Goal: Task Accomplishment & Management: Manage account settings

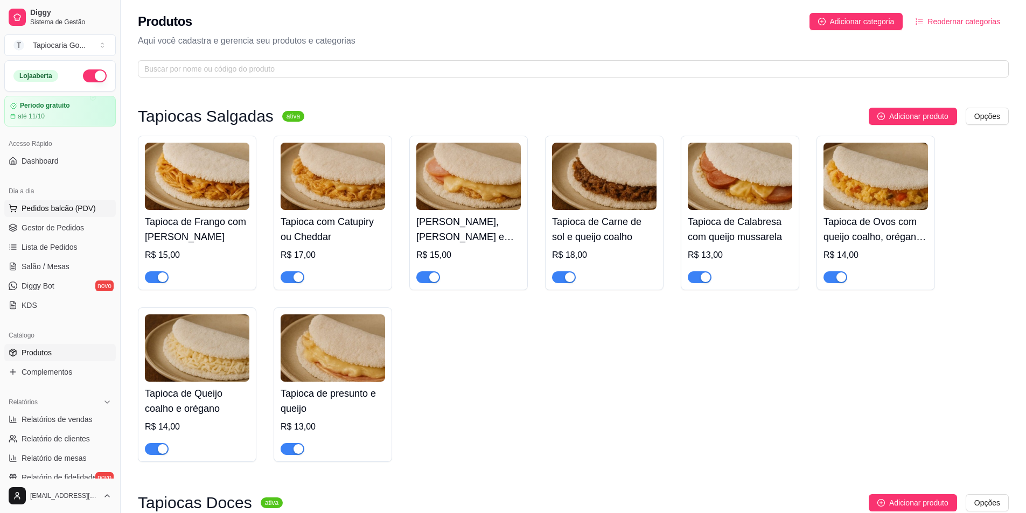
click at [76, 214] on button "Pedidos balcão (PDV)" at bounding box center [59, 208] width 111 height 17
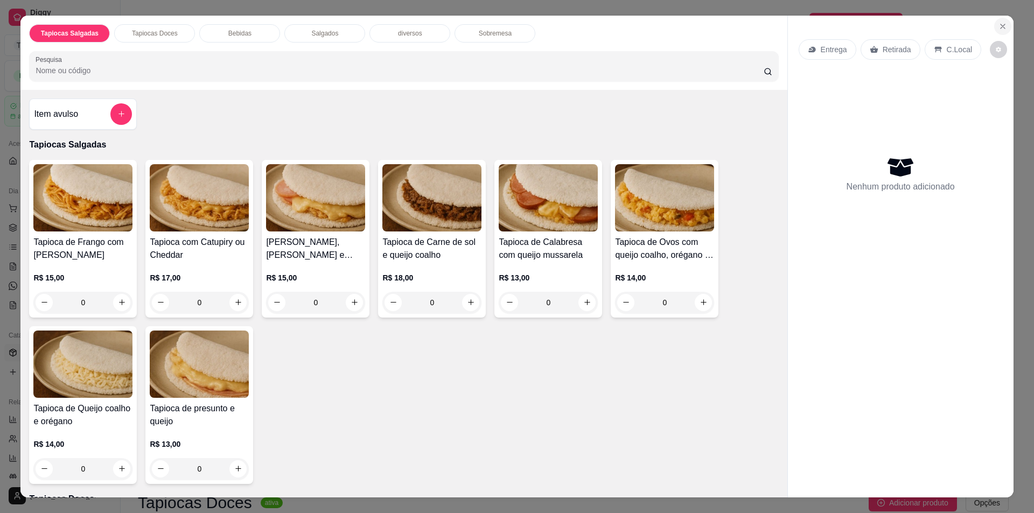
click at [999, 29] on icon "Close" at bounding box center [1003, 26] width 9 height 9
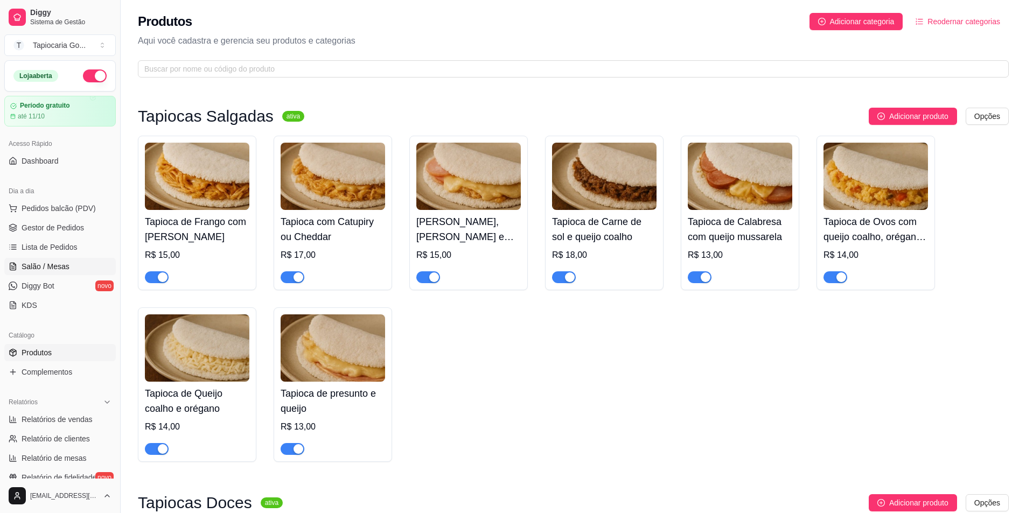
click at [87, 269] on link "Salão / Mesas" at bounding box center [59, 266] width 111 height 17
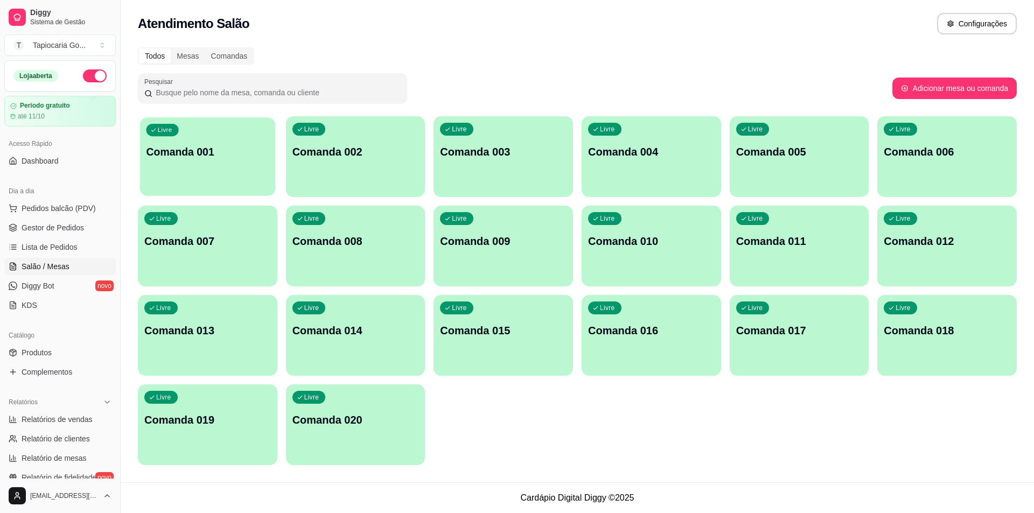
click at [242, 138] on div "Livre Comanda 001" at bounding box center [207, 150] width 135 height 66
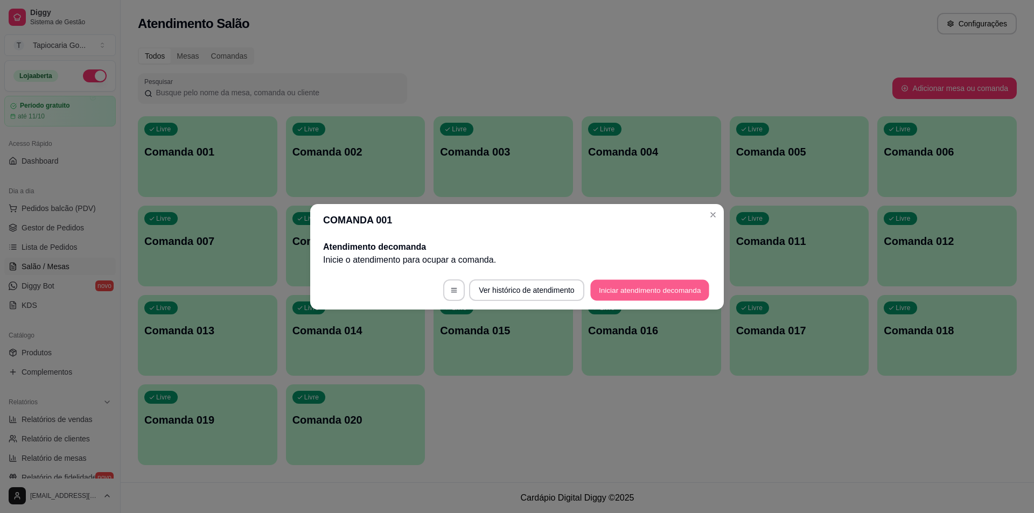
click at [672, 288] on button "Iniciar atendimento de comanda" at bounding box center [649, 290] width 119 height 21
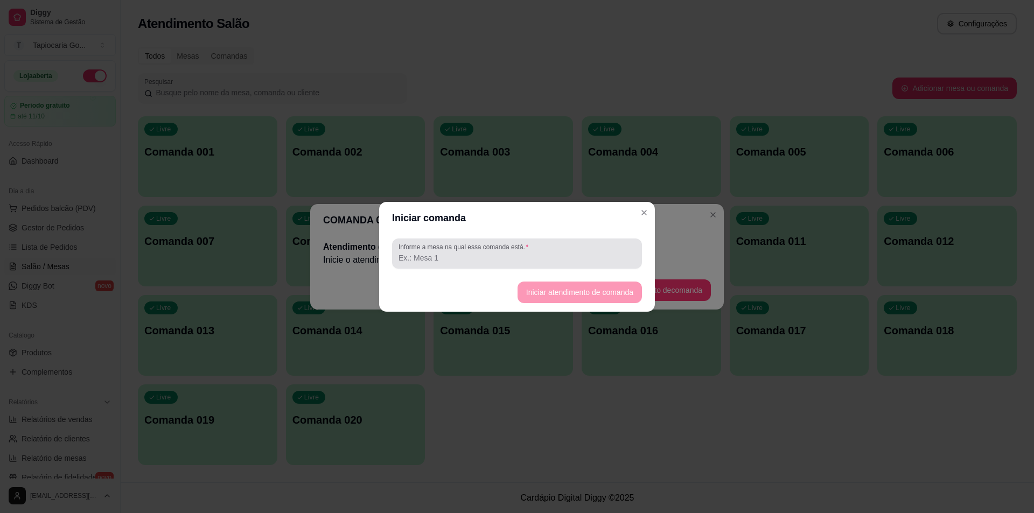
click at [560, 264] on div at bounding box center [517, 254] width 237 height 22
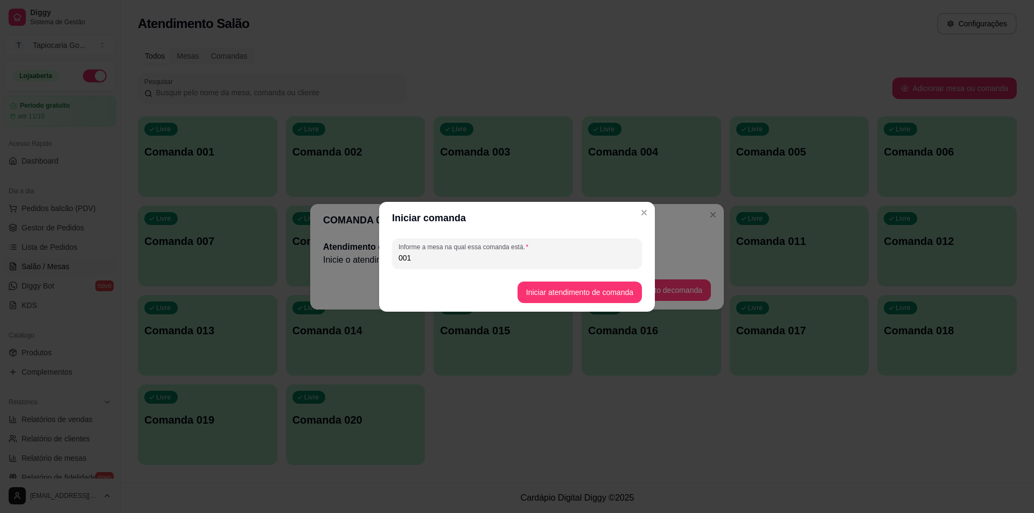
type input "001"
click at [598, 288] on button "Iniciar atendimento de comanda" at bounding box center [580, 293] width 124 height 22
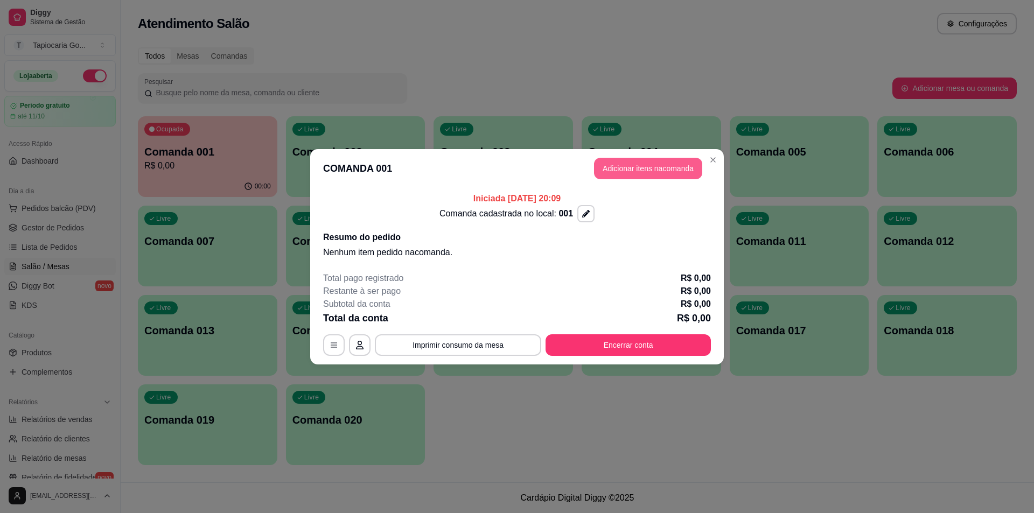
click at [660, 163] on button "Adicionar itens na comanda" at bounding box center [648, 169] width 108 height 22
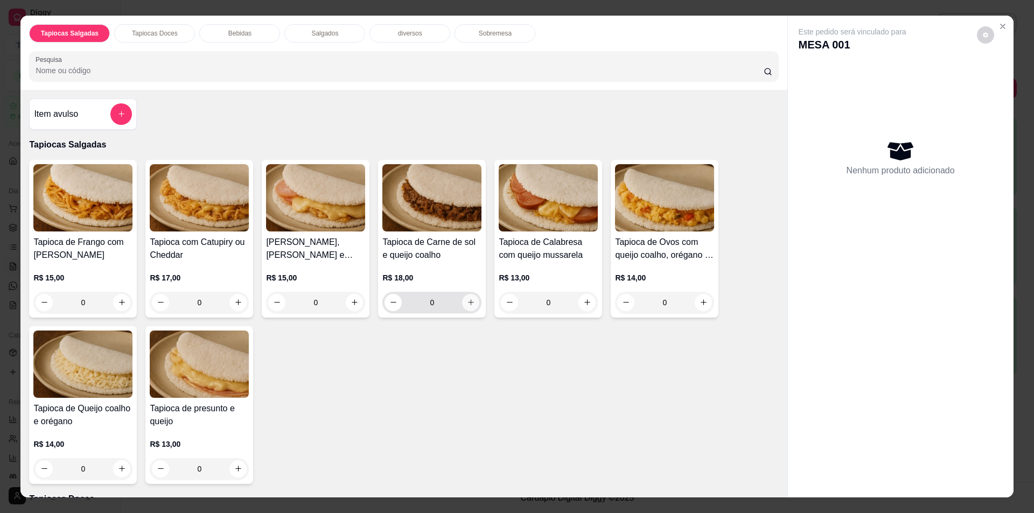
click at [469, 298] on icon "increase-product-quantity" at bounding box center [471, 302] width 8 height 8
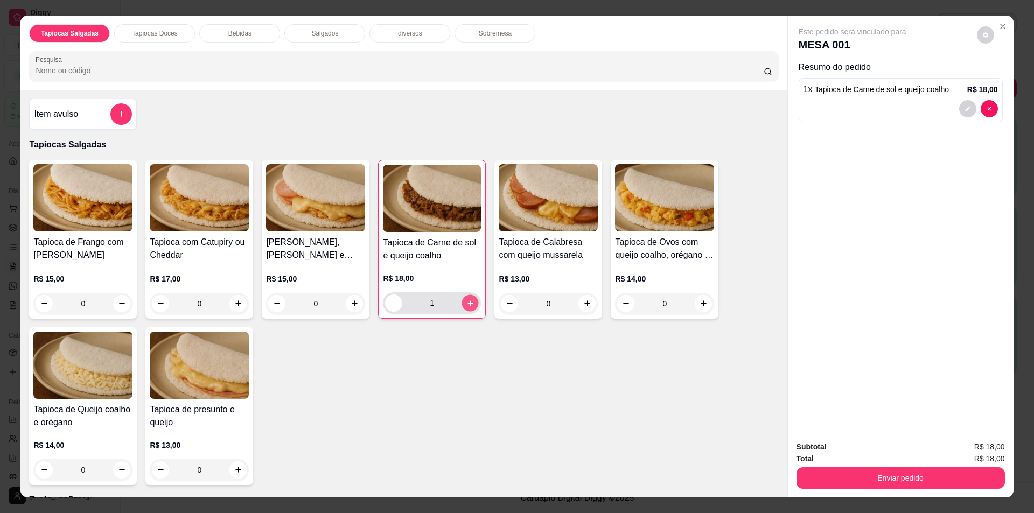
click at [469, 298] on button "increase-product-quantity" at bounding box center [470, 303] width 17 height 17
type input "2"
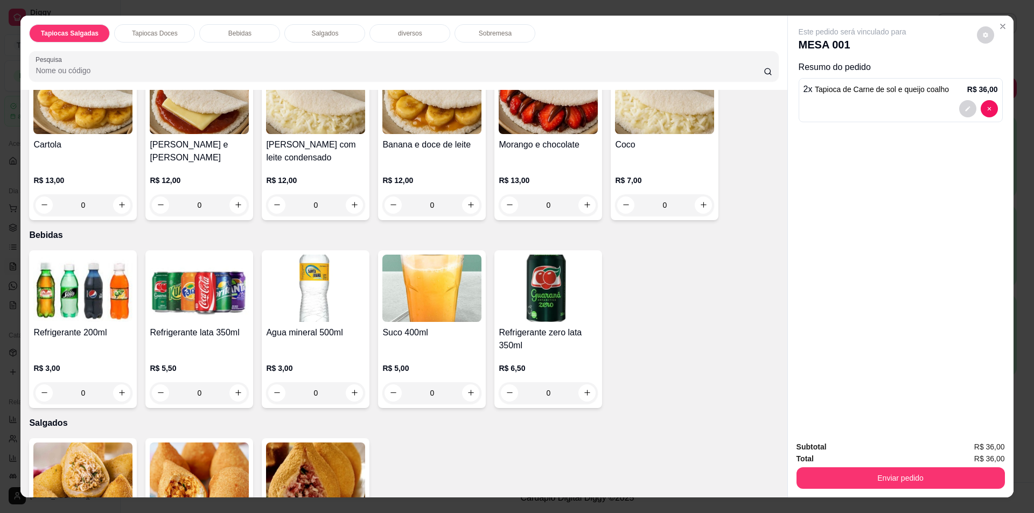
scroll to position [485, 0]
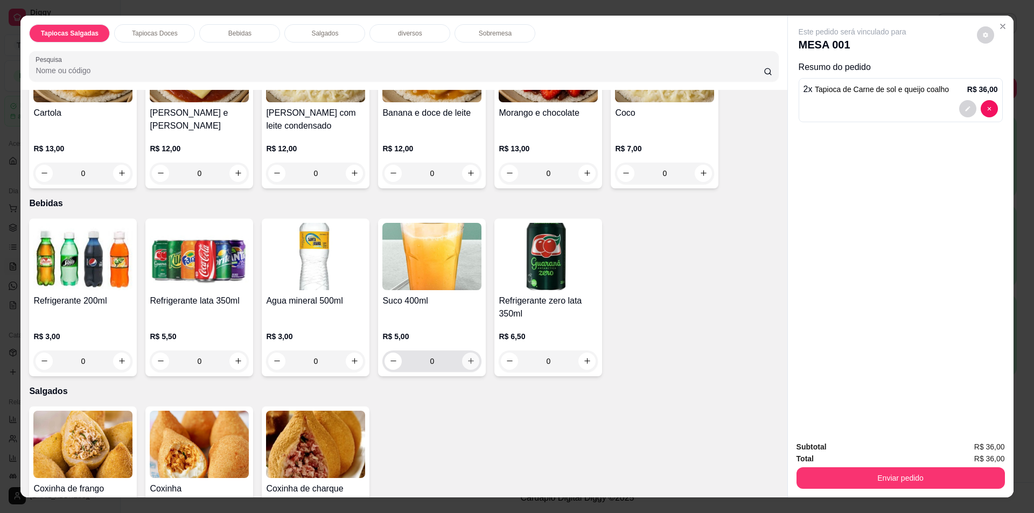
click at [467, 358] on icon "increase-product-quantity" at bounding box center [471, 361] width 8 height 8
click at [467, 357] on icon "increase-product-quantity" at bounding box center [470, 361] width 8 height 8
click at [470, 357] on icon "increase-product-quantity" at bounding box center [470, 361] width 8 height 8
type input "3"
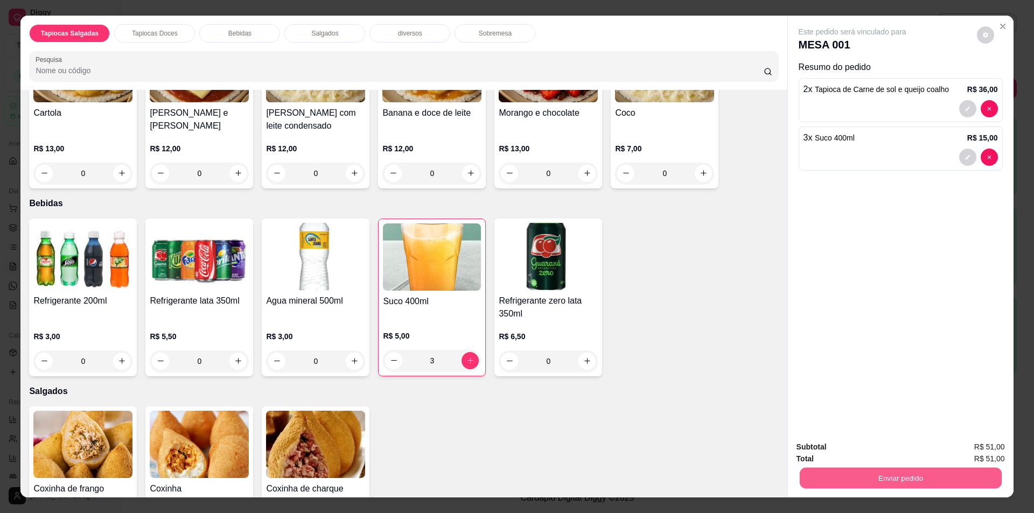
click at [916, 471] on button "Enviar pedido" at bounding box center [900, 478] width 202 height 21
click at [983, 453] on button "Sim, quero registrar" at bounding box center [967, 452] width 80 height 20
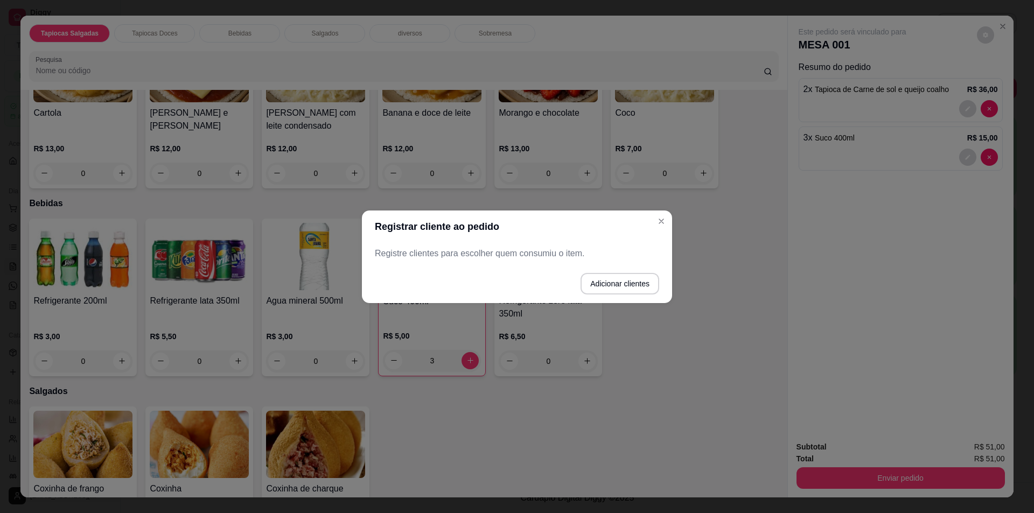
click at [594, 254] on p "Registre clientes para escolher quem consumiu o item." at bounding box center [517, 253] width 284 height 13
click at [593, 254] on p "Registre clientes para escolher quem consumiu o item." at bounding box center [517, 253] width 284 height 13
click at [541, 249] on p "Registre clientes para escolher quem consumiu o item." at bounding box center [517, 253] width 284 height 13
click at [639, 286] on button "Adicionar clientes" at bounding box center [620, 283] width 76 height 21
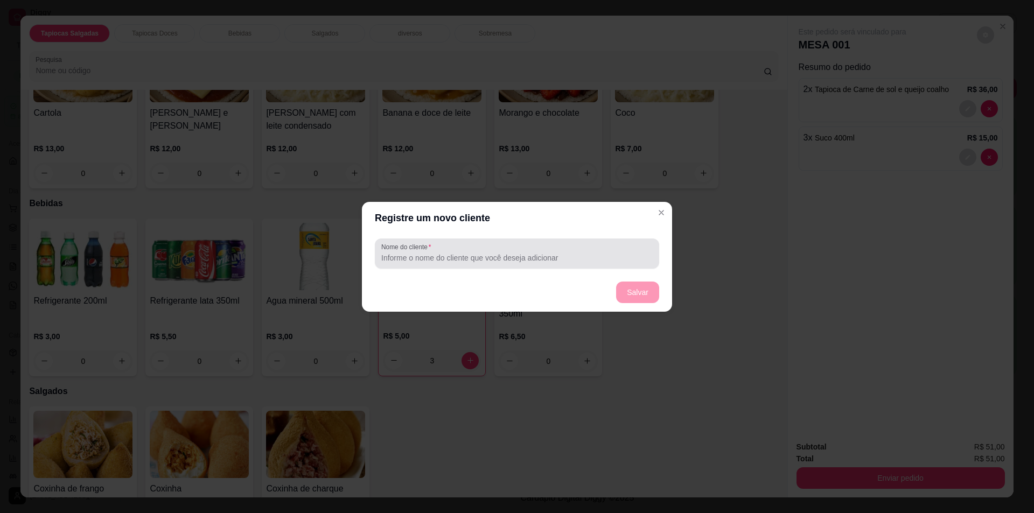
drag, startPoint x: 577, startPoint y: 266, endPoint x: 580, endPoint y: 274, distance: 9.2
click at [577, 265] on div "Nome do cliente" at bounding box center [517, 254] width 284 height 30
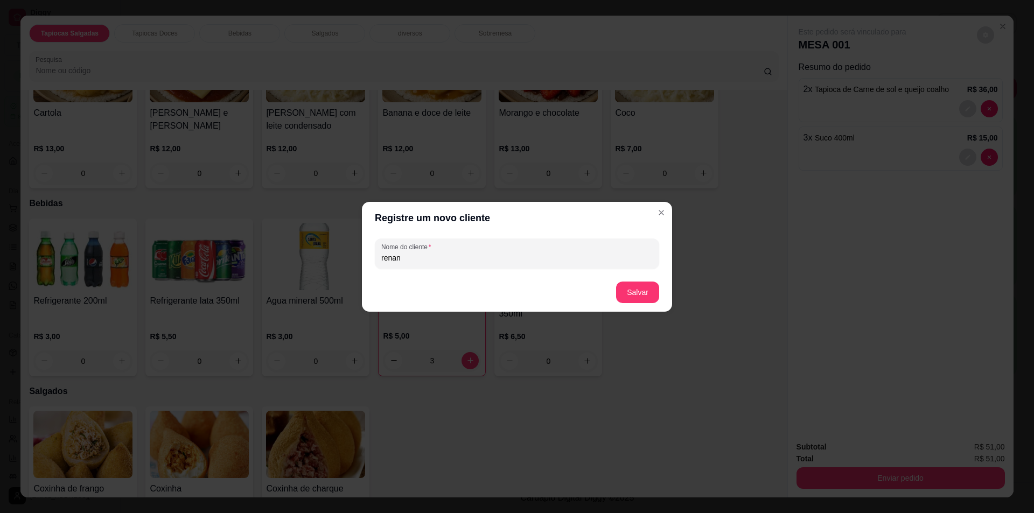
type input "renan"
drag, startPoint x: 630, startPoint y: 258, endPoint x: 641, endPoint y: 295, distance: 38.3
click at [631, 261] on input "renan" at bounding box center [516, 258] width 271 height 11
click at [647, 303] on button "Salvar" at bounding box center [637, 293] width 43 height 22
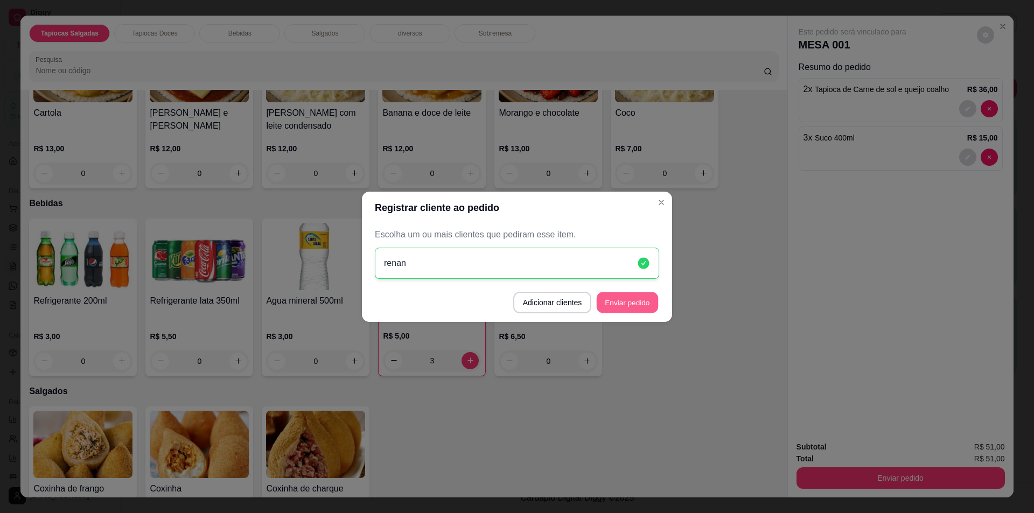
click at [637, 303] on button "Enviar pedido" at bounding box center [627, 302] width 61 height 21
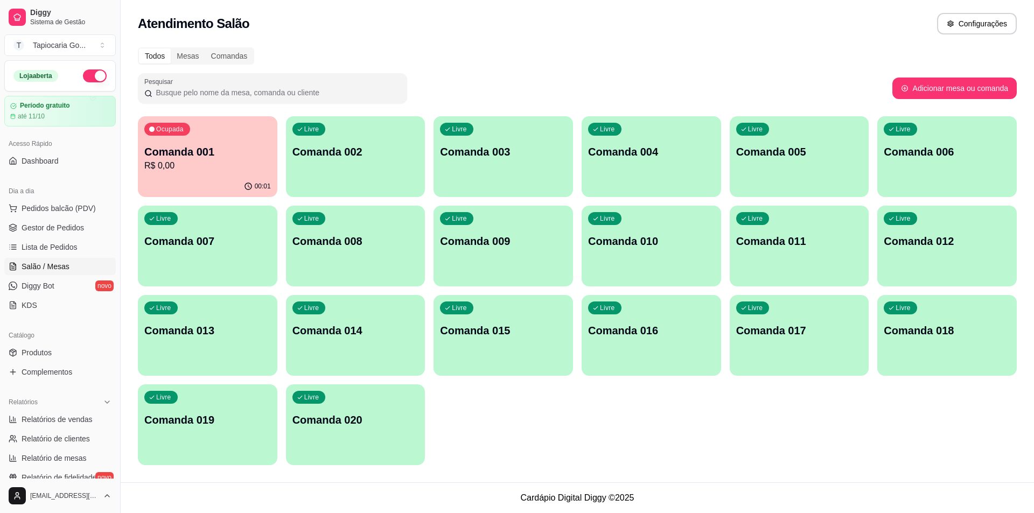
click at [199, 108] on div "Todos Mesas Comandas Pesquisar Adicionar mesa ou comanda Ocupada Comanda 001 R$…" at bounding box center [577, 259] width 913 height 437
click at [214, 124] on div "Ocupada Comanda 001 R$ 0,00" at bounding box center [207, 146] width 139 height 60
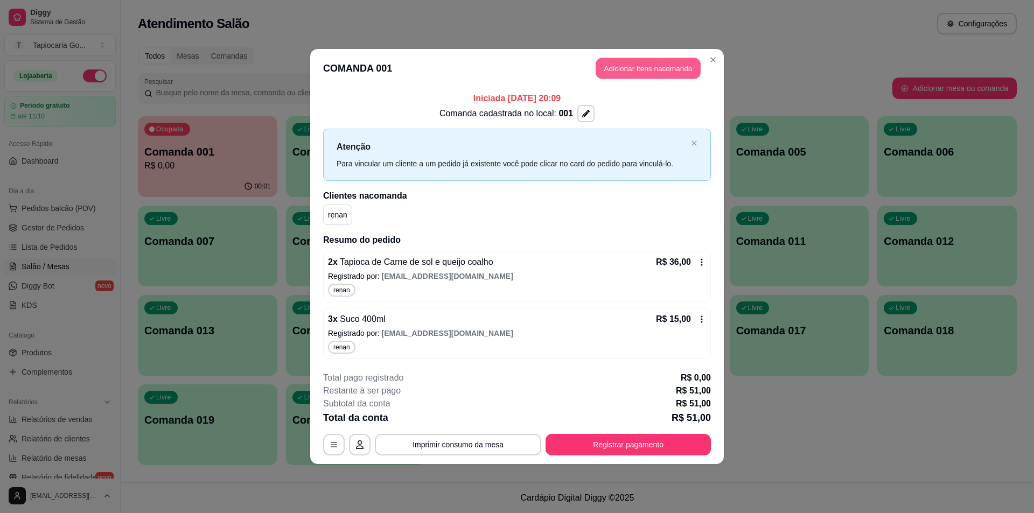
click at [692, 67] on button "Adicionar itens na comanda" at bounding box center [648, 68] width 105 height 21
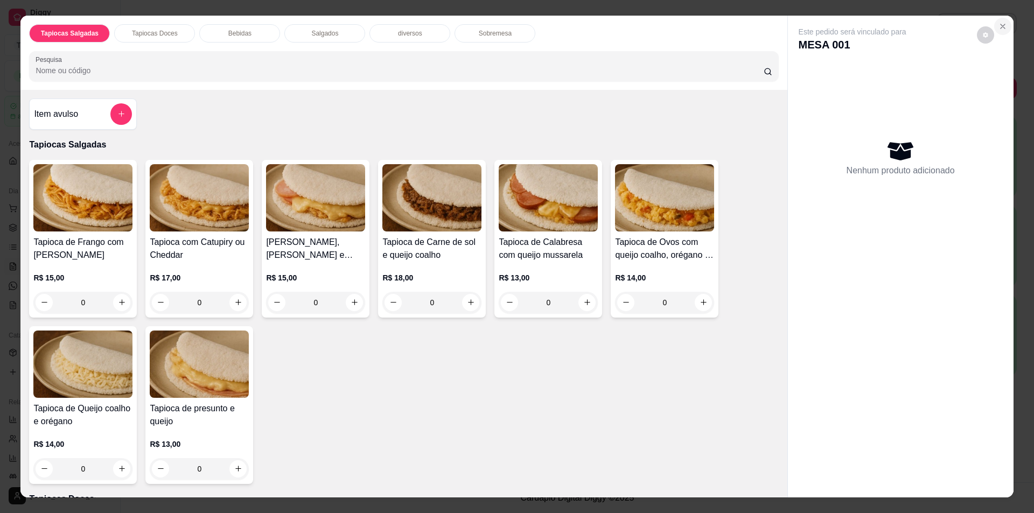
click at [999, 26] on icon "Close" at bounding box center [1003, 26] width 9 height 9
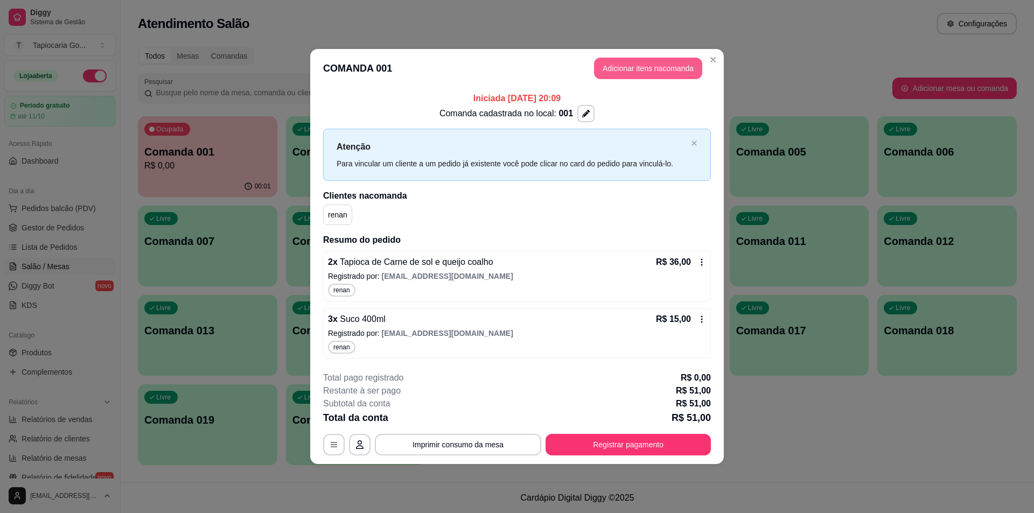
click at [647, 67] on button "Adicionar itens na comanda" at bounding box center [648, 69] width 108 height 22
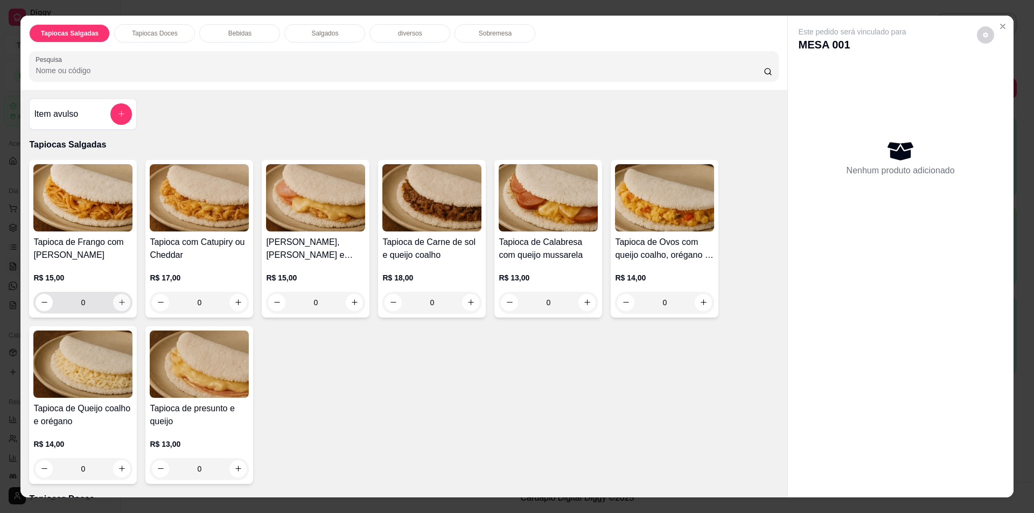
click at [119, 304] on icon "increase-product-quantity" at bounding box center [122, 302] width 8 height 8
type input "1"
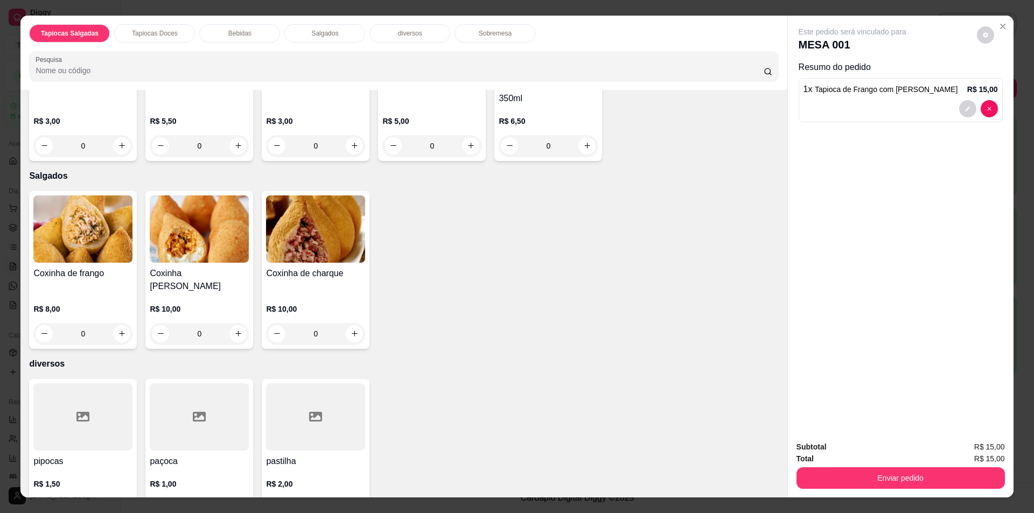
scroll to position [897, 0]
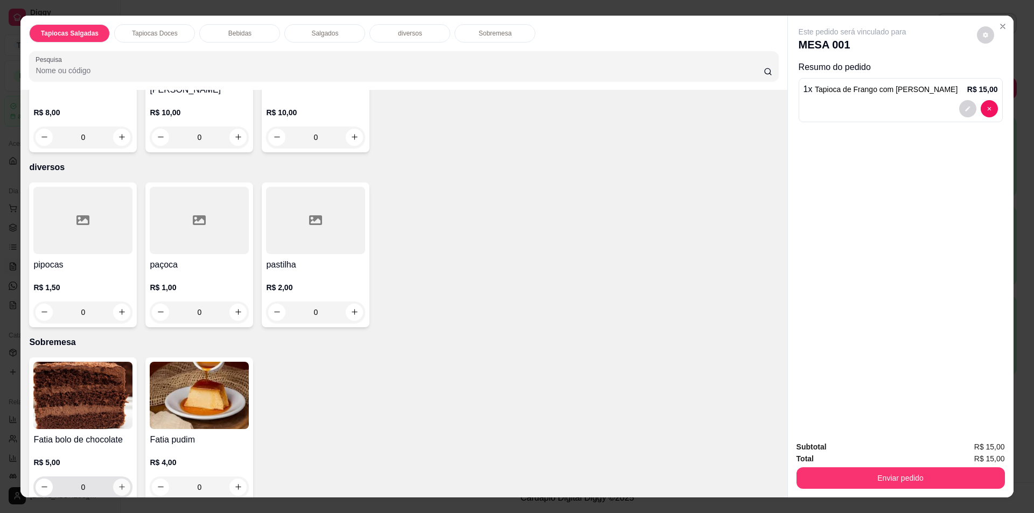
click at [118, 483] on icon "increase-product-quantity" at bounding box center [122, 487] width 8 height 8
type input "1"
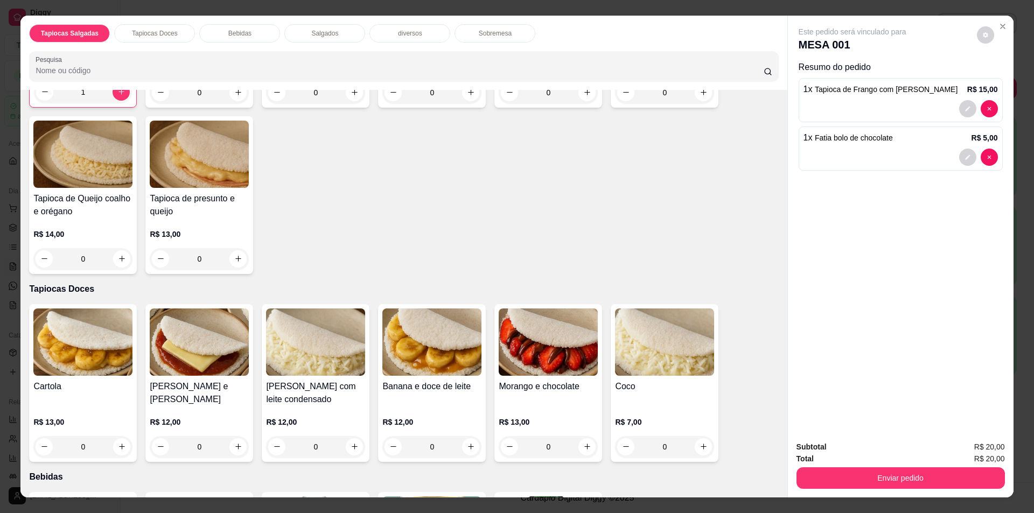
scroll to position [215, 0]
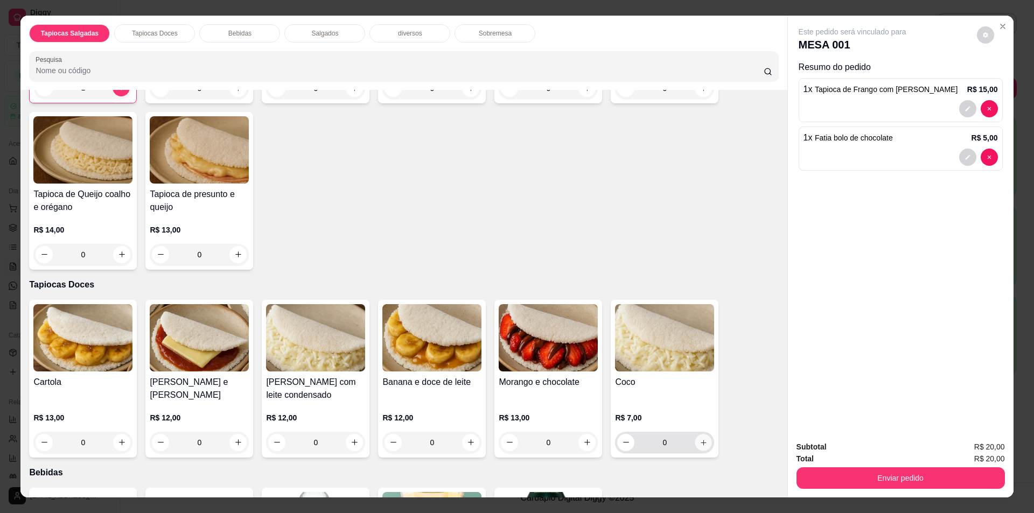
click at [704, 438] on button "increase-product-quantity" at bounding box center [703, 442] width 17 height 17
type input "1"
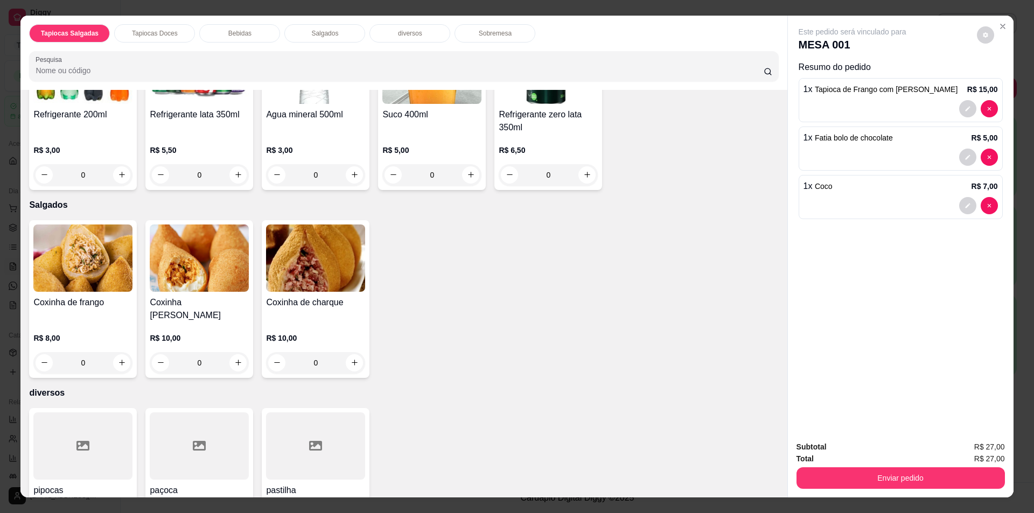
scroll to position [898, 0]
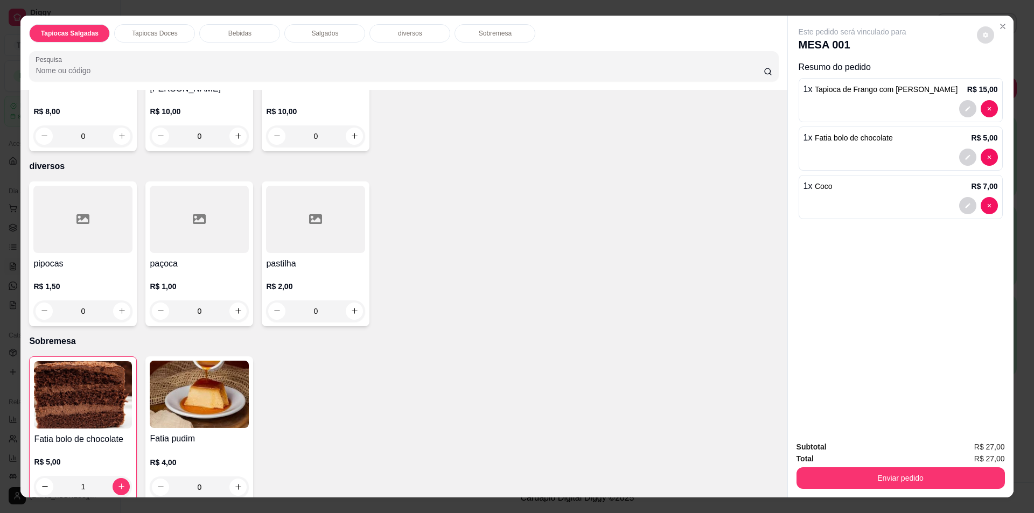
click at [977, 31] on button "decrease-product-quantity" at bounding box center [985, 34] width 17 height 17
click at [931, 278] on div "Este pedido será vinculado para MESA 001 Resumo do pedido 1 x Tapioca de Frango…" at bounding box center [901, 224] width 226 height 417
click at [932, 477] on button "Enviar pedido" at bounding box center [900, 478] width 202 height 21
click at [977, 451] on button "Sim, quero registrar" at bounding box center [967, 452] width 80 height 20
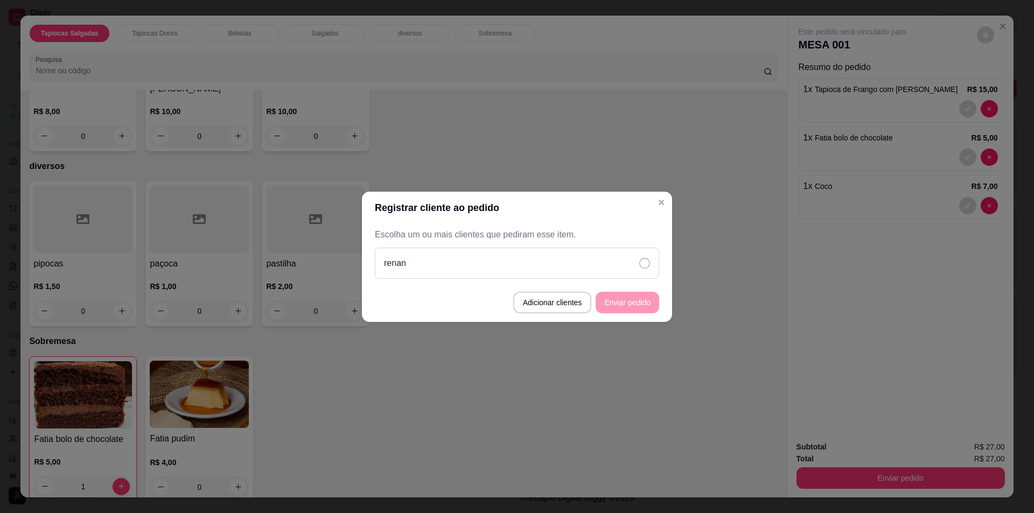
click at [640, 261] on div "renan" at bounding box center [517, 263] width 284 height 31
click at [635, 305] on button "Enviar pedido" at bounding box center [627, 302] width 61 height 21
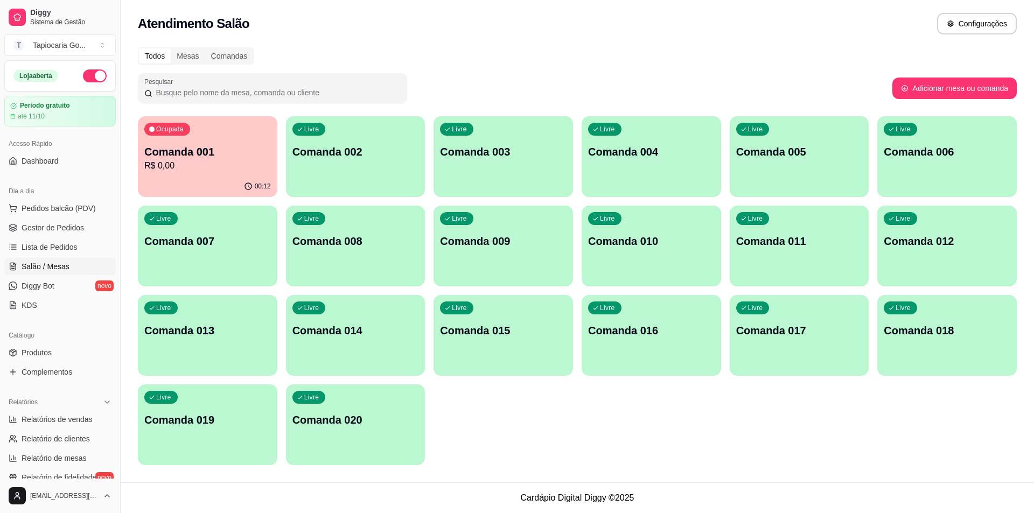
click at [360, 165] on div "Livre Comanda 002" at bounding box center [355, 150] width 139 height 68
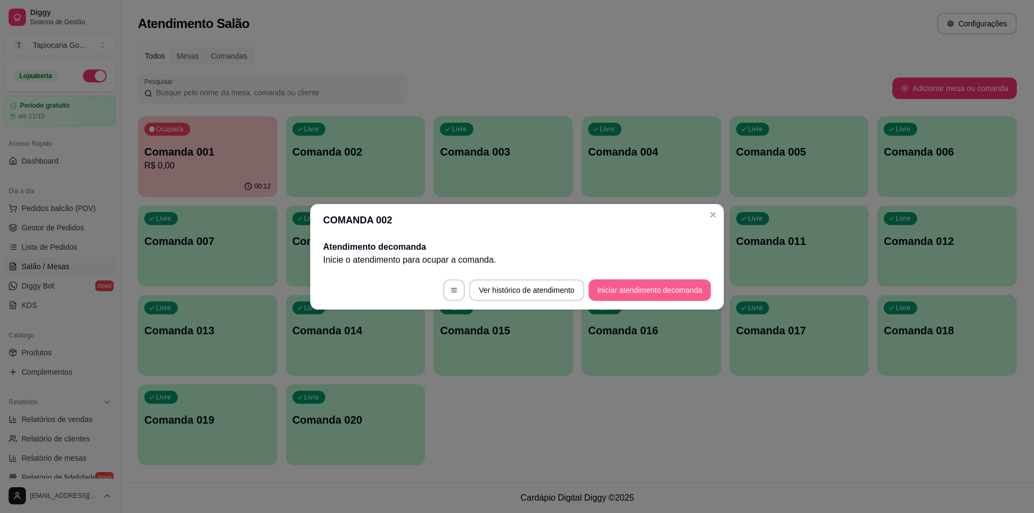
click at [657, 292] on button "Iniciar atendimento de comanda" at bounding box center [650, 291] width 122 height 22
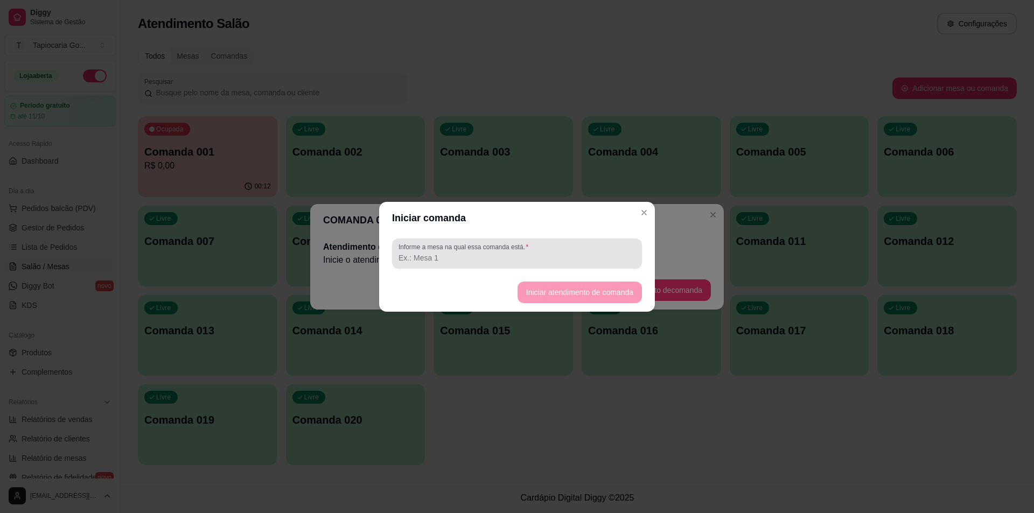
click at [453, 243] on label "Informe a mesa na qual essa comanda está." at bounding box center [466, 246] width 134 height 9
click at [453, 253] on input "Informe a mesa na qual essa comanda está." at bounding box center [517, 258] width 237 height 11
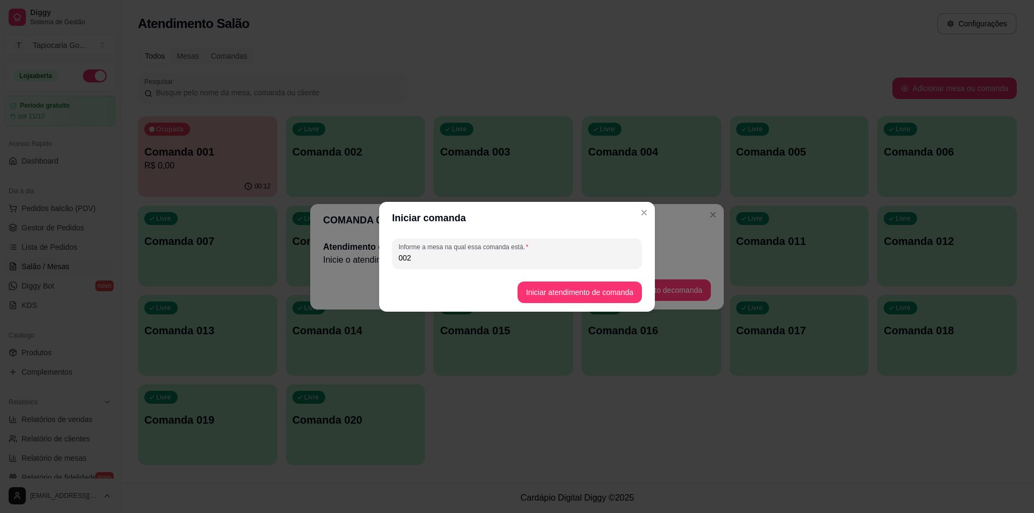
type input "002"
click at [591, 296] on button "Iniciar atendimento de comanda" at bounding box center [580, 293] width 124 height 22
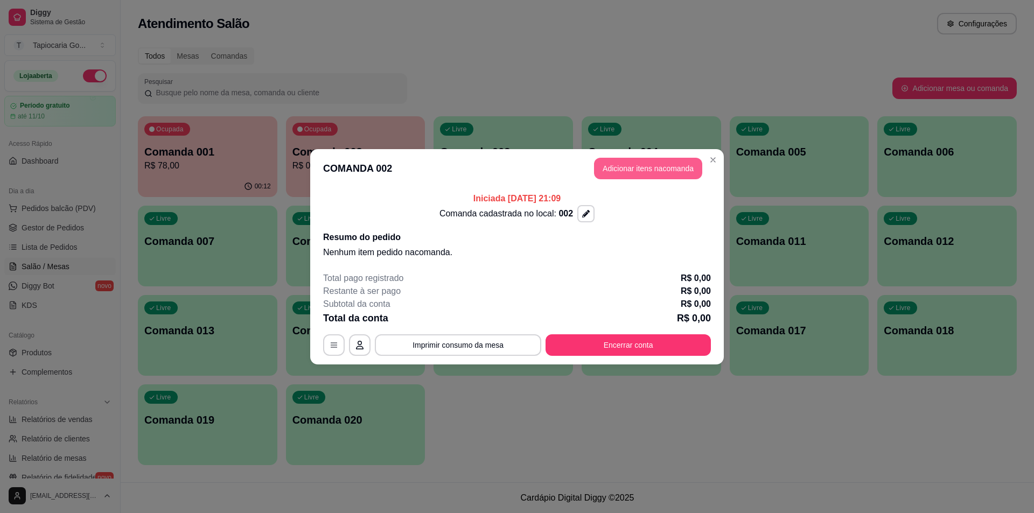
click at [643, 178] on button "Adicionar itens na comanda" at bounding box center [648, 169] width 108 height 22
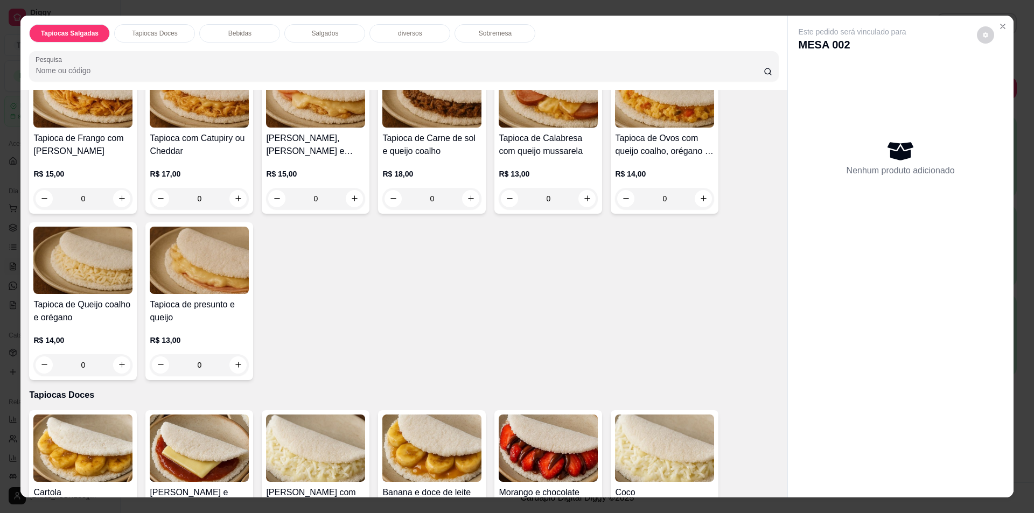
scroll to position [108, 0]
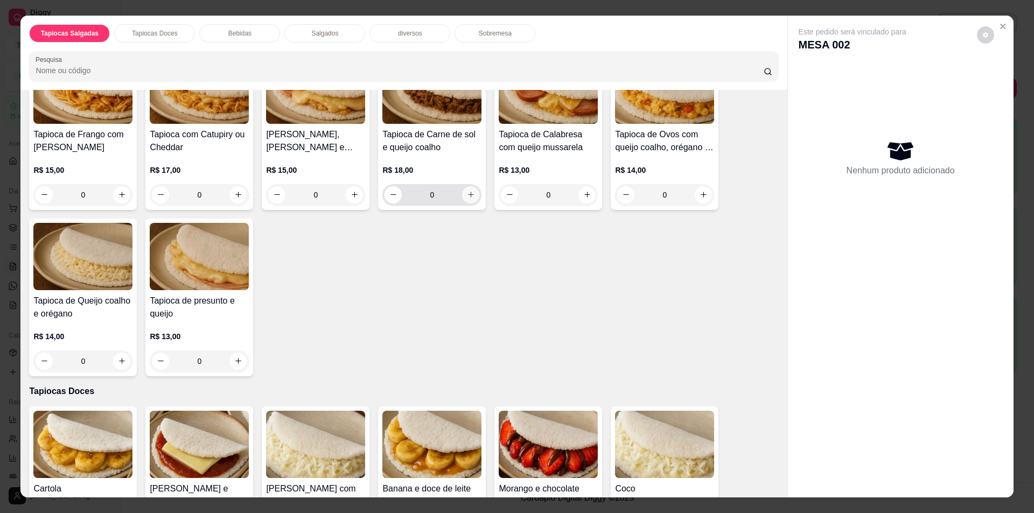
click at [467, 195] on icon "increase-product-quantity" at bounding box center [471, 195] width 8 height 8
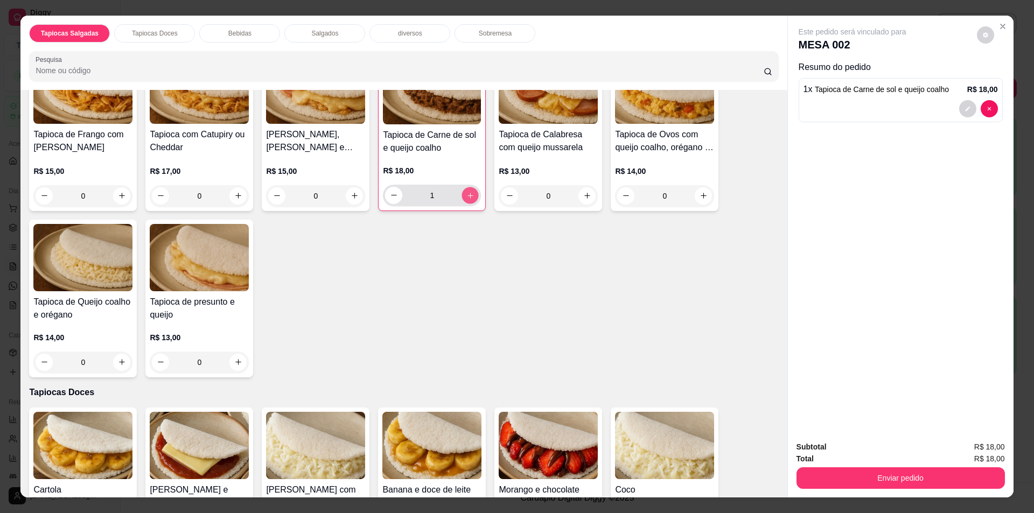
click at [466, 195] on icon "increase-product-quantity" at bounding box center [470, 195] width 8 height 8
type input "2"
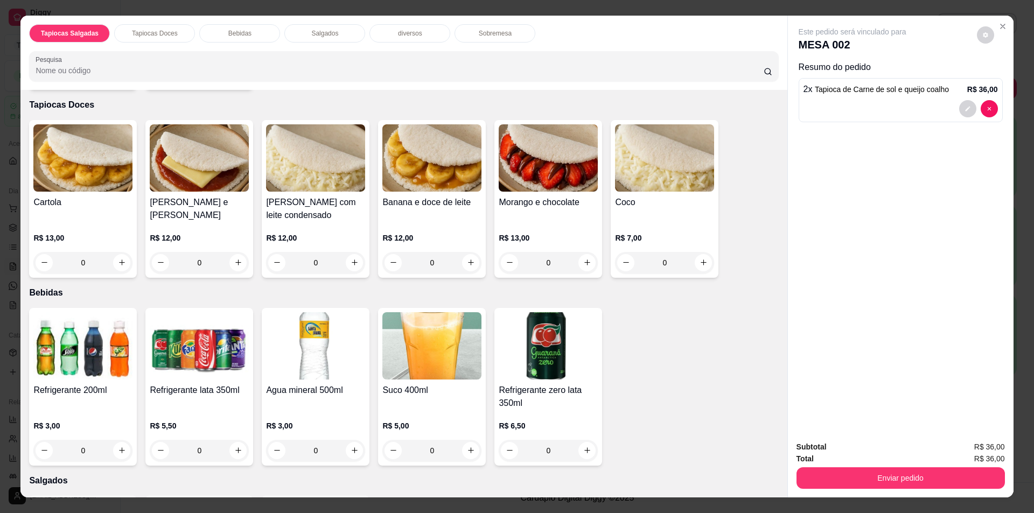
scroll to position [485, 0]
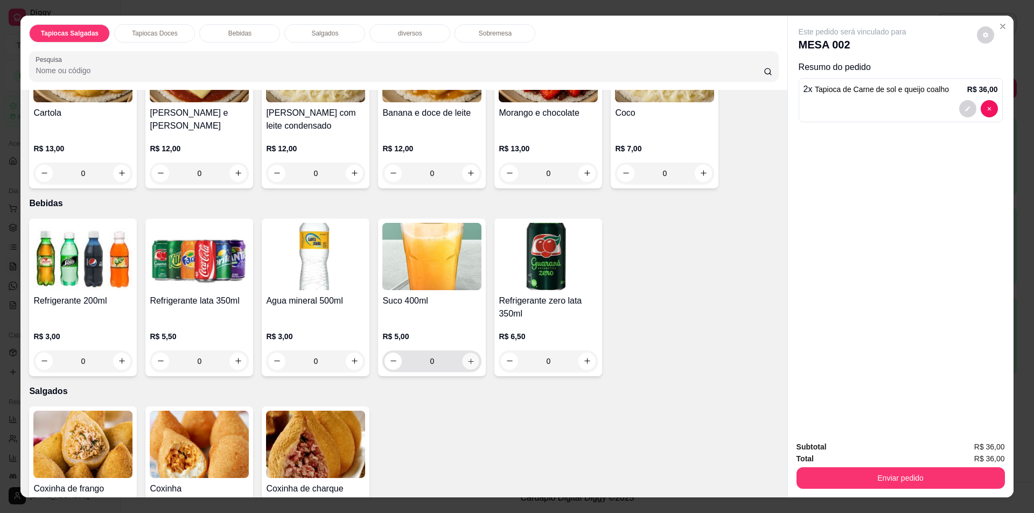
click at [467, 358] on icon "increase-product-quantity" at bounding box center [471, 361] width 8 height 8
click at [466, 358] on icon "increase-product-quantity" at bounding box center [470, 361] width 8 height 8
type input "2"
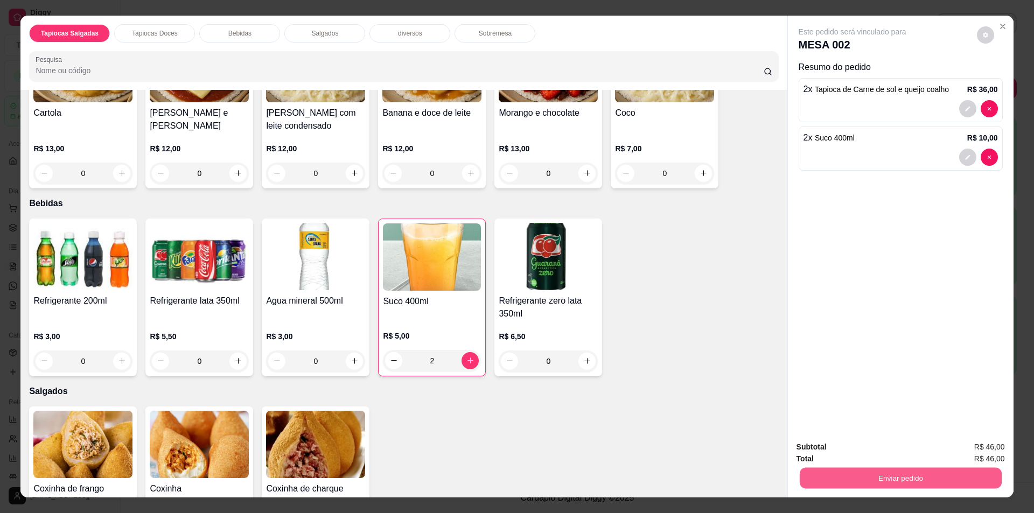
click at [918, 483] on button "Enviar pedido" at bounding box center [900, 478] width 202 height 21
click at [972, 457] on button "Sim, quero registrar" at bounding box center [967, 452] width 78 height 20
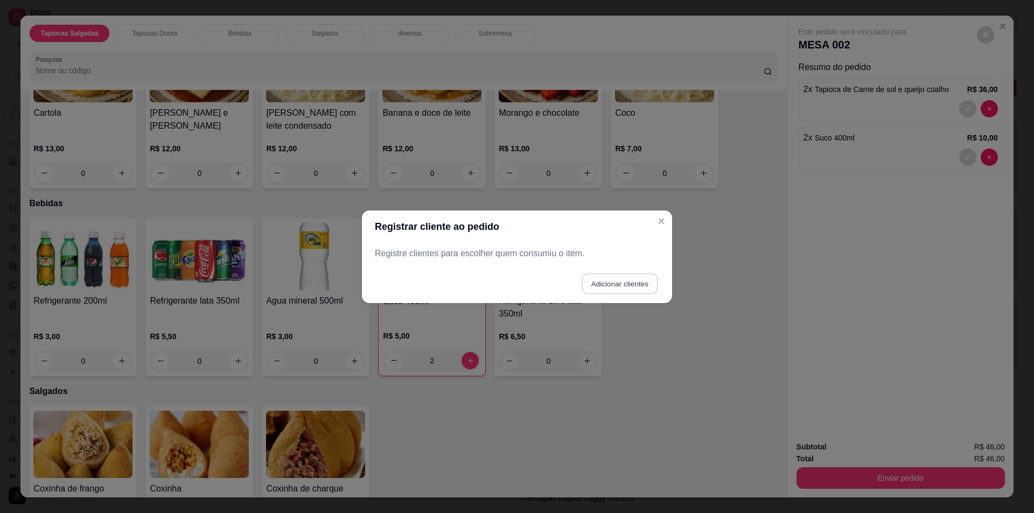
click at [614, 280] on button "Adicionar clientes" at bounding box center [620, 283] width 76 height 21
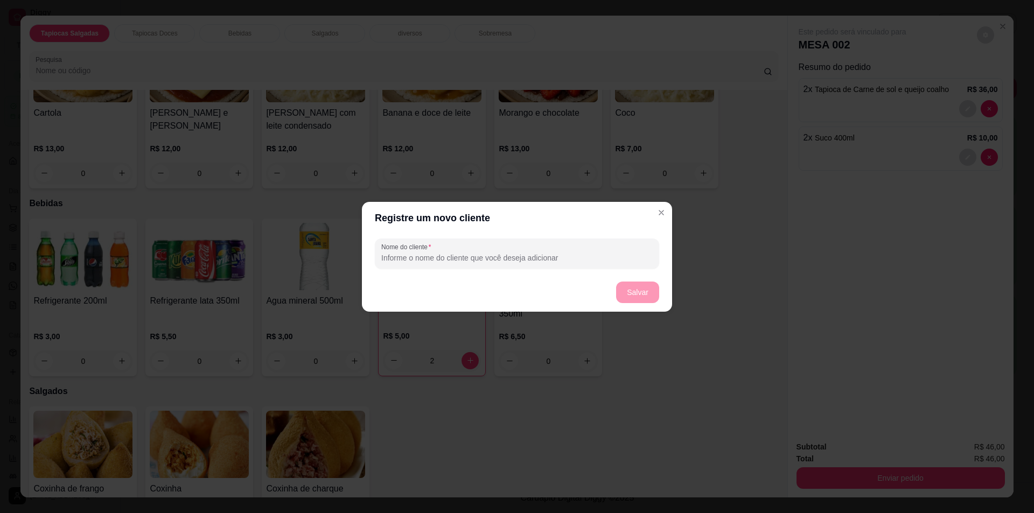
click at [515, 253] on input "Nome do cliente" at bounding box center [516, 258] width 271 height 11
type input "semnome"
click at [639, 299] on button "Salvar" at bounding box center [637, 293] width 43 height 22
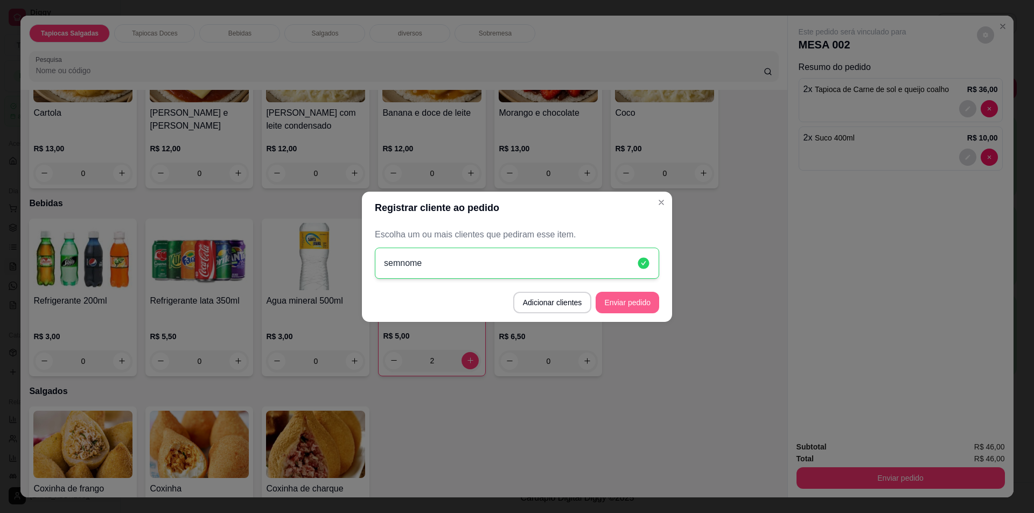
click at [622, 299] on button "Enviar pedido" at bounding box center [628, 303] width 64 height 22
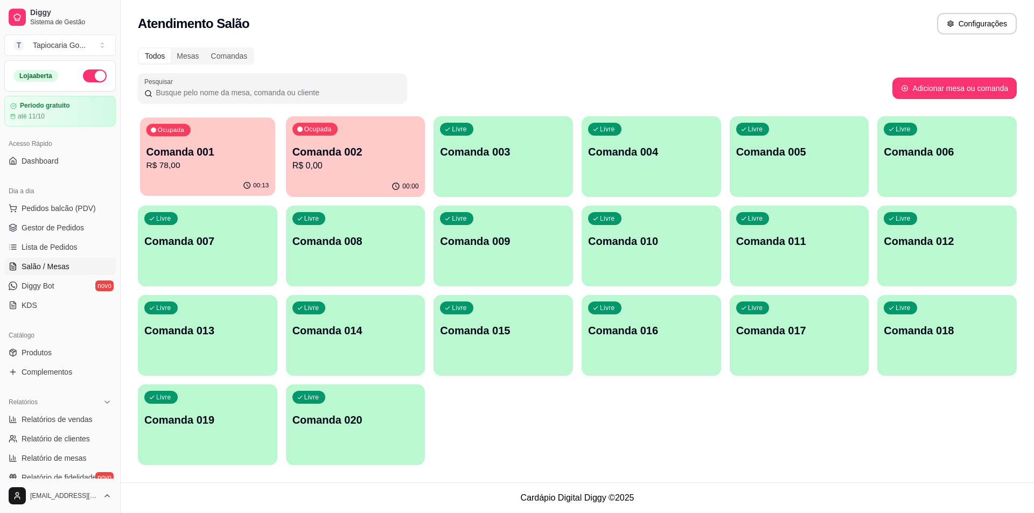
click at [275, 148] on div "Ocupada Comanda 001 R$ 78,00" at bounding box center [207, 146] width 135 height 58
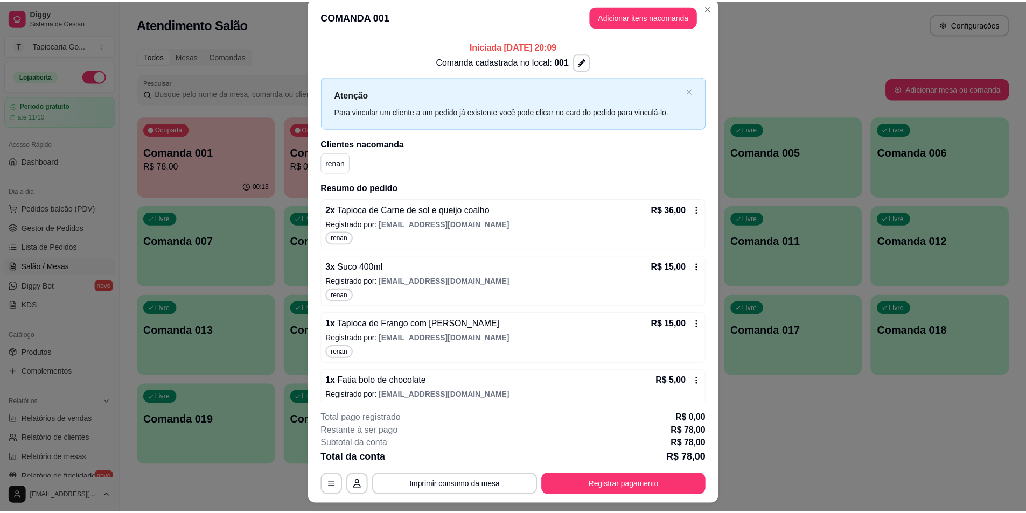
scroll to position [0, 0]
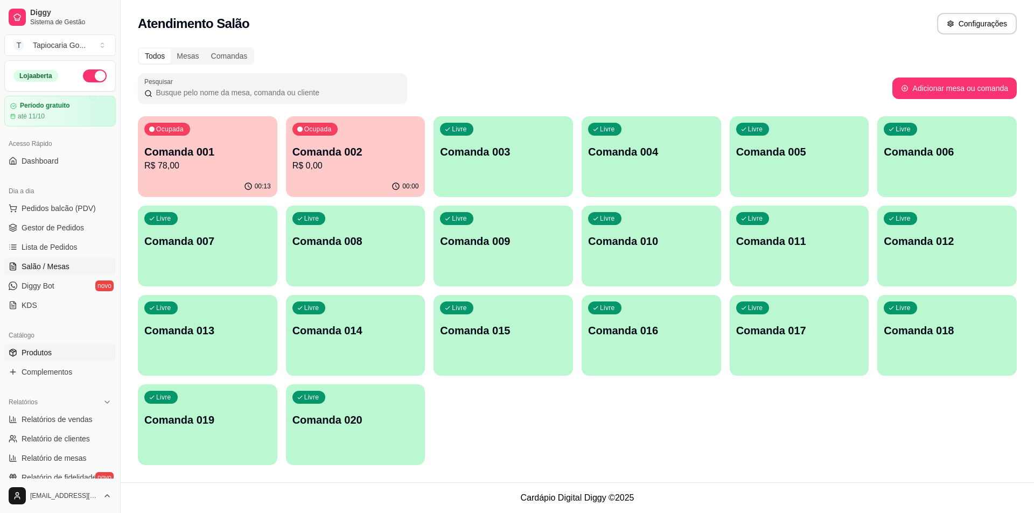
click at [19, 350] on link "Produtos" at bounding box center [59, 352] width 111 height 17
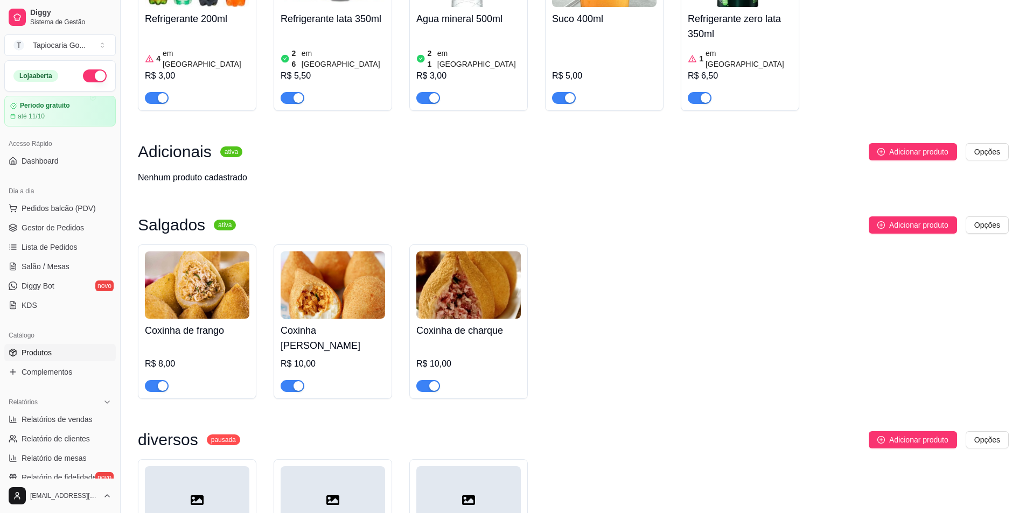
scroll to position [808, 0]
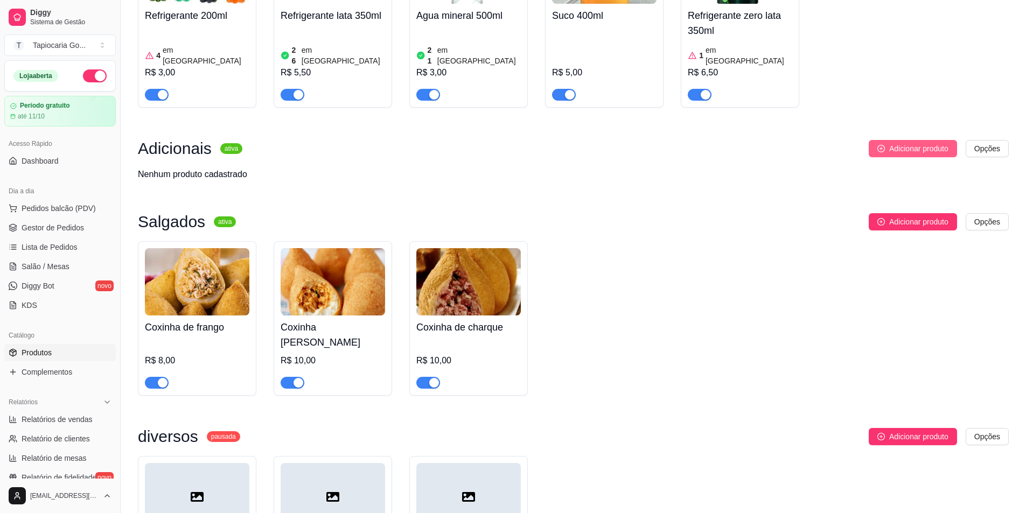
click at [884, 140] on button "Adicionar produto" at bounding box center [913, 148] width 88 height 17
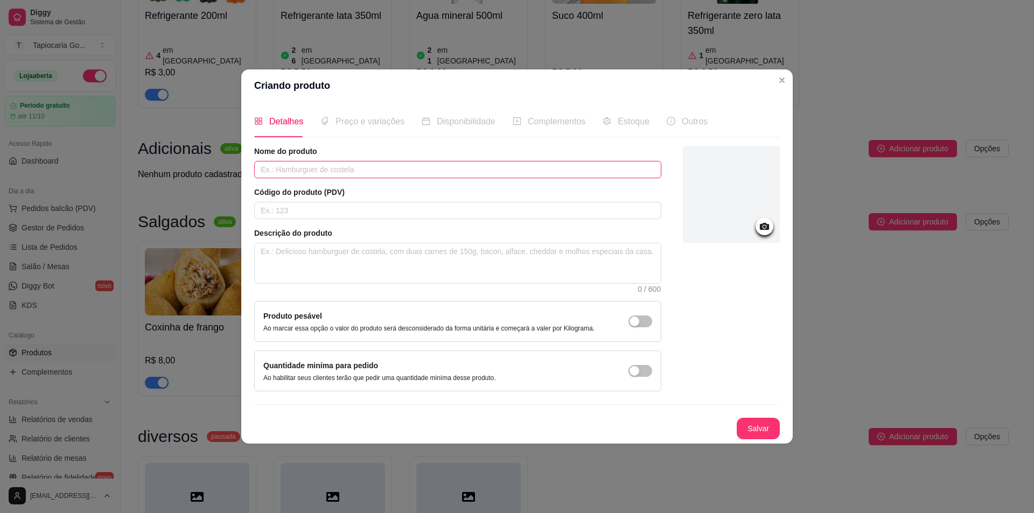
click at [271, 165] on input "text" at bounding box center [457, 169] width 407 height 17
type input "Queijo coalho"
click at [371, 120] on span "Preço e variações" at bounding box center [370, 121] width 69 height 9
click at [771, 438] on button "Salvar" at bounding box center [758, 429] width 43 height 22
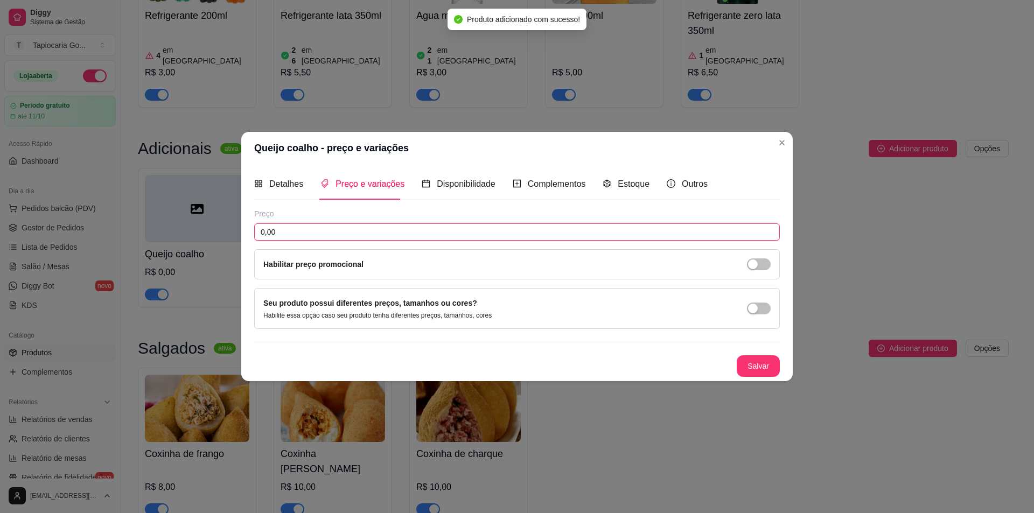
click at [368, 233] on input "0,00" at bounding box center [517, 232] width 526 height 17
type input "2,00"
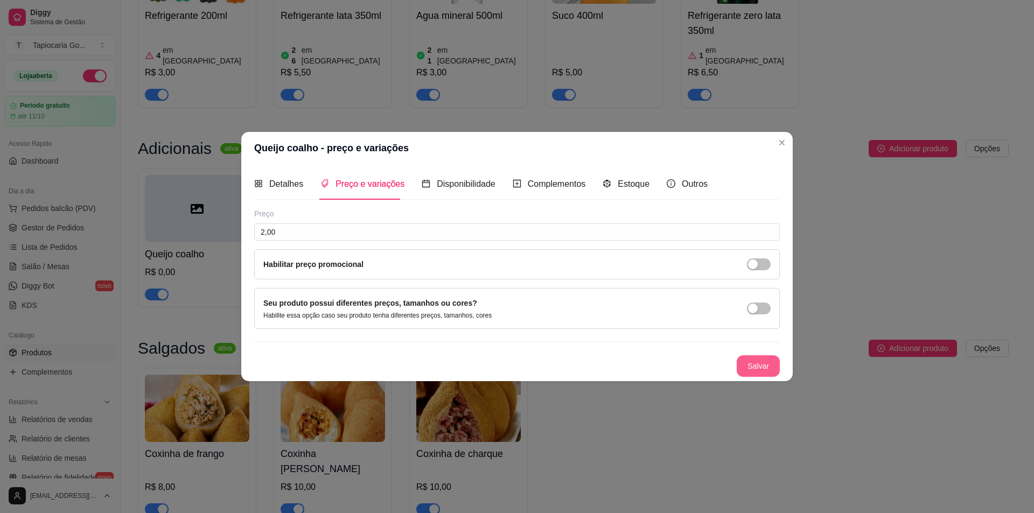
click at [771, 366] on button "Salvar" at bounding box center [758, 366] width 43 height 22
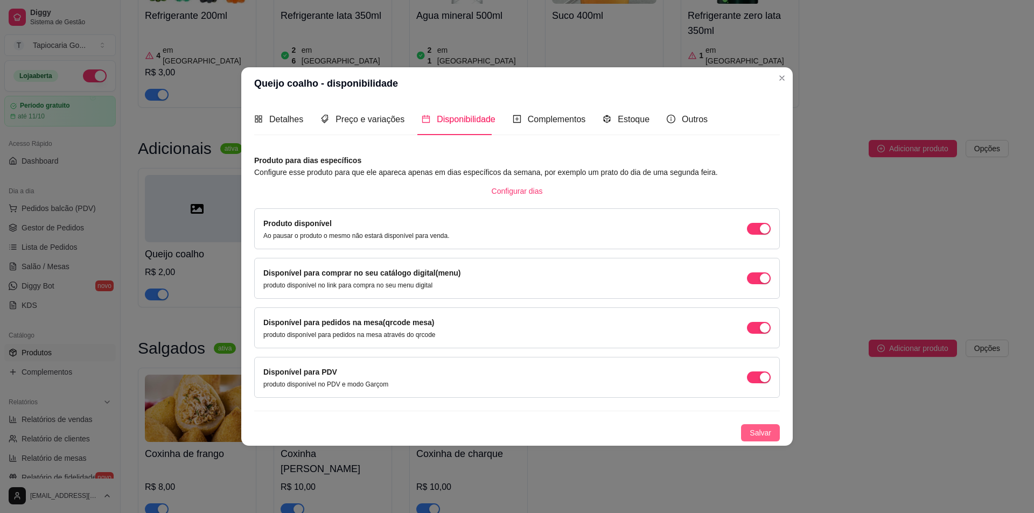
click at [750, 429] on button "Salvar" at bounding box center [760, 432] width 39 height 17
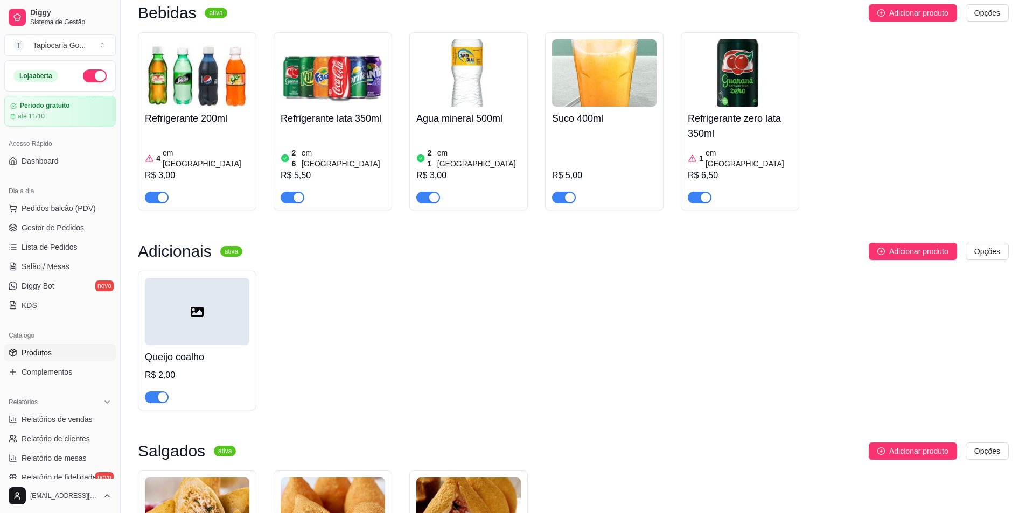
scroll to position [700, 0]
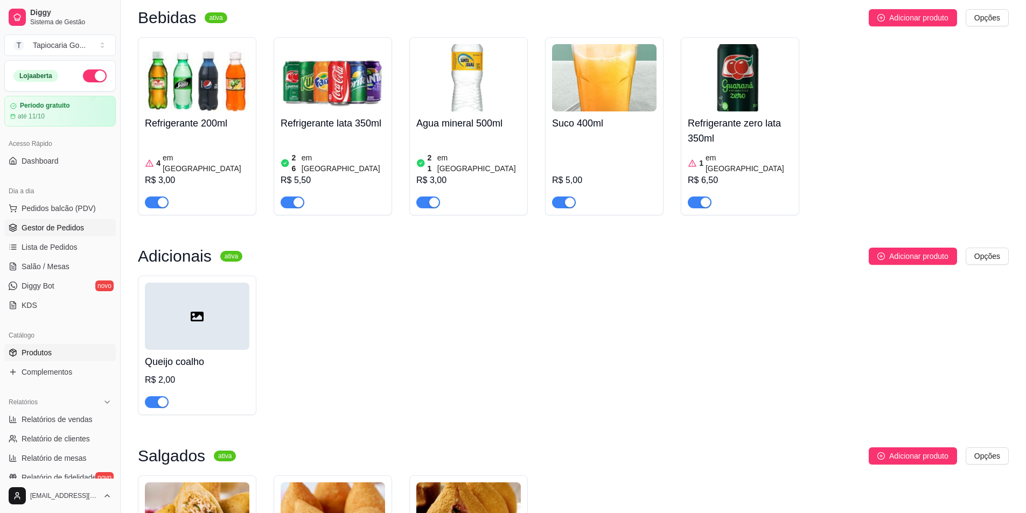
click at [38, 235] on link "Gestor de Pedidos" at bounding box center [59, 227] width 111 height 17
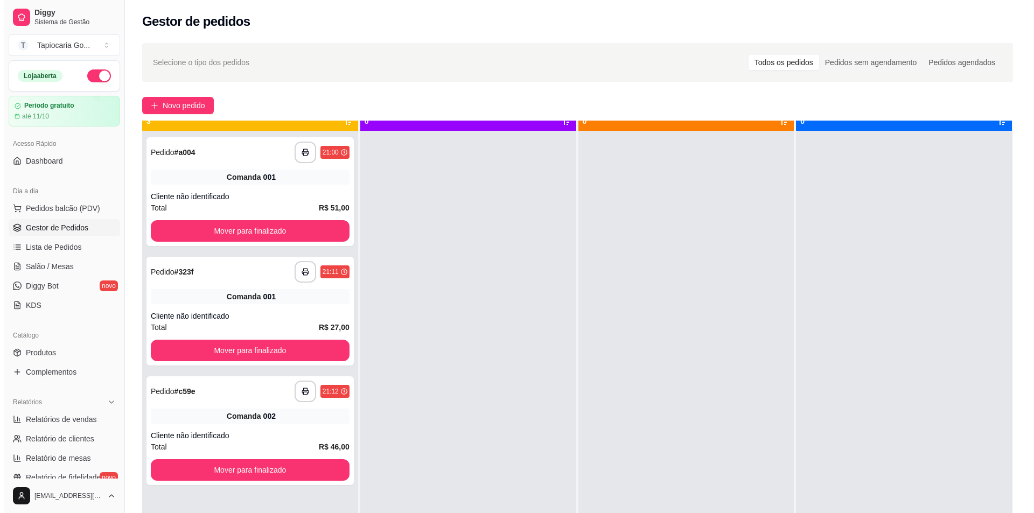
scroll to position [30, 0]
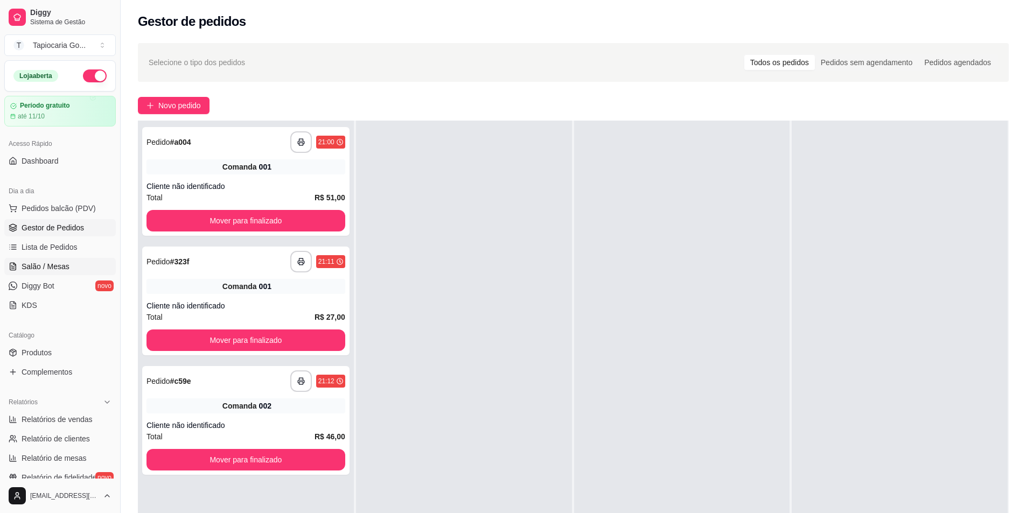
click at [58, 268] on span "Salão / Mesas" at bounding box center [46, 266] width 48 height 11
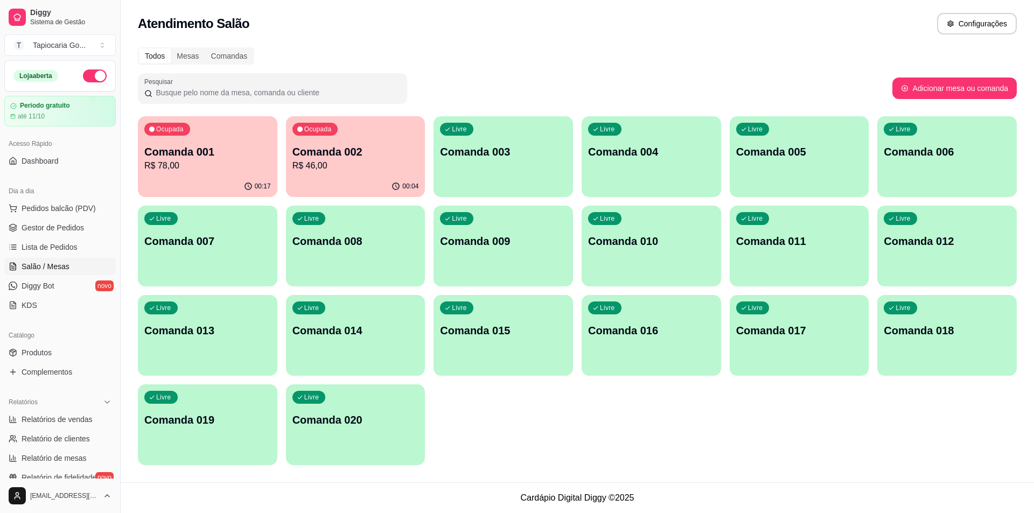
click at [174, 163] on p "R$ 78,00" at bounding box center [207, 165] width 127 height 13
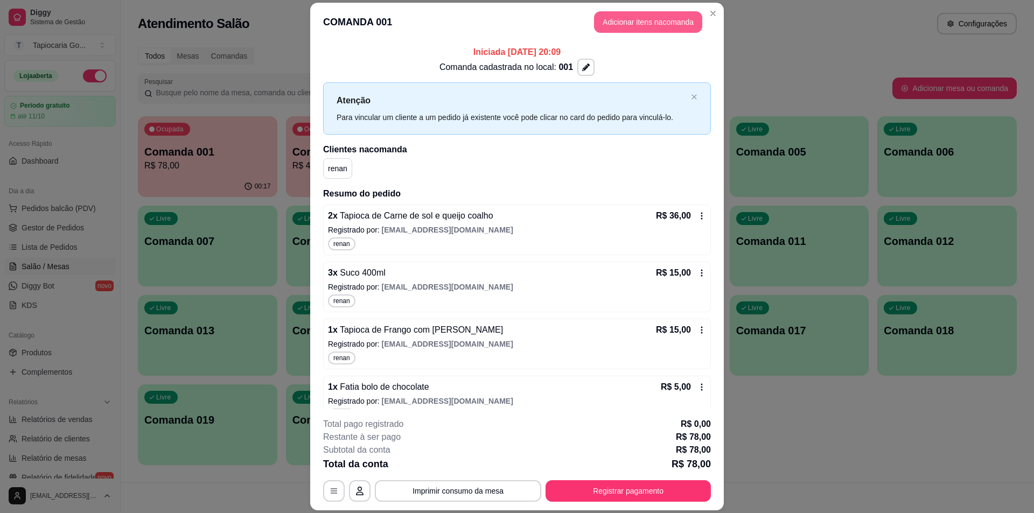
click at [647, 25] on button "Adicionar itens na comanda" at bounding box center [648, 22] width 108 height 22
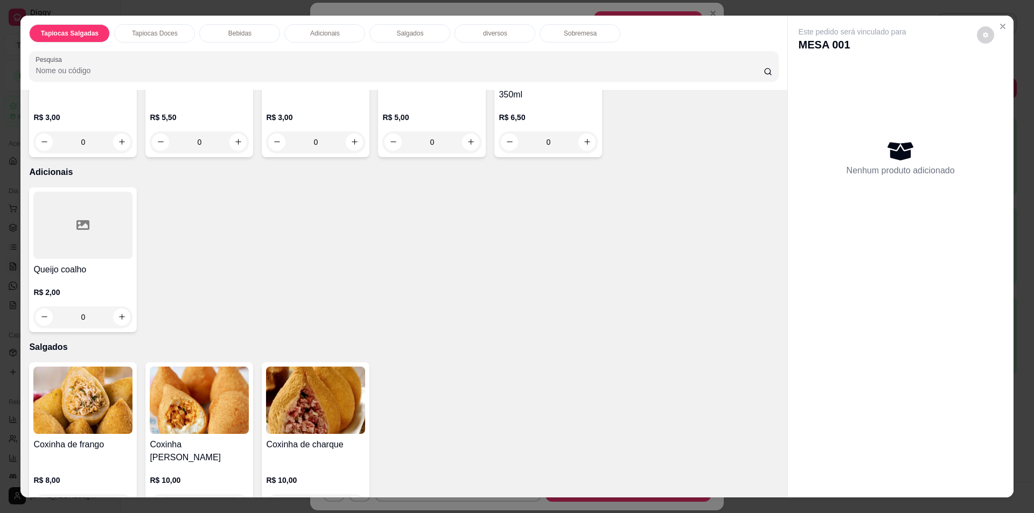
scroll to position [808, 0]
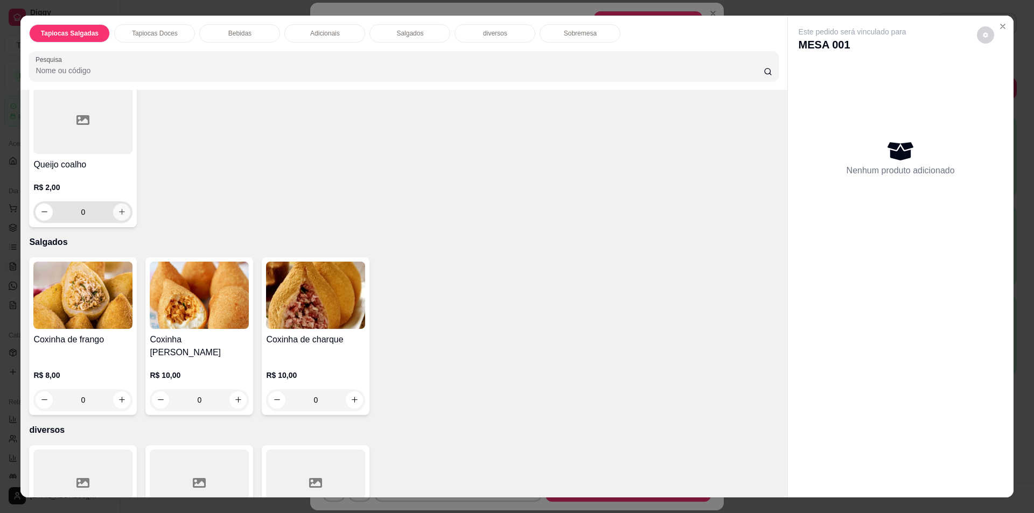
click at [119, 212] on icon "increase-product-quantity" at bounding box center [122, 212] width 6 height 6
type input "1"
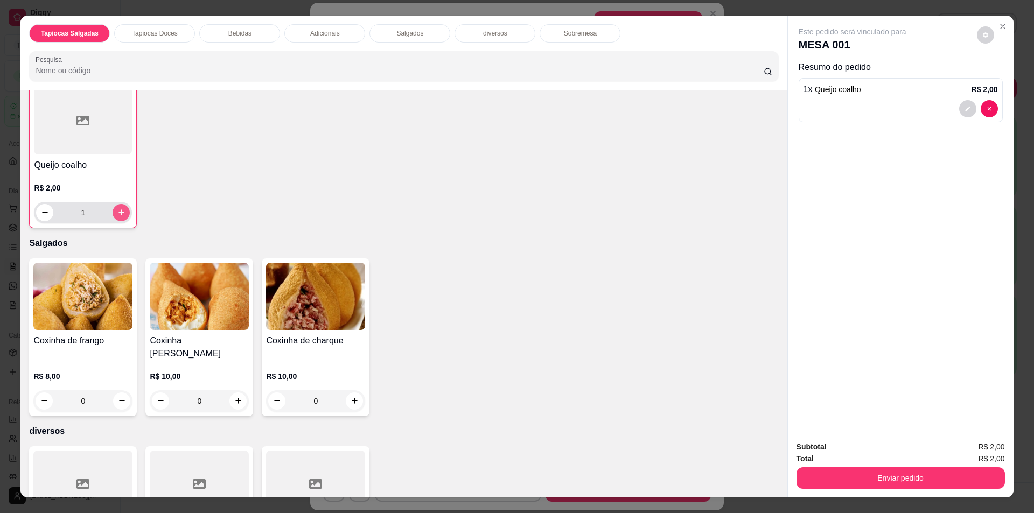
scroll to position [808, 0]
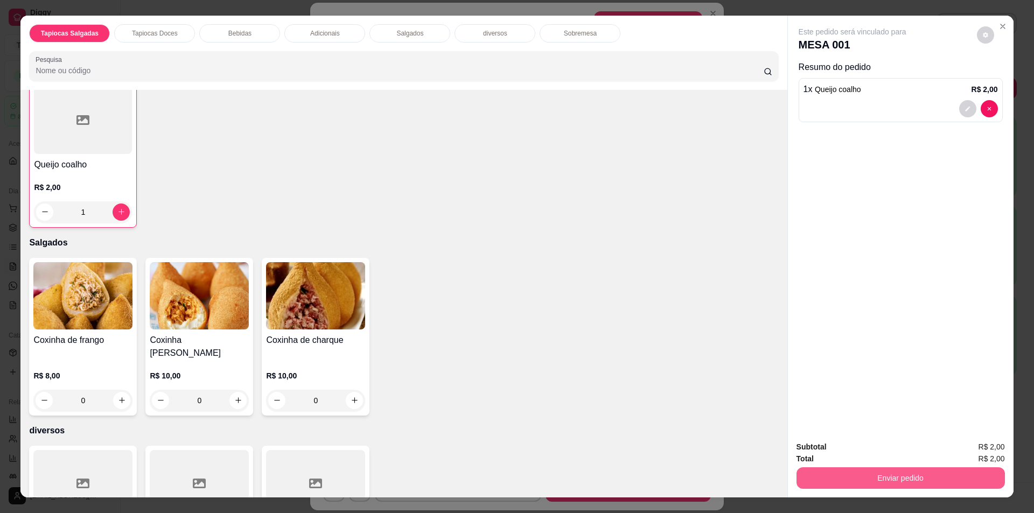
click at [883, 476] on button "Enviar pedido" at bounding box center [901, 478] width 208 height 22
click at [979, 453] on button "Sim, quero registrar" at bounding box center [967, 452] width 80 height 20
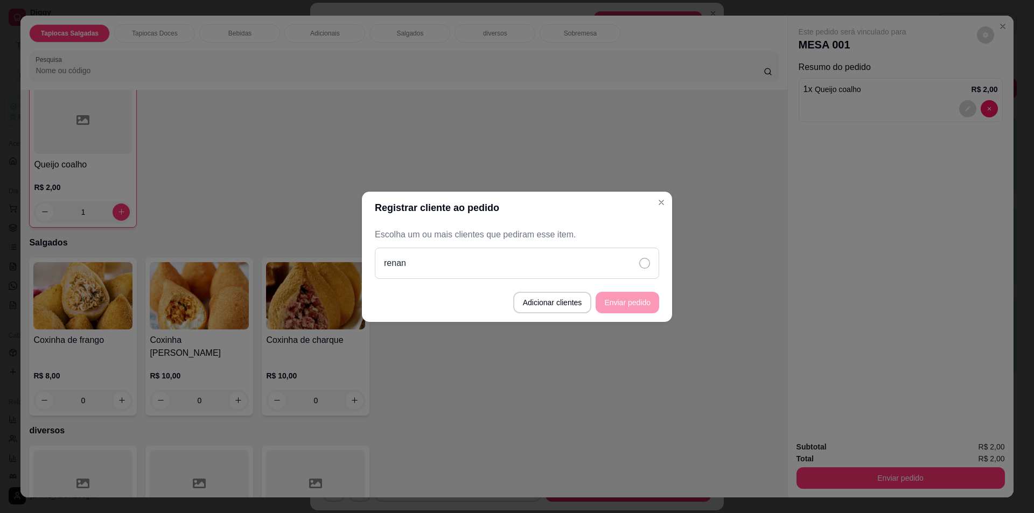
click at [655, 262] on div "renan" at bounding box center [517, 263] width 284 height 31
click at [641, 295] on button "Enviar pedido" at bounding box center [628, 303] width 64 height 22
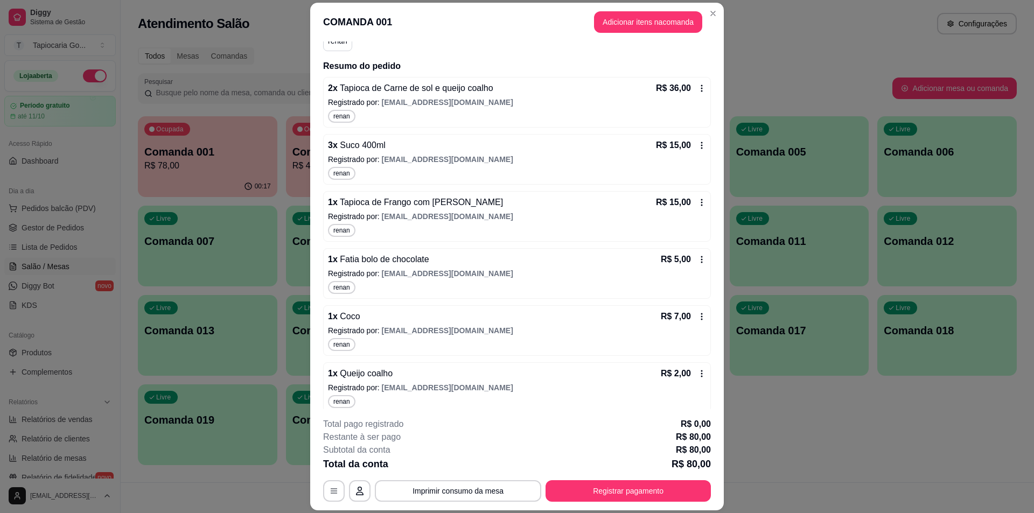
scroll to position [136, 0]
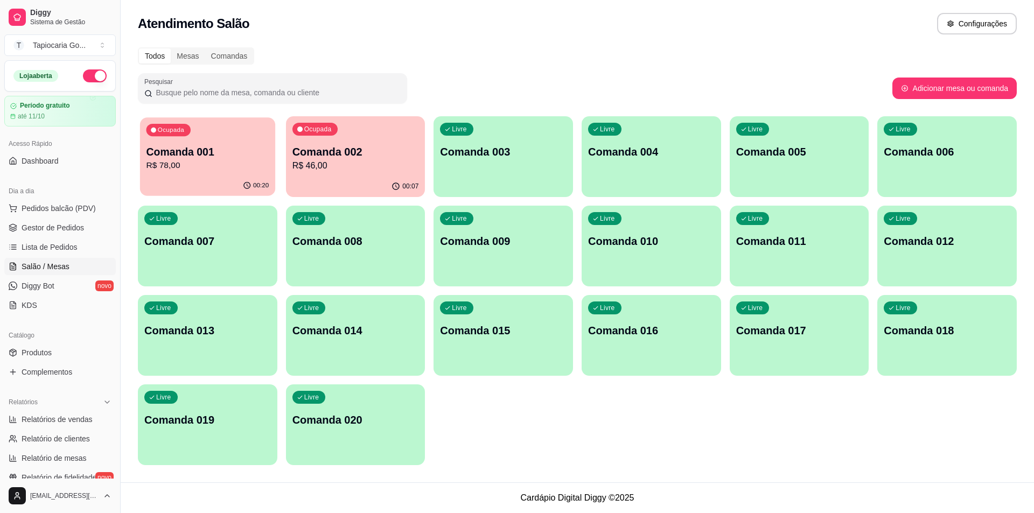
click at [184, 151] on p "Comanda 001" at bounding box center [207, 152] width 123 height 15
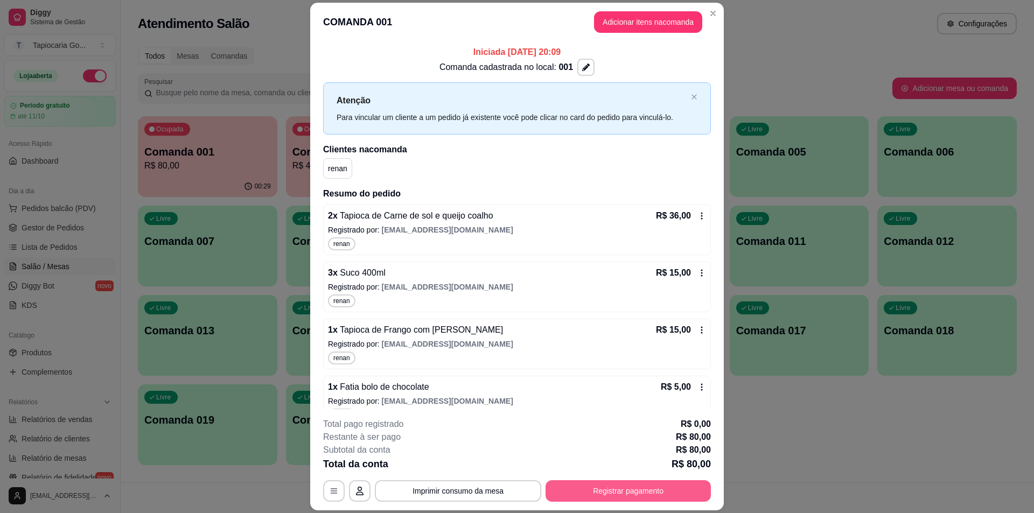
click at [613, 488] on button "Registrar pagamento" at bounding box center [628, 491] width 165 height 22
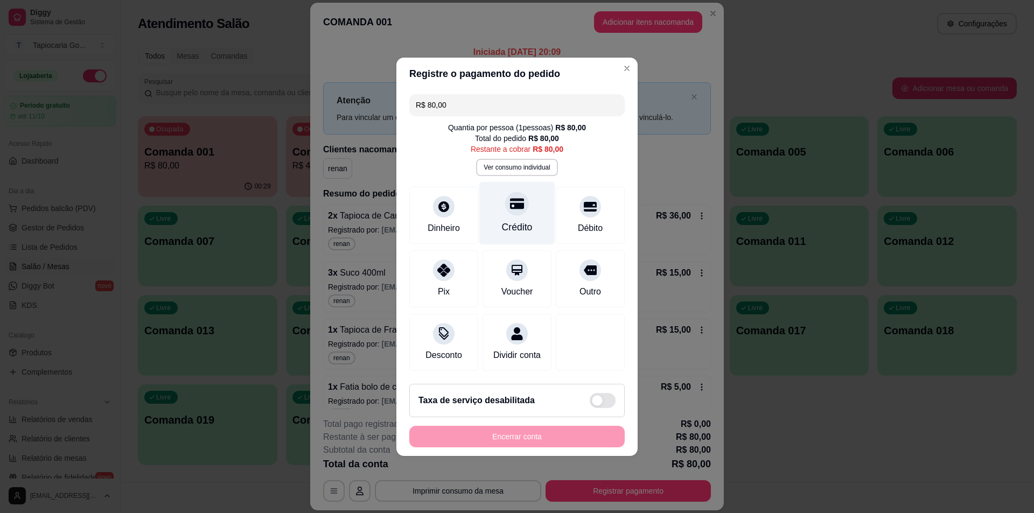
click at [528, 220] on div "Crédito" at bounding box center [517, 227] width 31 height 14
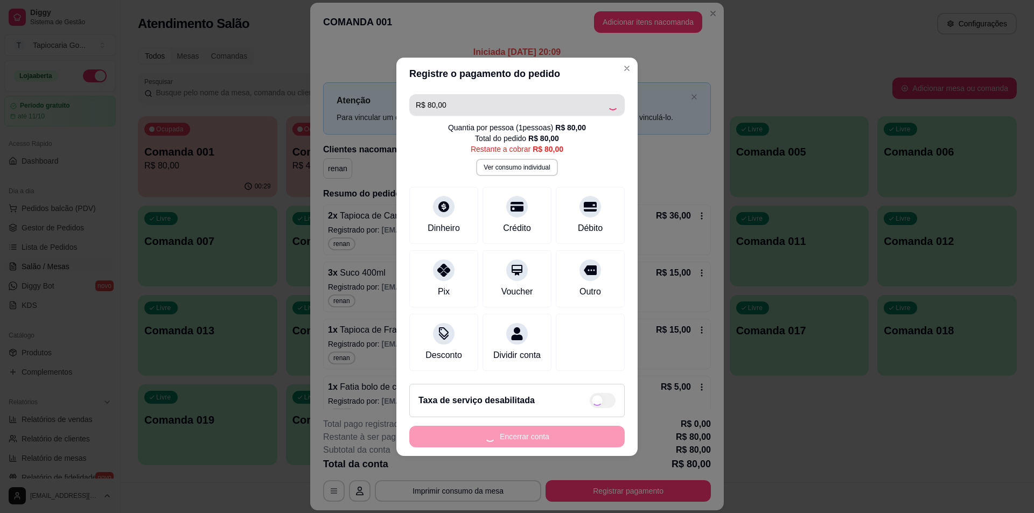
click at [437, 99] on input "R$ 80,00" at bounding box center [512, 105] width 192 height 22
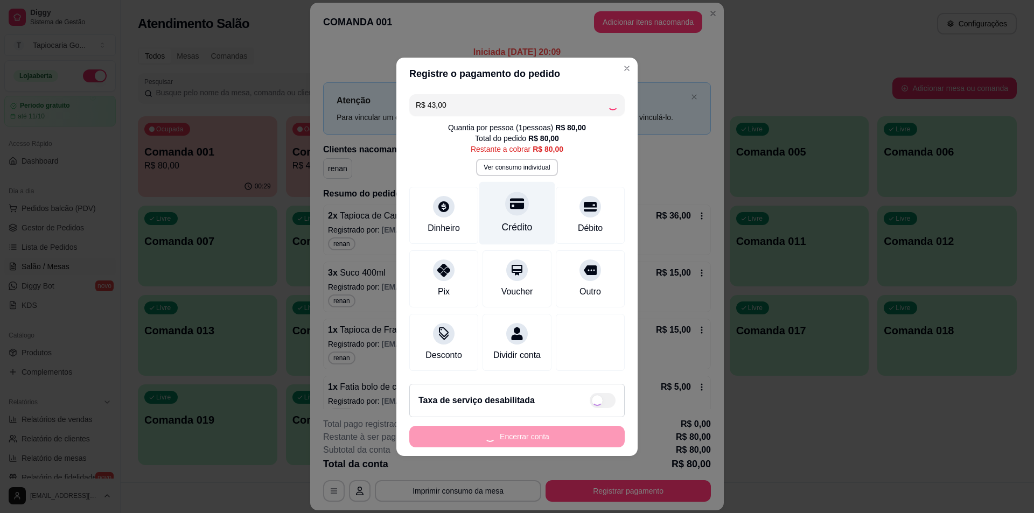
click at [508, 208] on div "Crédito" at bounding box center [517, 212] width 76 height 63
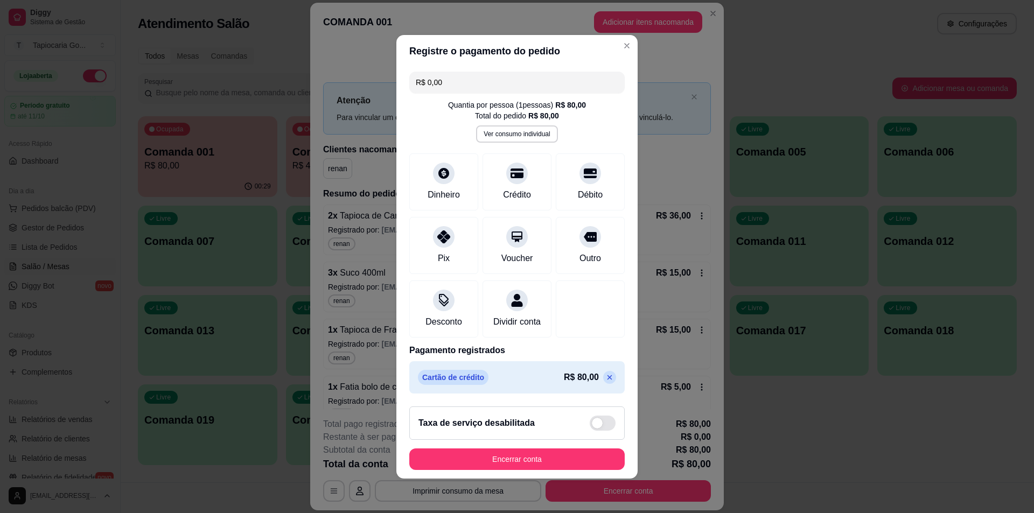
click at [455, 82] on input "R$ 0,00" at bounding box center [517, 83] width 203 height 22
type input "R$ 43,00"
click at [522, 179] on div "Crédito" at bounding box center [517, 179] width 76 height 63
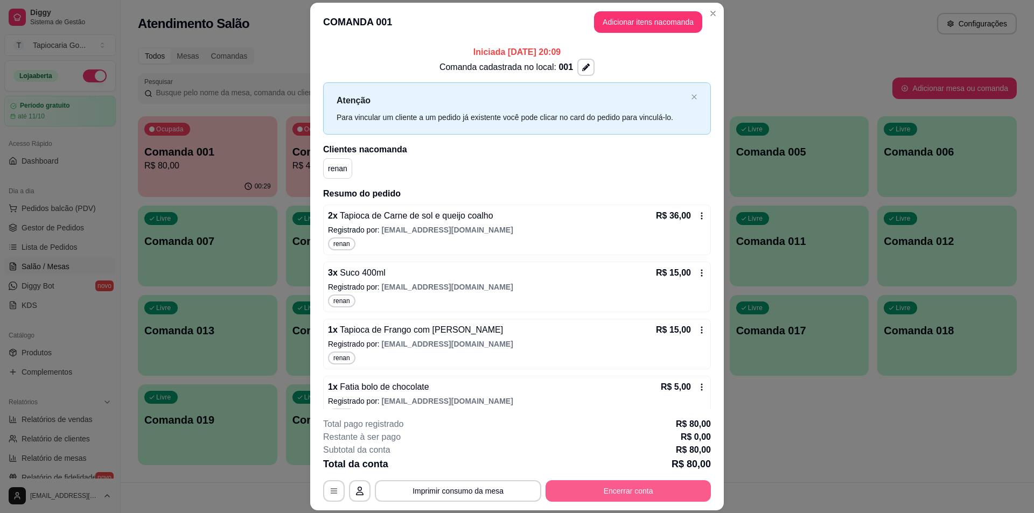
click at [607, 488] on button "Encerrar conta" at bounding box center [628, 491] width 165 height 22
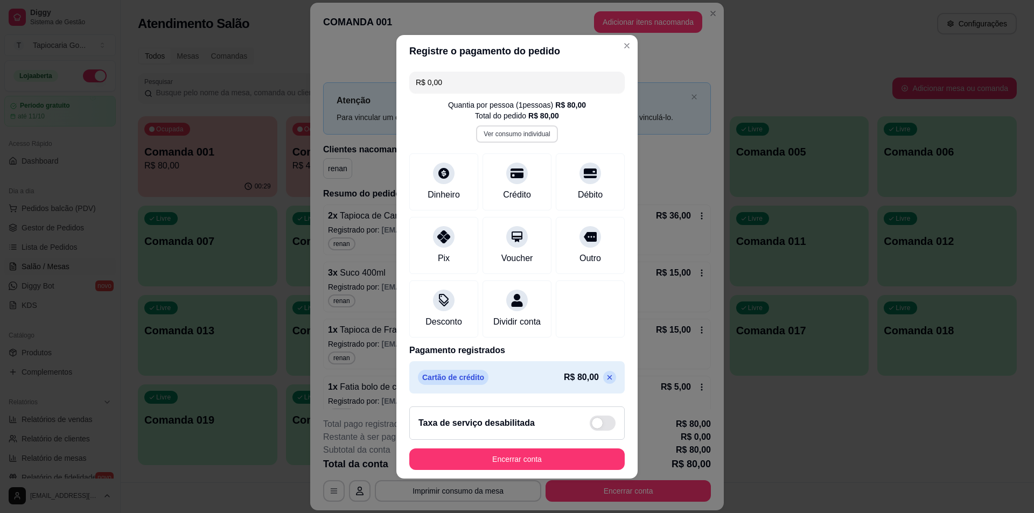
click at [515, 131] on button "Ver consumo individual" at bounding box center [516, 133] width 81 height 17
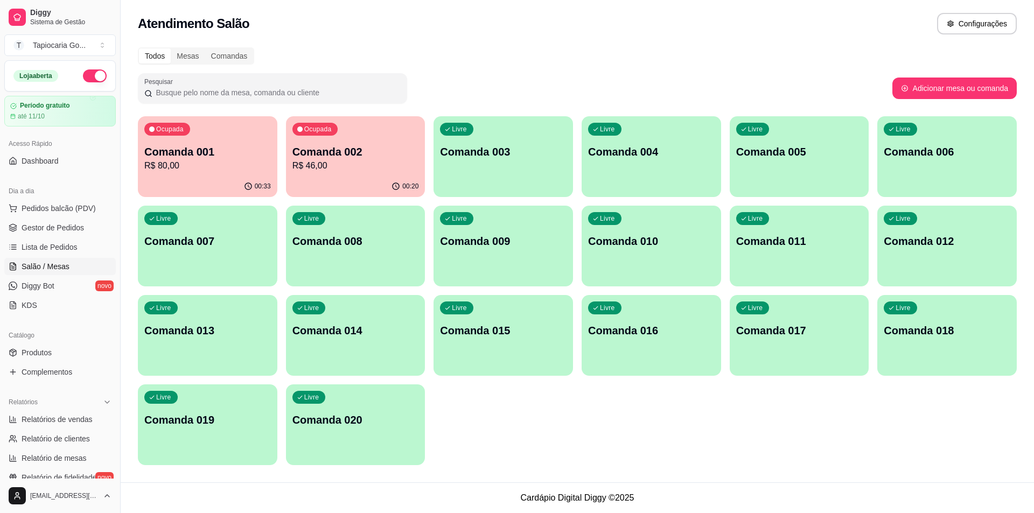
click at [319, 167] on p "R$ 46,00" at bounding box center [355, 165] width 127 height 13
click at [343, 161] on p "R$ 46,00" at bounding box center [355, 165] width 127 height 13
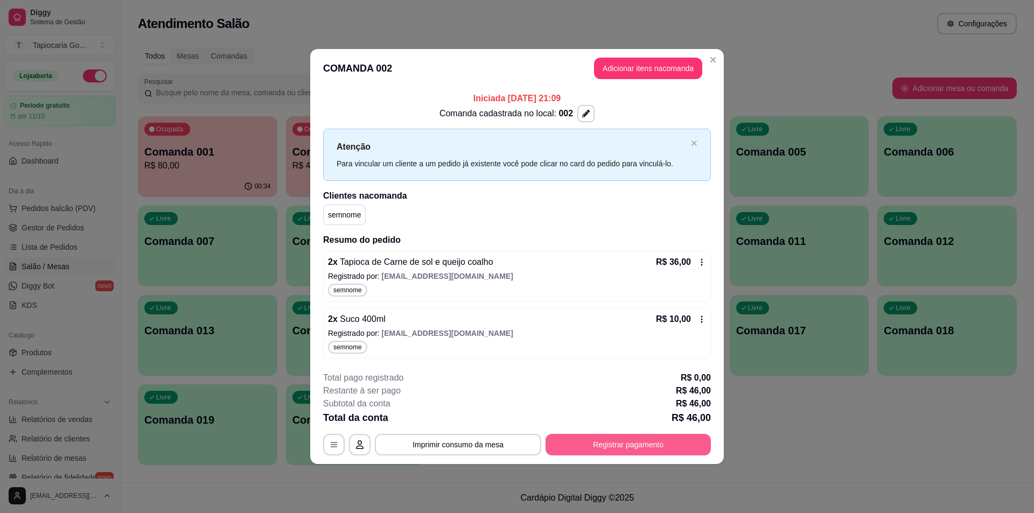
click at [666, 448] on button "Registrar pagamento" at bounding box center [628, 445] width 165 height 22
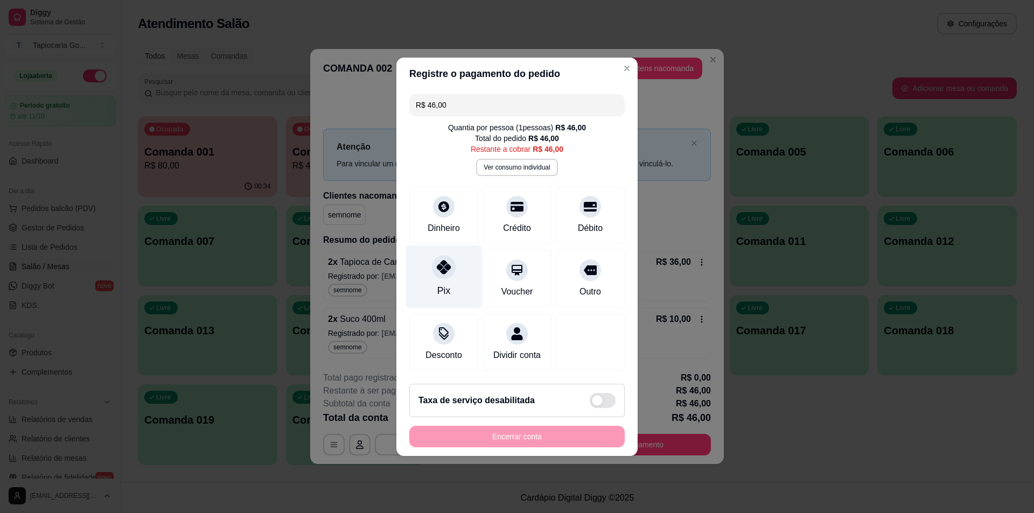
click at [458, 275] on div "Pix" at bounding box center [444, 276] width 76 height 63
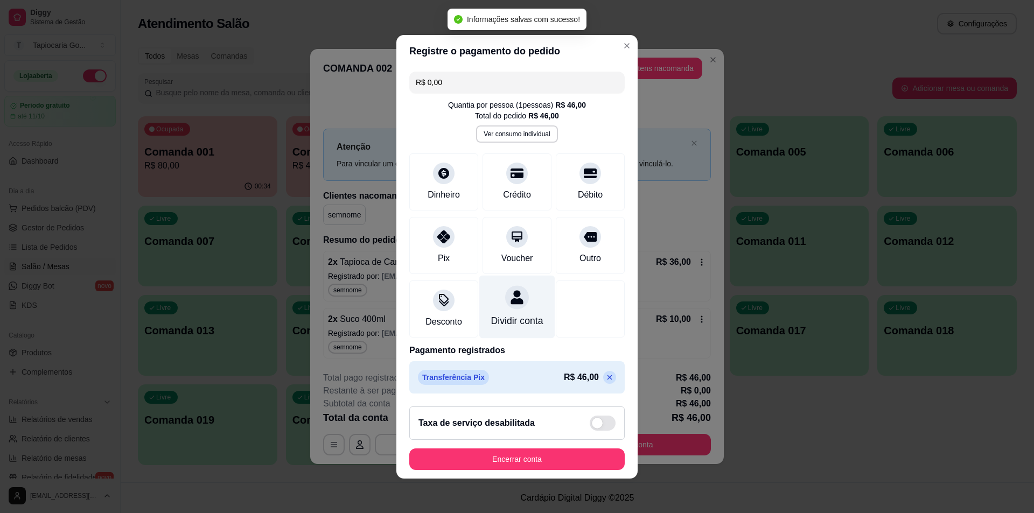
type input "R$ 0,00"
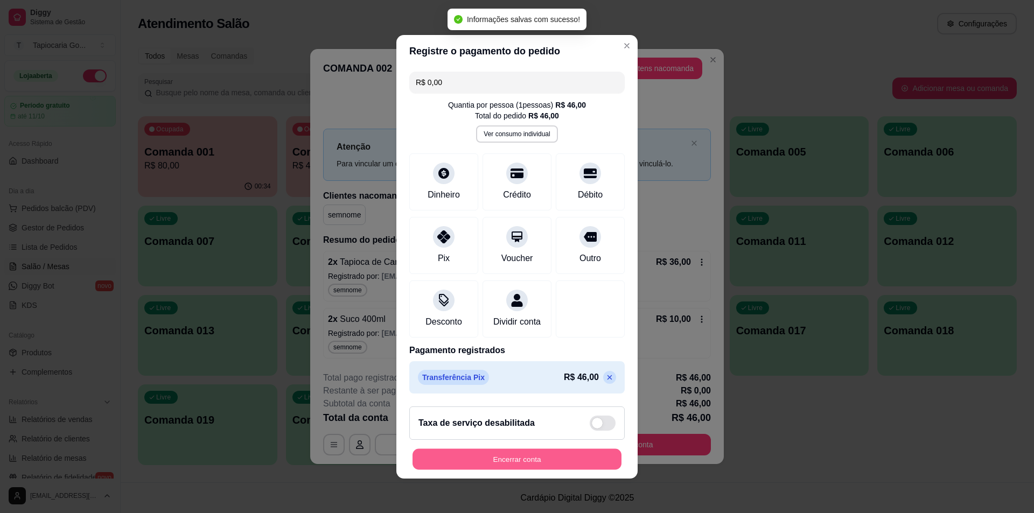
click at [574, 462] on button "Encerrar conta" at bounding box center [517, 459] width 209 height 21
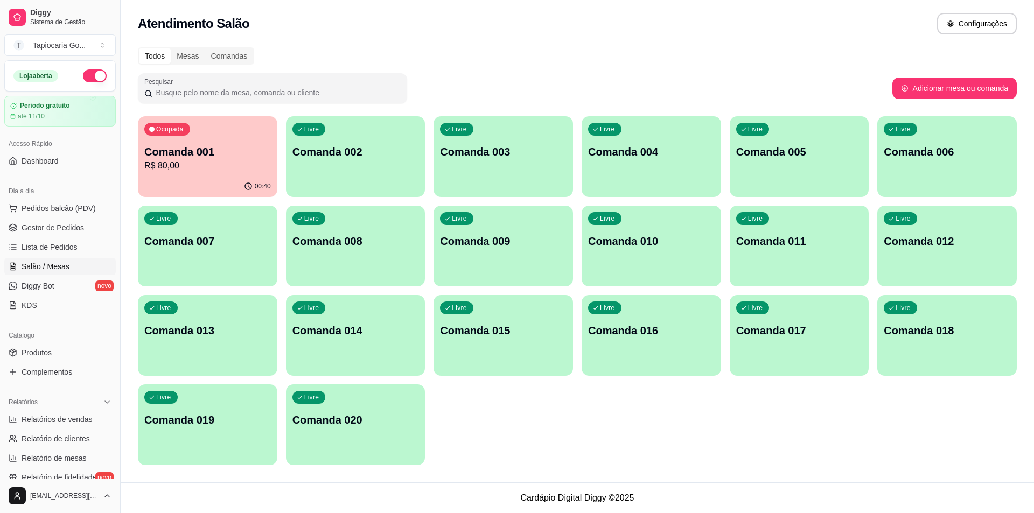
click at [216, 150] on p "Comanda 001" at bounding box center [207, 151] width 127 height 15
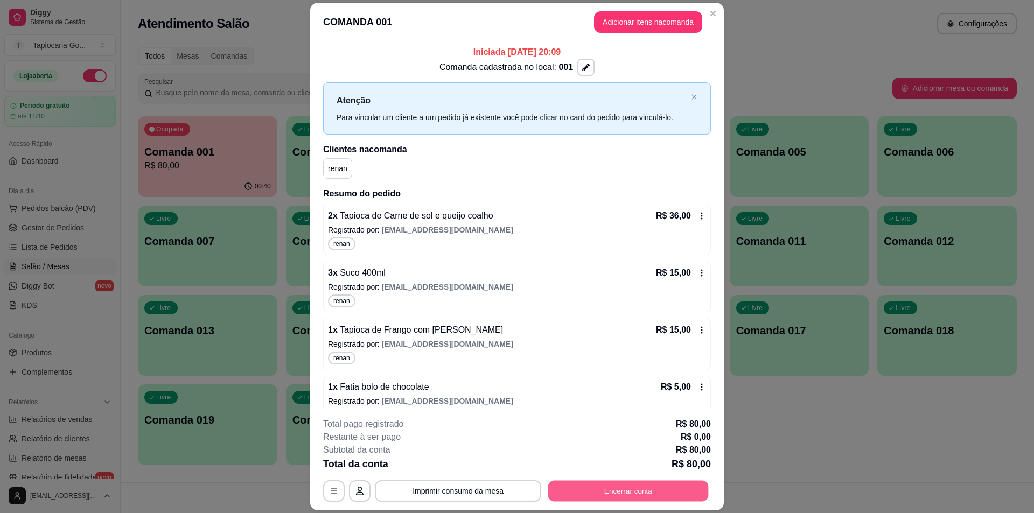
click at [657, 487] on button "Encerrar conta" at bounding box center [628, 491] width 160 height 21
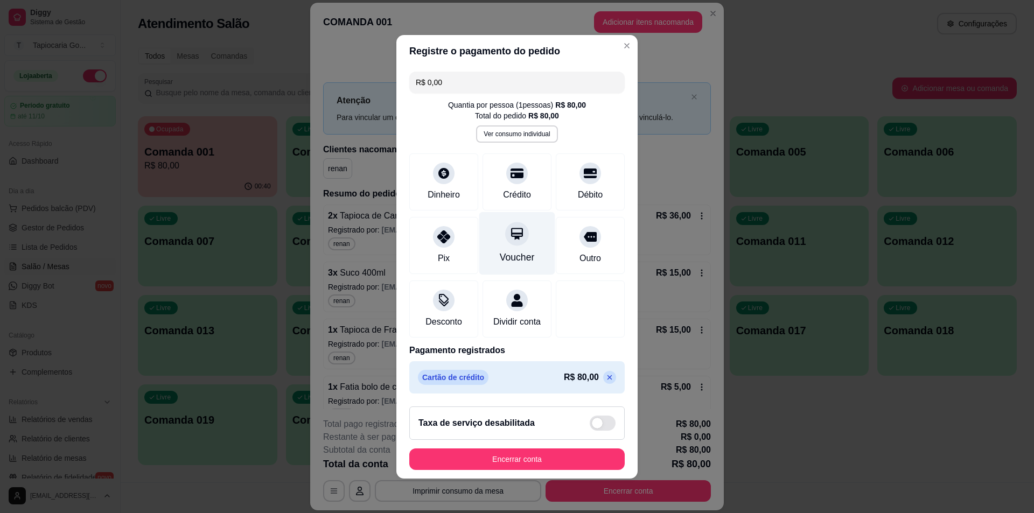
scroll to position [6, 0]
click at [504, 187] on div "Crédito" at bounding box center [517, 194] width 31 height 14
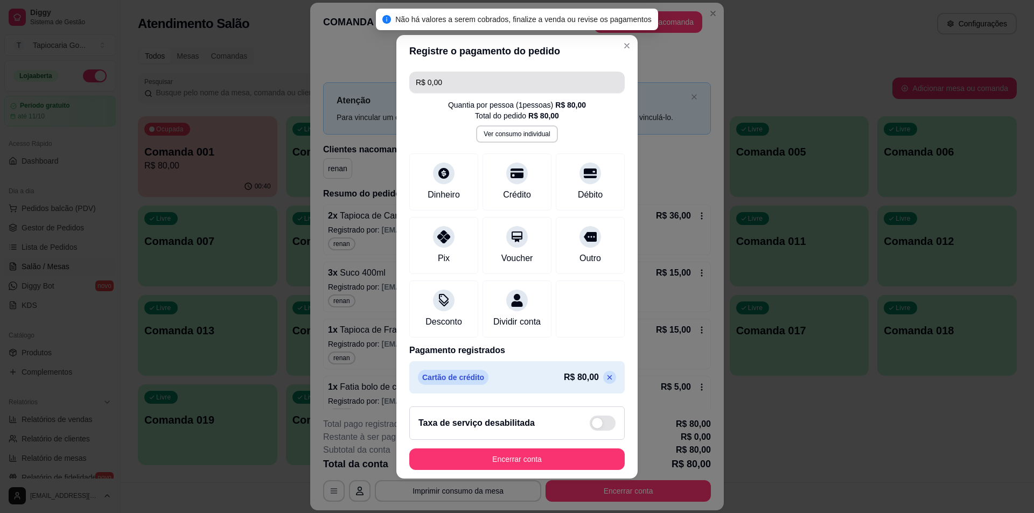
click at [459, 72] on input "R$ 0,00" at bounding box center [517, 83] width 203 height 22
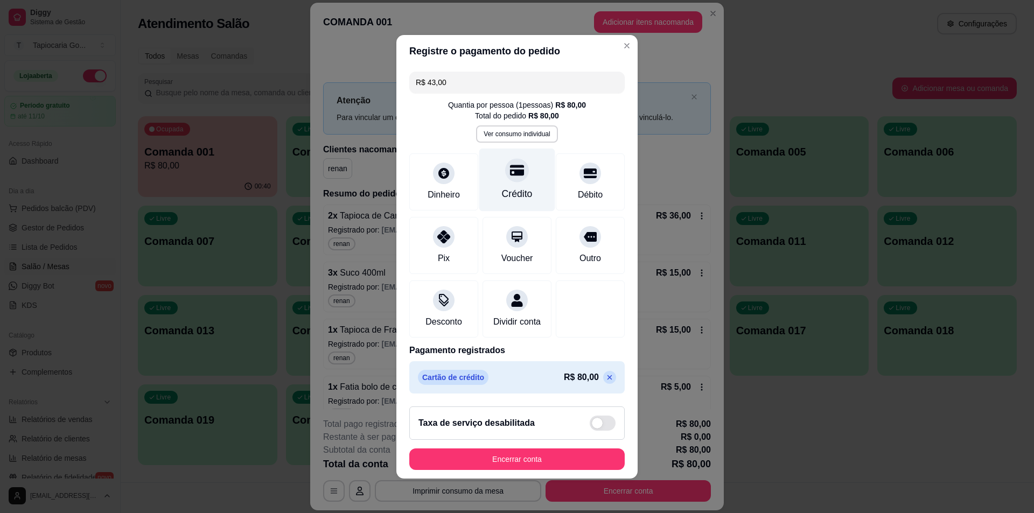
click at [525, 179] on div "Crédito" at bounding box center [517, 179] width 76 height 63
click at [514, 163] on icon at bounding box center [517, 170] width 14 height 14
click at [605, 381] on icon at bounding box center [609, 377] width 9 height 9
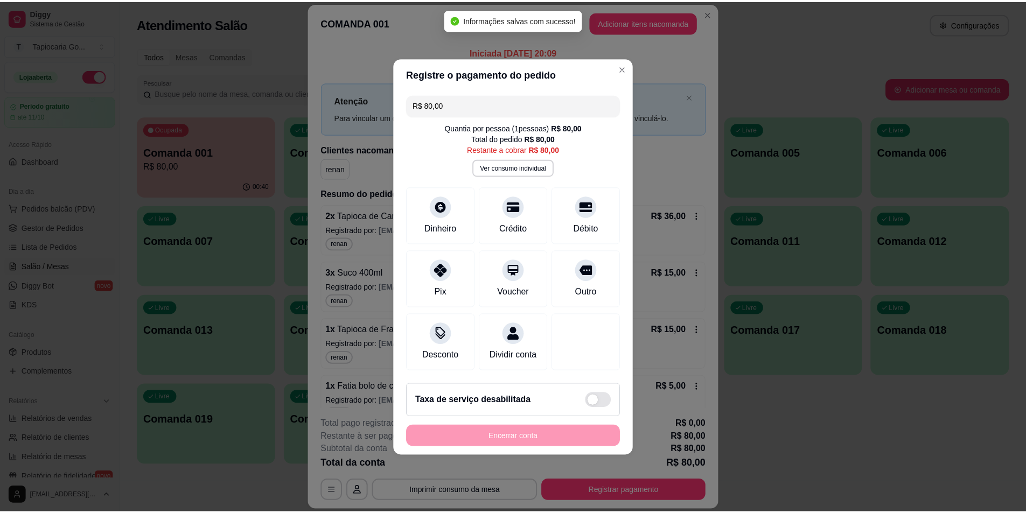
scroll to position [0, 0]
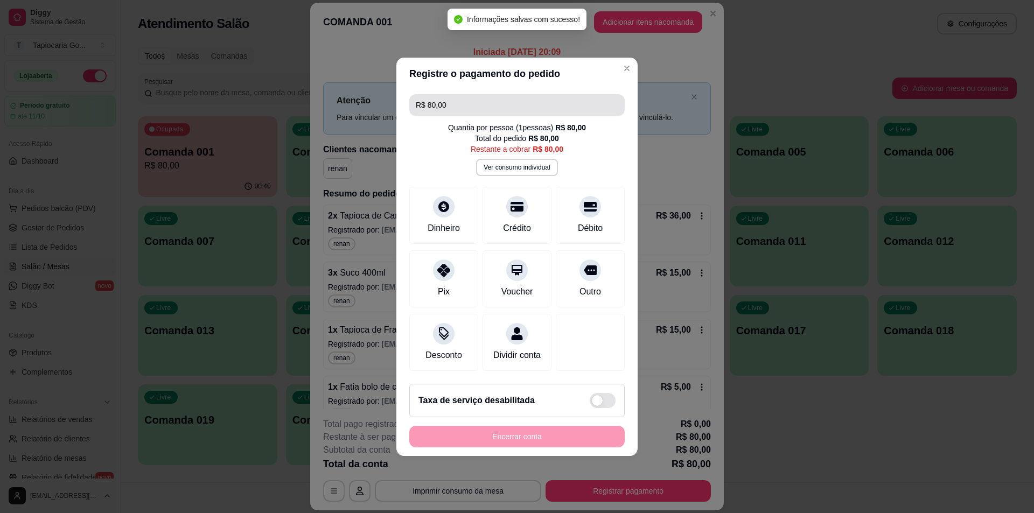
click at [467, 94] on input "R$ 80,00" at bounding box center [517, 105] width 203 height 22
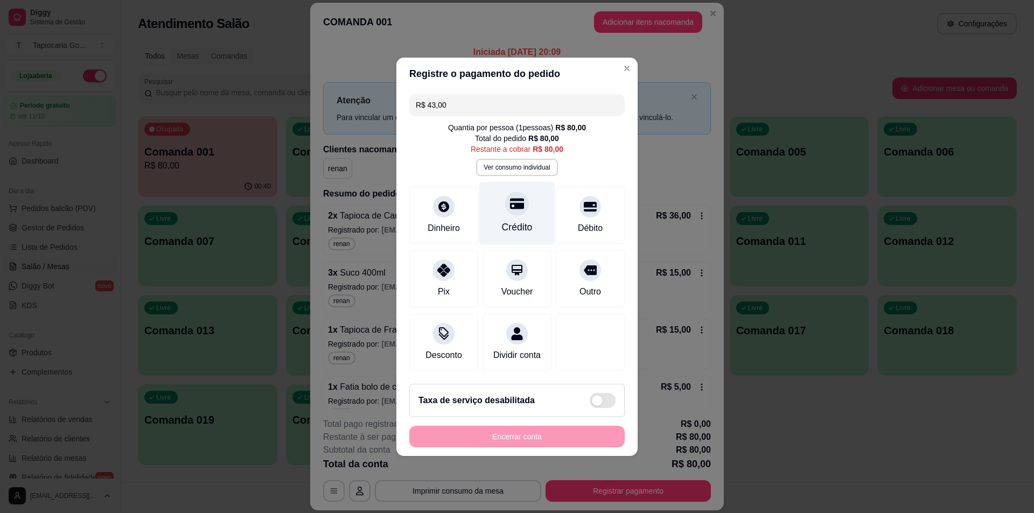
click at [512, 205] on div at bounding box center [517, 204] width 24 height 24
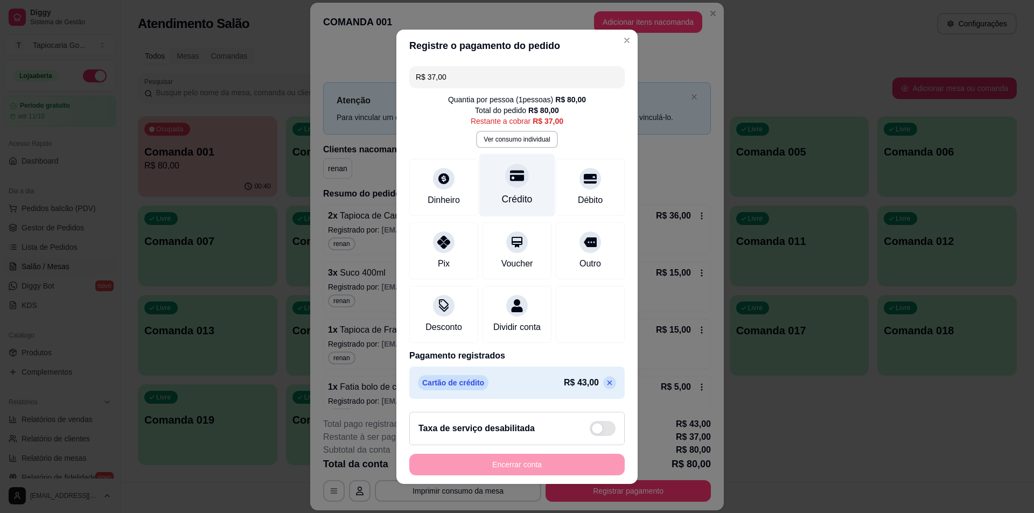
click at [518, 193] on div "Crédito" at bounding box center [517, 199] width 31 height 14
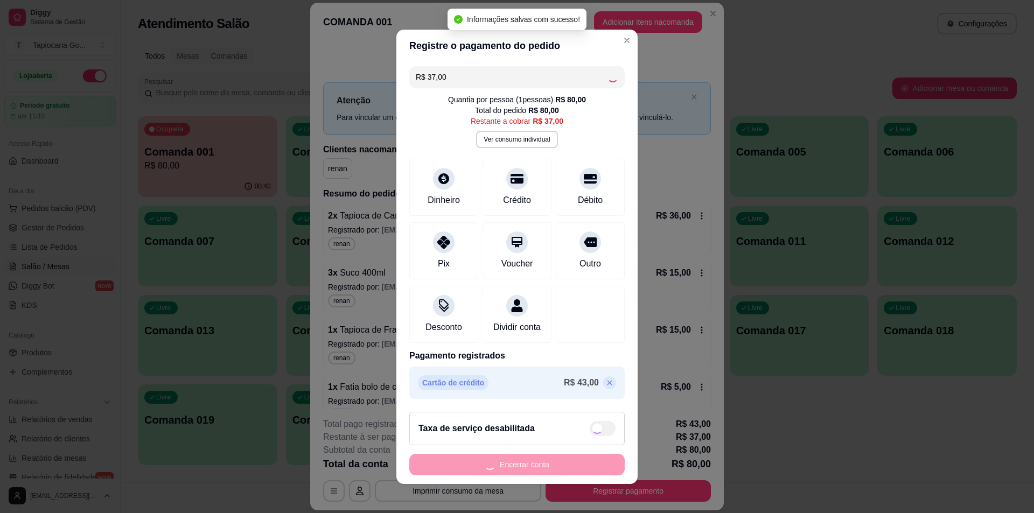
type input "R$ 0,00"
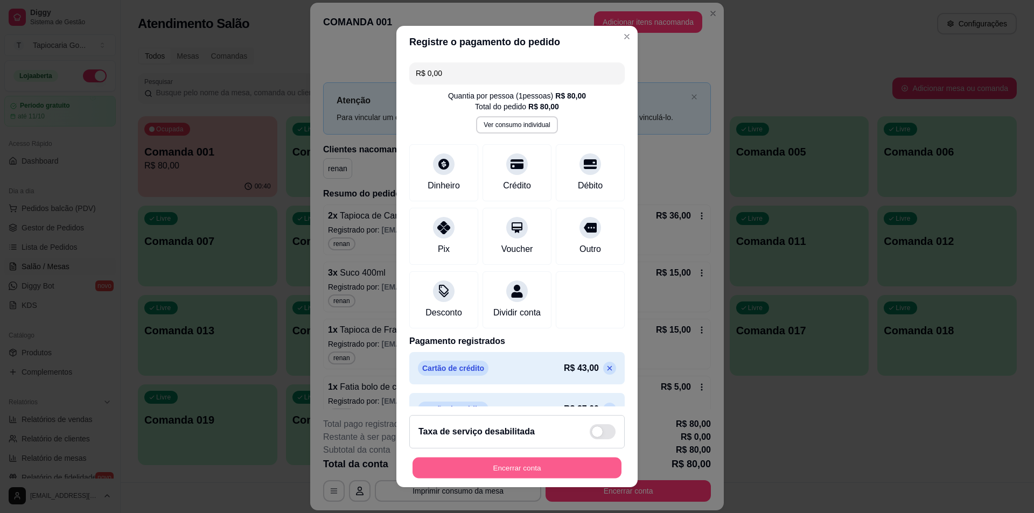
click at [514, 470] on button "Encerrar conta" at bounding box center [517, 468] width 209 height 21
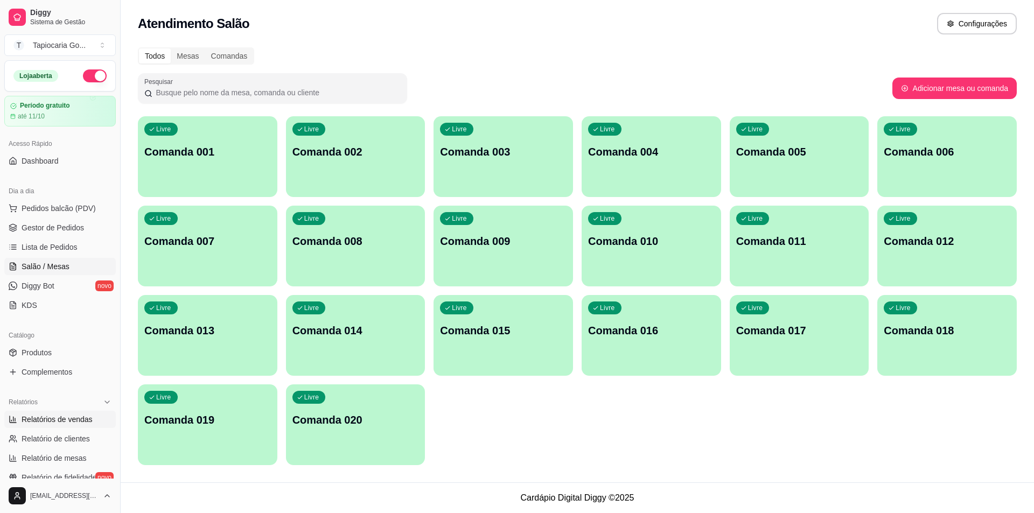
click at [91, 425] on link "Relatórios de vendas" at bounding box center [59, 419] width 111 height 17
select select "ALL"
select select "0"
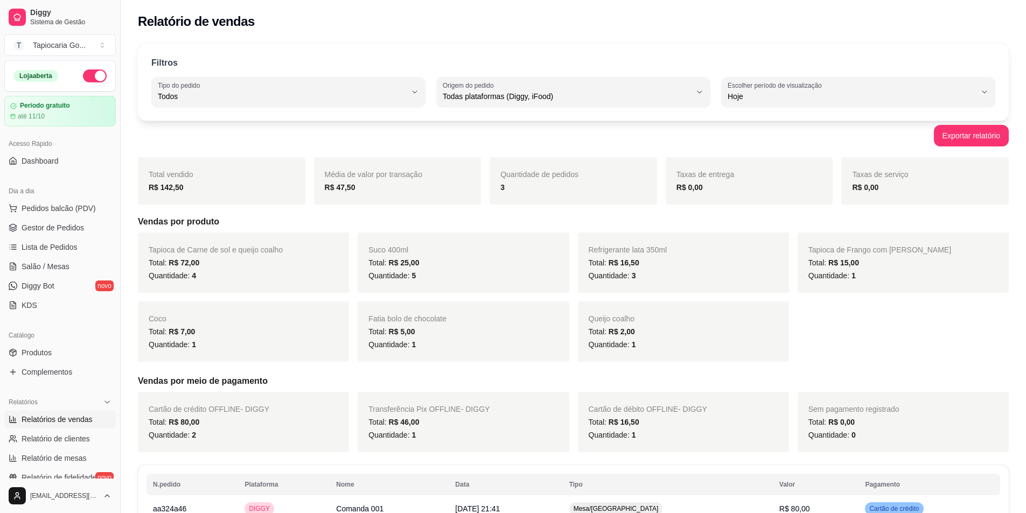
click at [42, 217] on ul "Pedidos balcão (PDV) Gestor de Pedidos Lista de Pedidos Salão / Mesas Diggy Bot…" at bounding box center [59, 257] width 111 height 114
click at [52, 200] on button "Pedidos balcão (PDV)" at bounding box center [59, 208] width 111 height 17
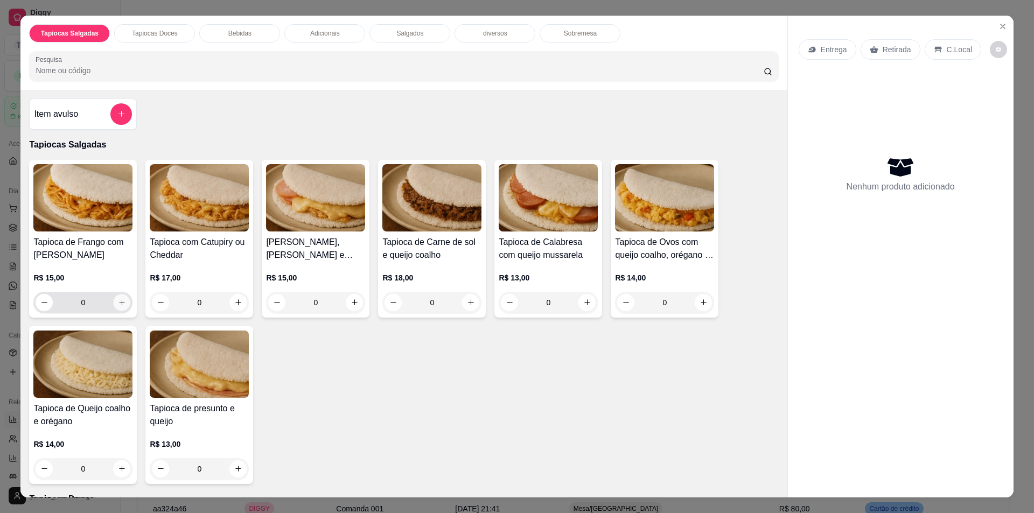
click at [118, 302] on icon "increase-product-quantity" at bounding box center [122, 302] width 8 height 8
type input "1"
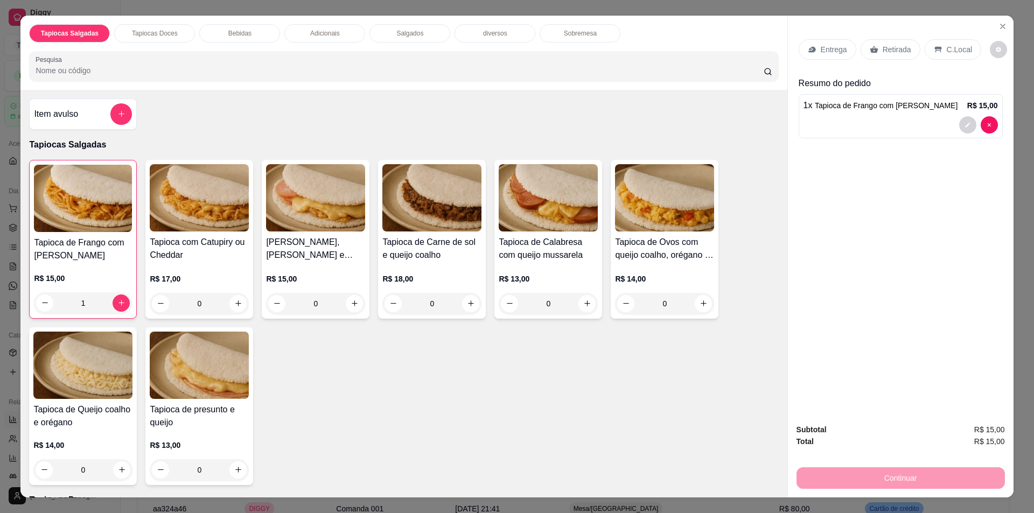
click at [902, 49] on p "Retirada" at bounding box center [897, 49] width 29 height 11
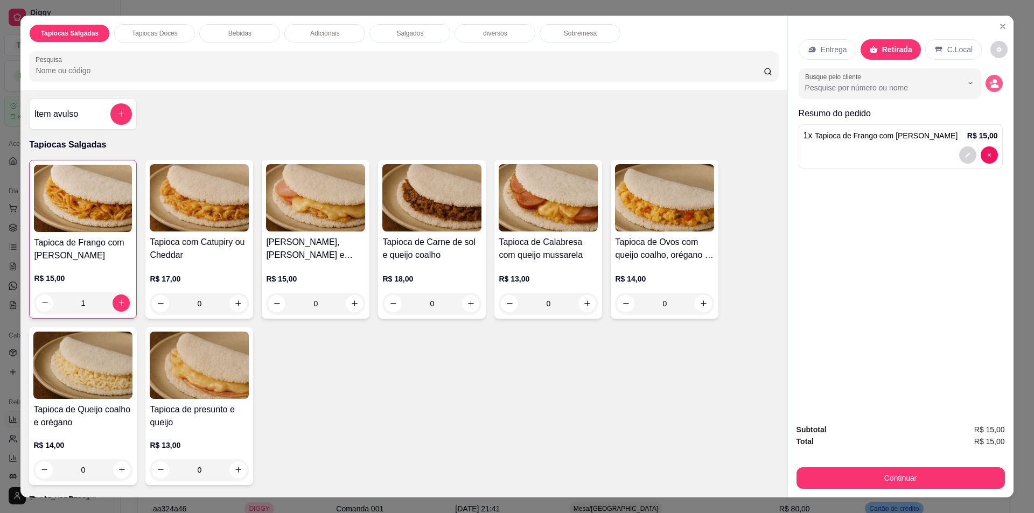
click at [992, 85] on icon "decrease-product-quantity" at bounding box center [994, 86] width 8 height 4
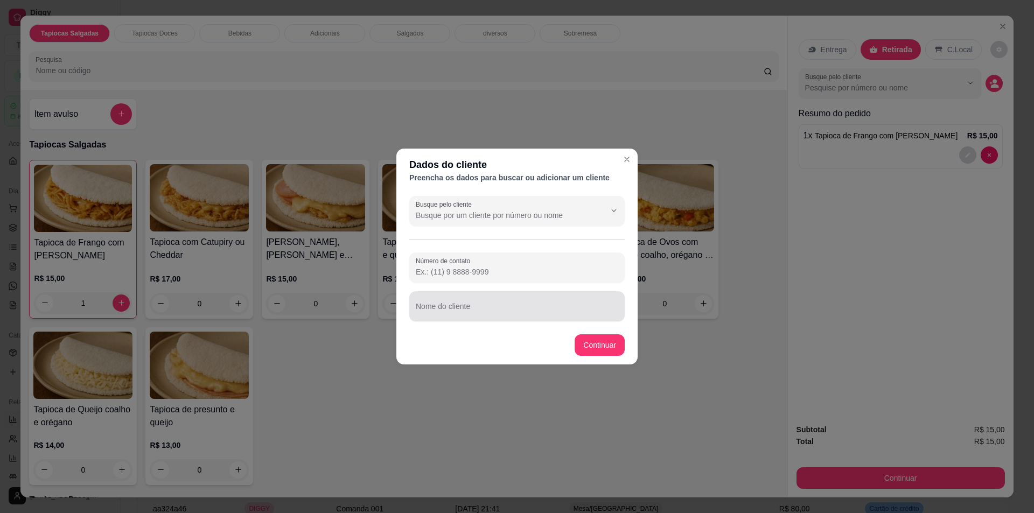
click at [486, 305] on div at bounding box center [517, 307] width 203 height 22
type input "Ivson"
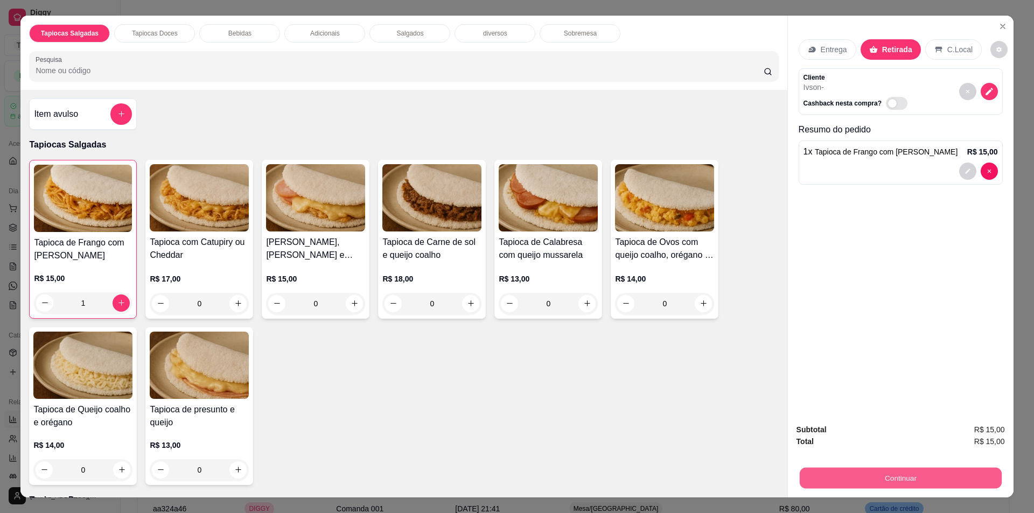
click at [937, 472] on button "Continuar" at bounding box center [900, 478] width 202 height 21
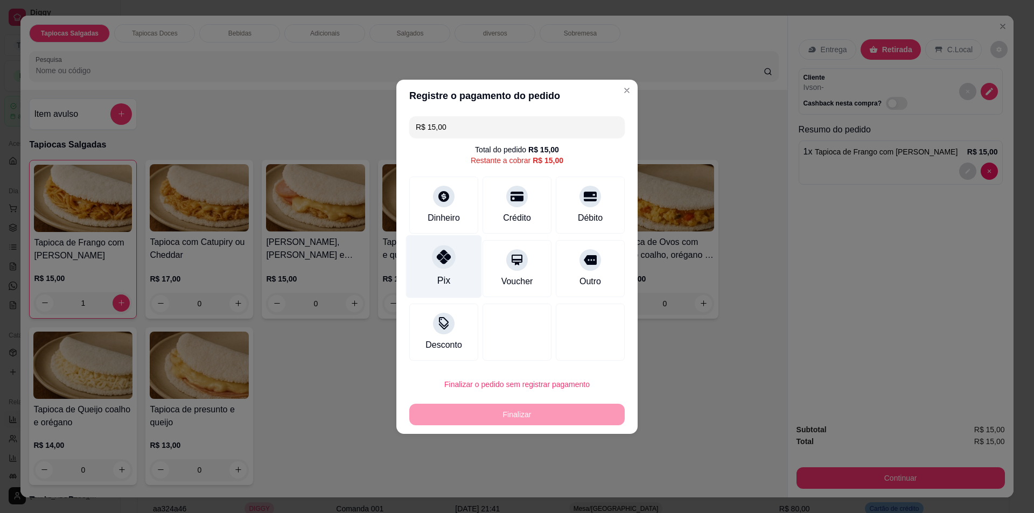
click at [461, 260] on div "Pix" at bounding box center [444, 266] width 76 height 63
type input "R$ 0,00"
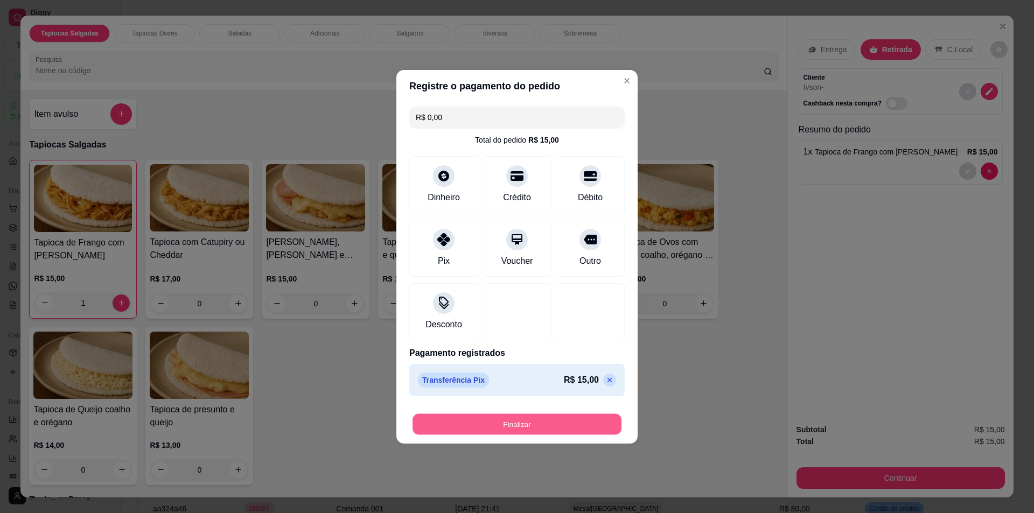
click at [525, 421] on button "Finalizar" at bounding box center [517, 424] width 209 height 21
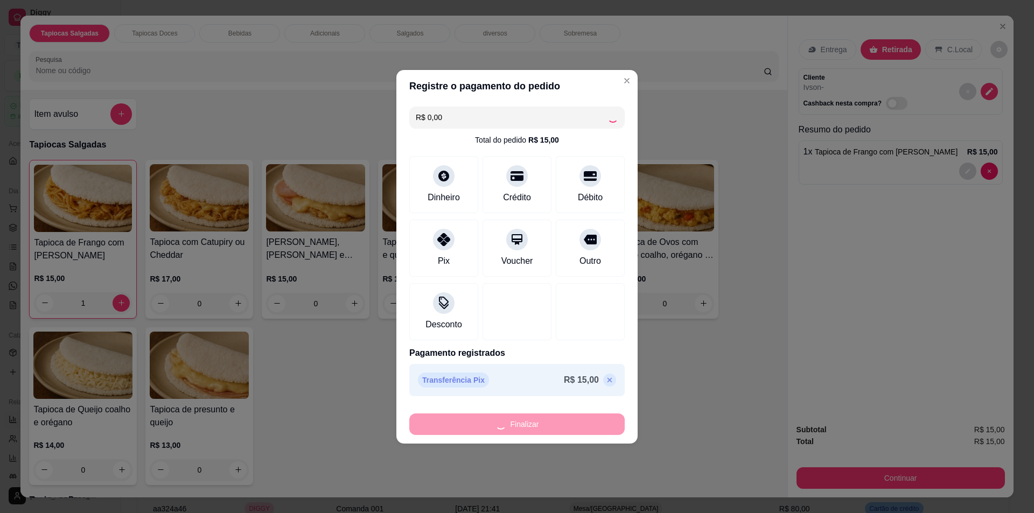
type input "0"
type input "-R$ 15,00"
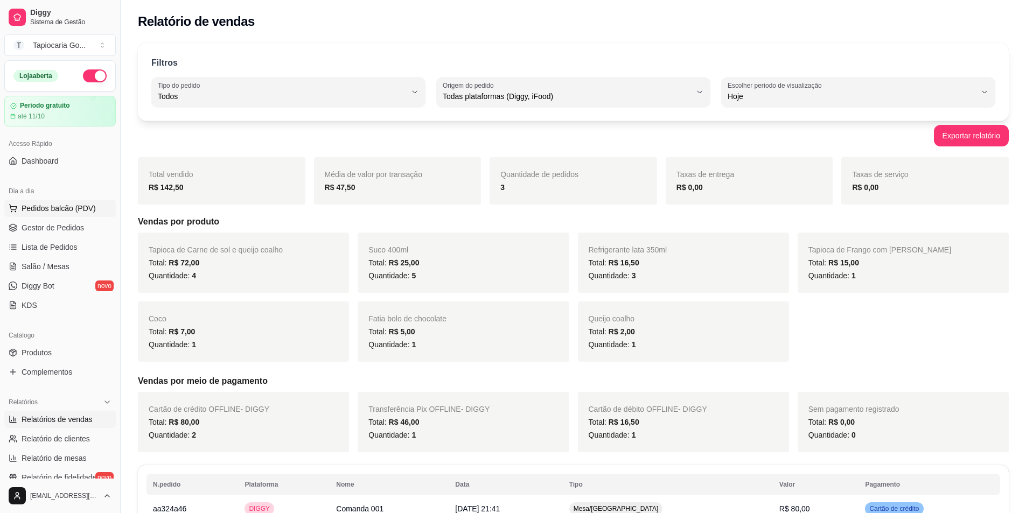
click at [59, 211] on span "Pedidos balcão (PDV)" at bounding box center [59, 208] width 74 height 11
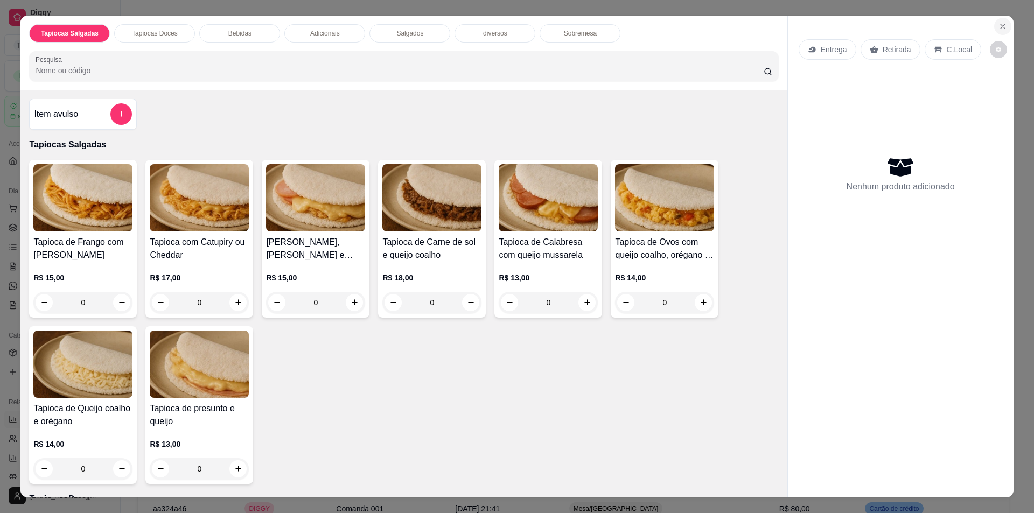
click at [999, 25] on icon "Close" at bounding box center [1003, 26] width 9 height 9
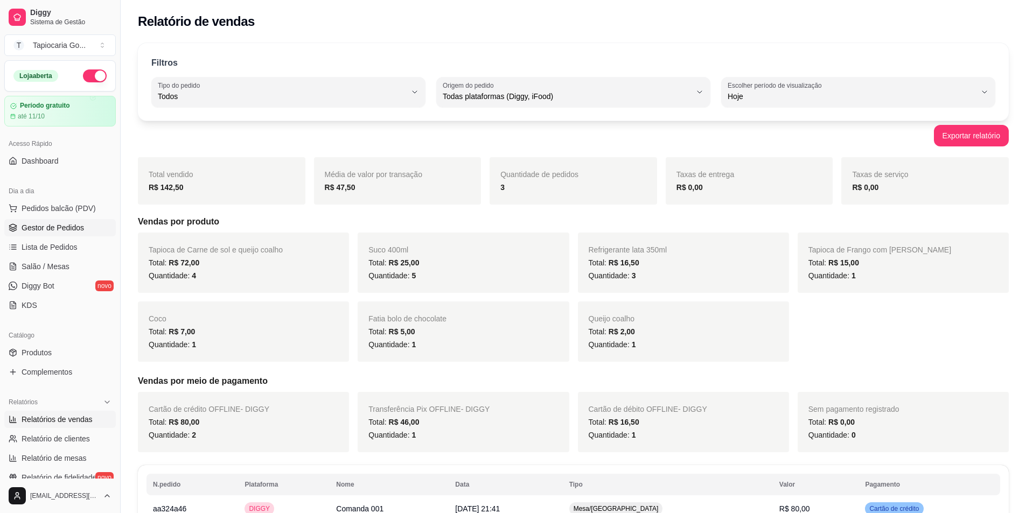
click at [49, 227] on span "Gestor de Pedidos" at bounding box center [53, 227] width 62 height 11
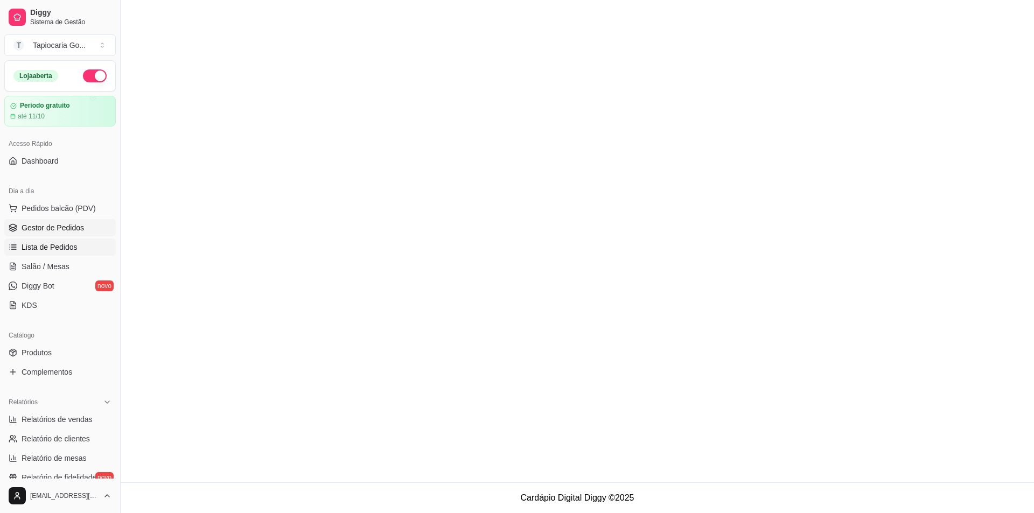
click at [63, 243] on span "Lista de Pedidos" at bounding box center [50, 247] width 56 height 11
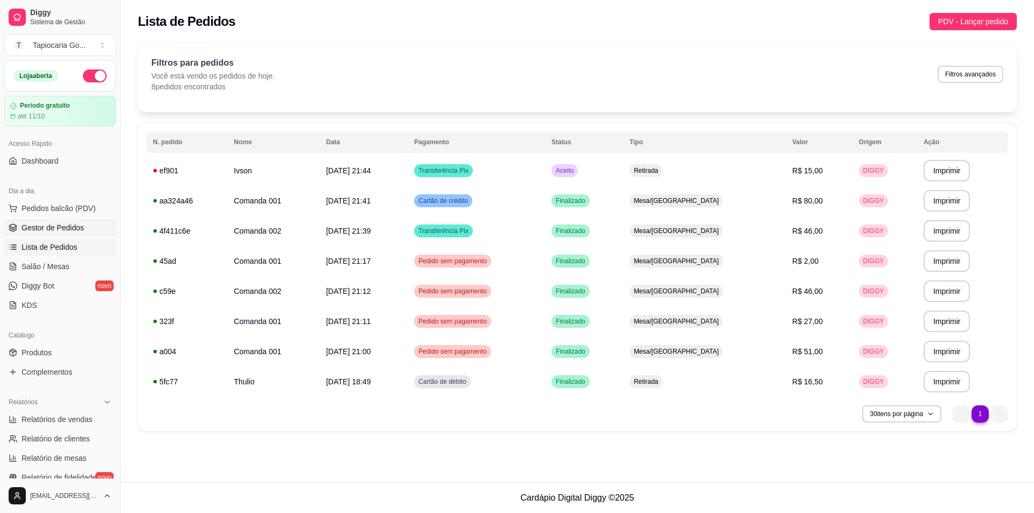
click at [73, 227] on span "Gestor de Pedidos" at bounding box center [53, 227] width 62 height 11
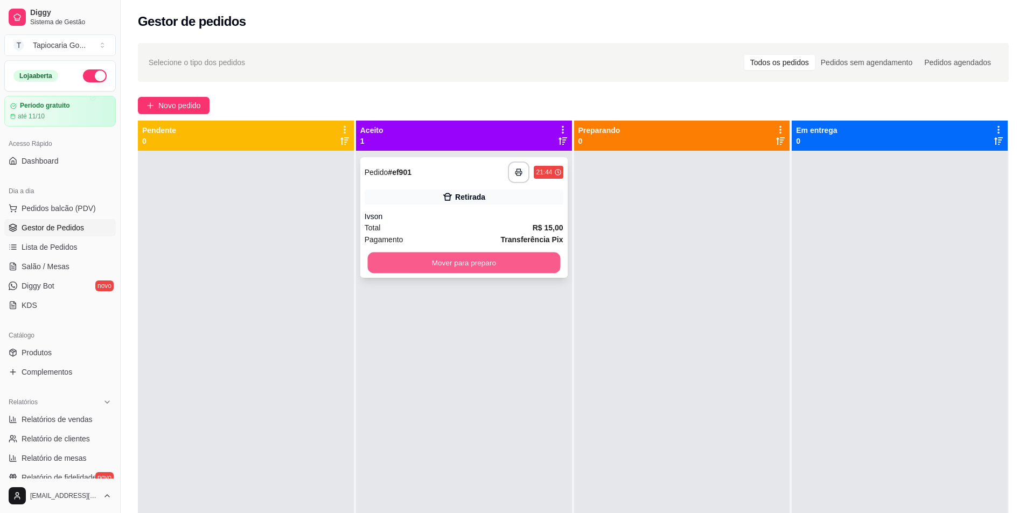
click at [462, 271] on button "Mover para preparo" at bounding box center [463, 263] width 193 height 21
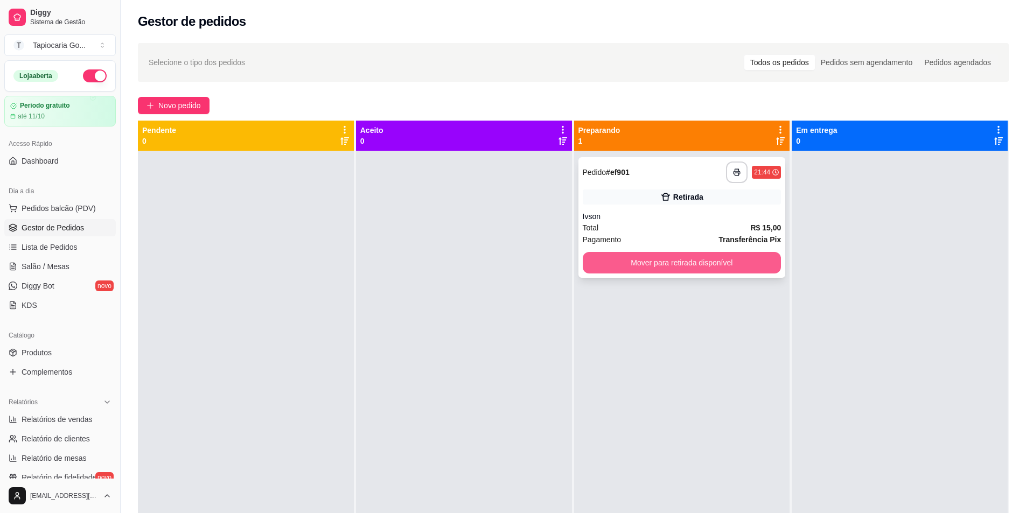
click at [680, 257] on button "Mover para retirada disponível" at bounding box center [682, 263] width 199 height 22
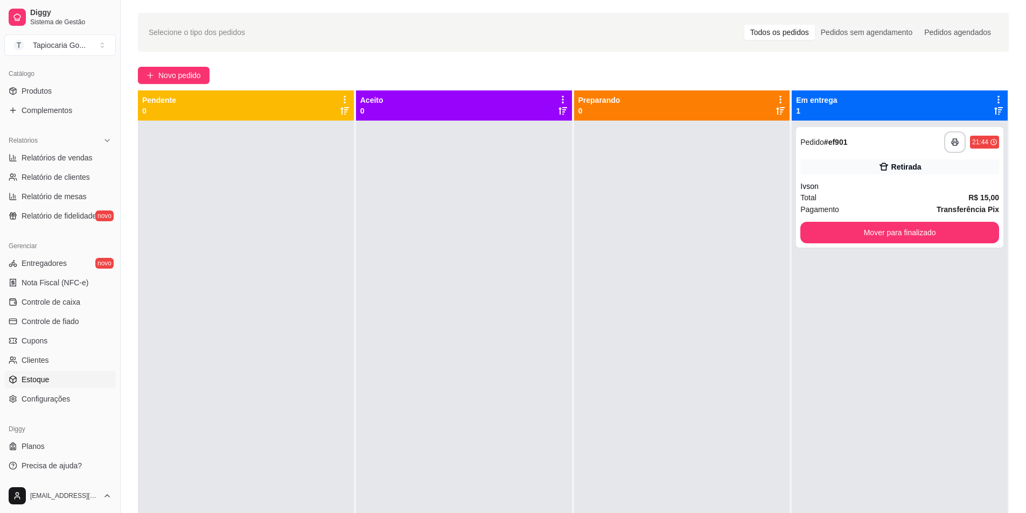
scroll to position [54, 0]
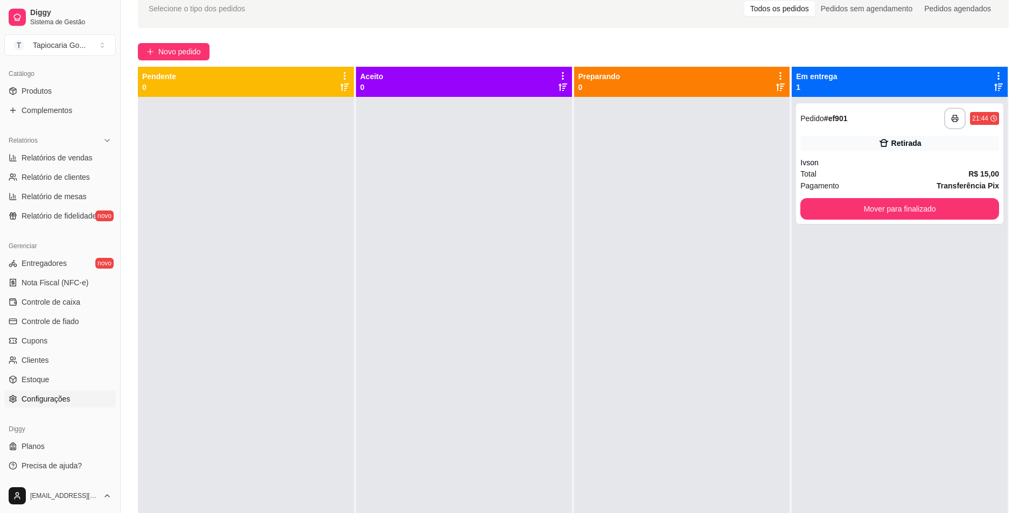
click at [64, 403] on span "Configurações" at bounding box center [46, 399] width 48 height 11
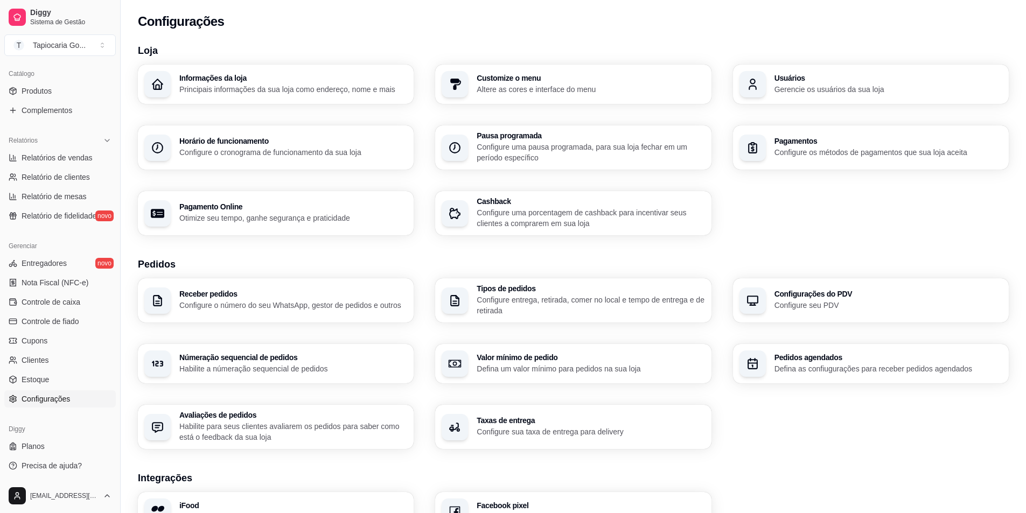
click at [890, 155] on p "Configure os métodos de pagamentos que sua loja aceita" at bounding box center [888, 152] width 228 height 11
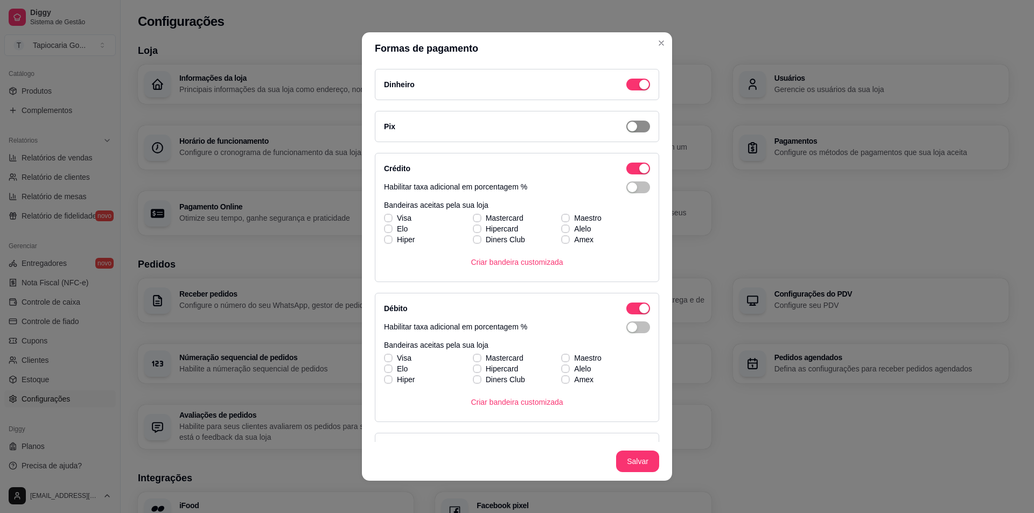
click at [627, 126] on div "button" at bounding box center [632, 127] width 10 height 10
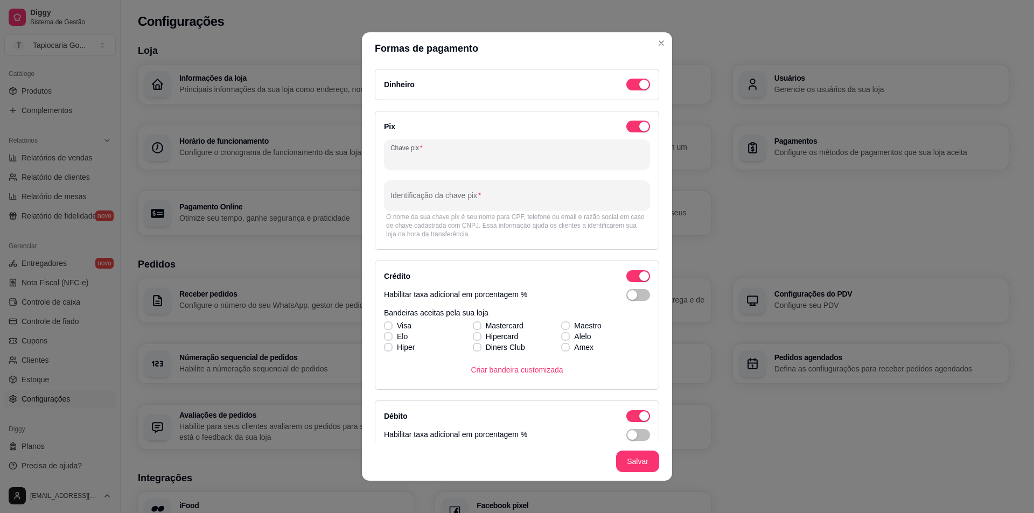
paste input "[EMAIL_ADDRESS][DOMAIN_NAME]"
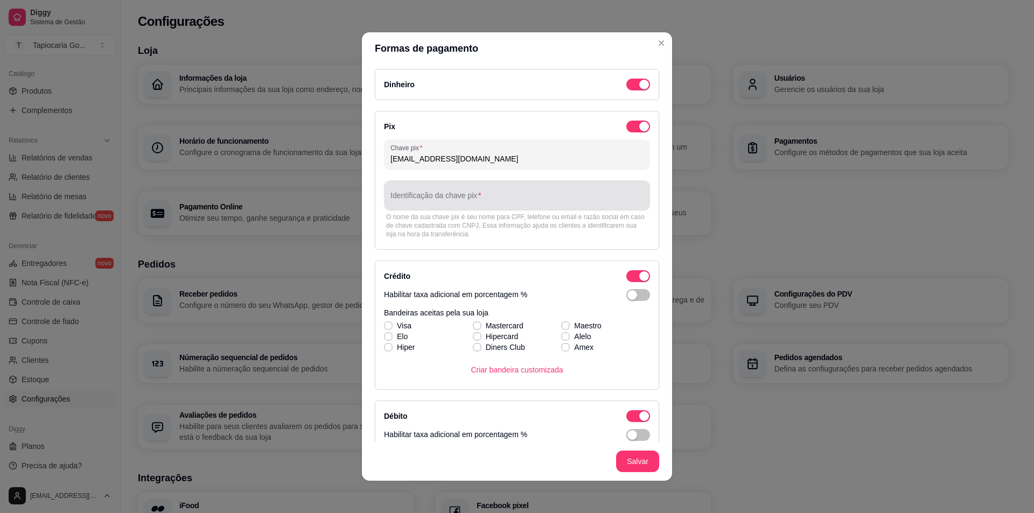
type input "[EMAIL_ADDRESS][DOMAIN_NAME]"
click at [492, 193] on div at bounding box center [516, 196] width 253 height 22
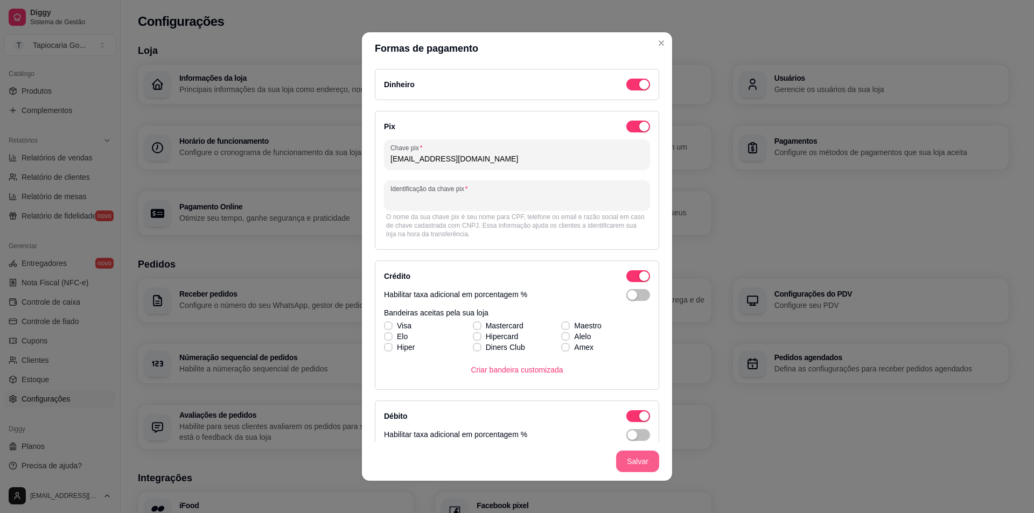
click at [628, 459] on button "Salvar" at bounding box center [637, 462] width 43 height 22
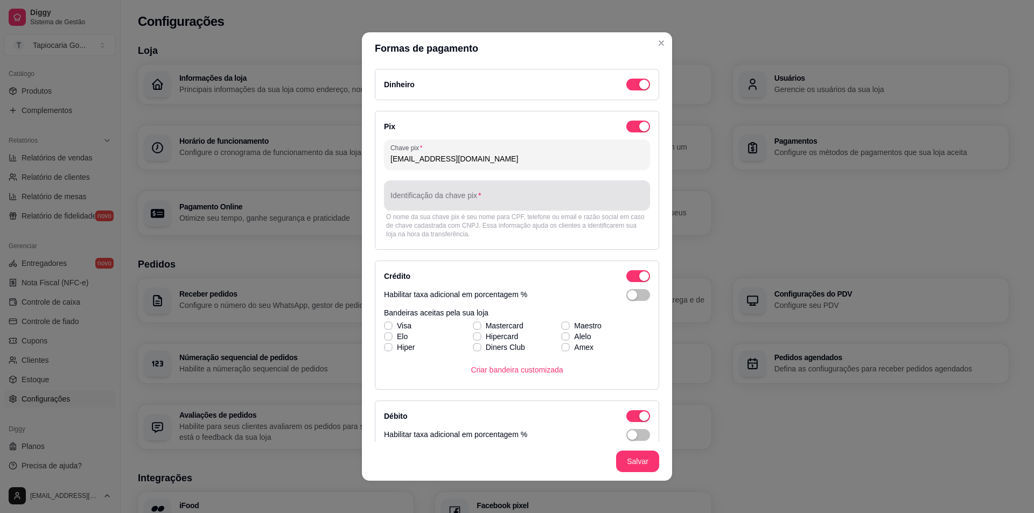
click at [477, 199] on input "Identificação da chave pix" at bounding box center [516, 199] width 253 height 11
type input "o"
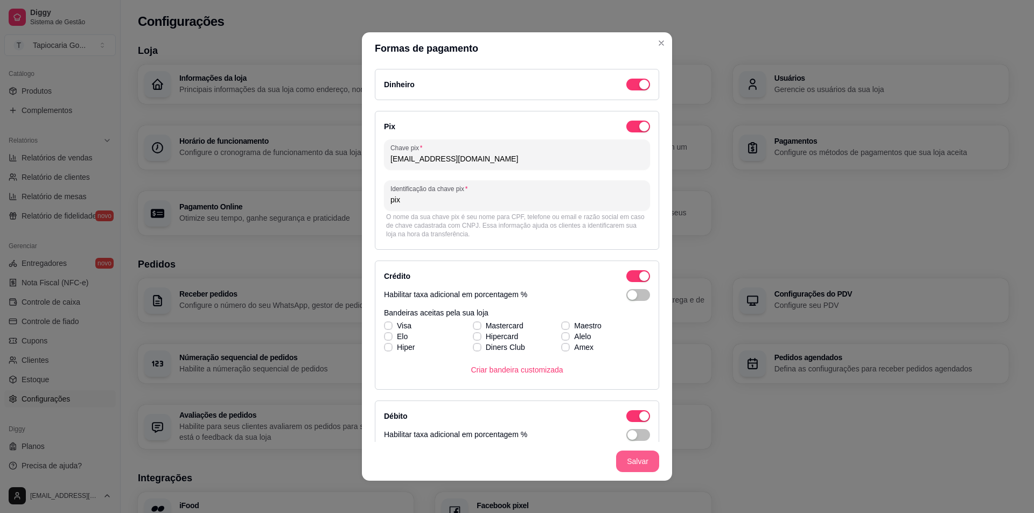
type input "pix"
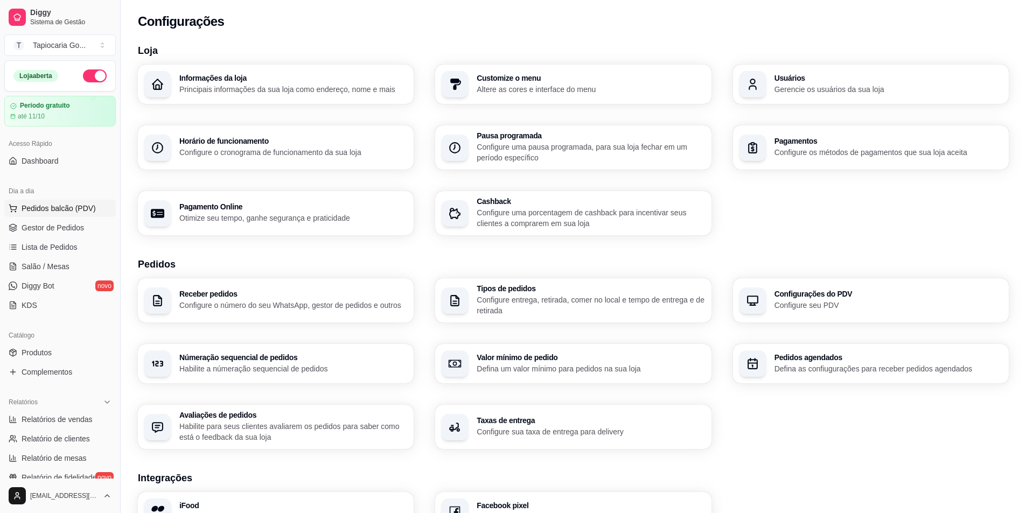
click at [67, 214] on button "Pedidos balcão (PDV)" at bounding box center [59, 208] width 111 height 17
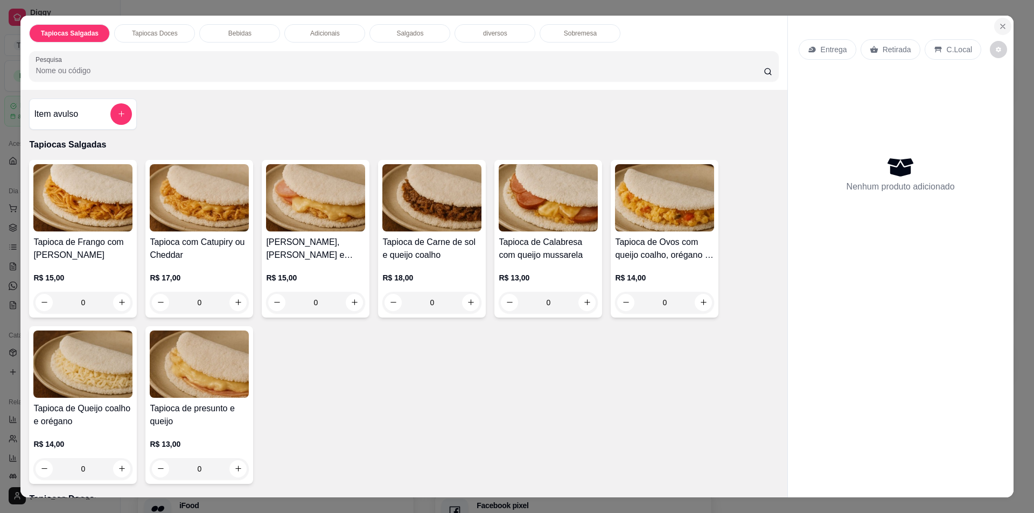
click at [1001, 23] on icon "Close" at bounding box center [1003, 26] width 9 height 9
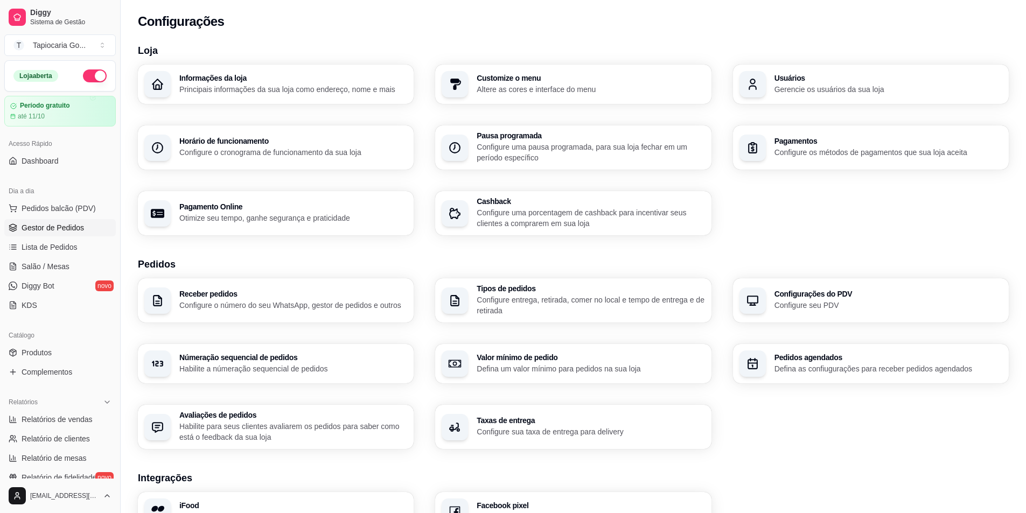
click at [36, 233] on span "Gestor de Pedidos" at bounding box center [53, 227] width 62 height 11
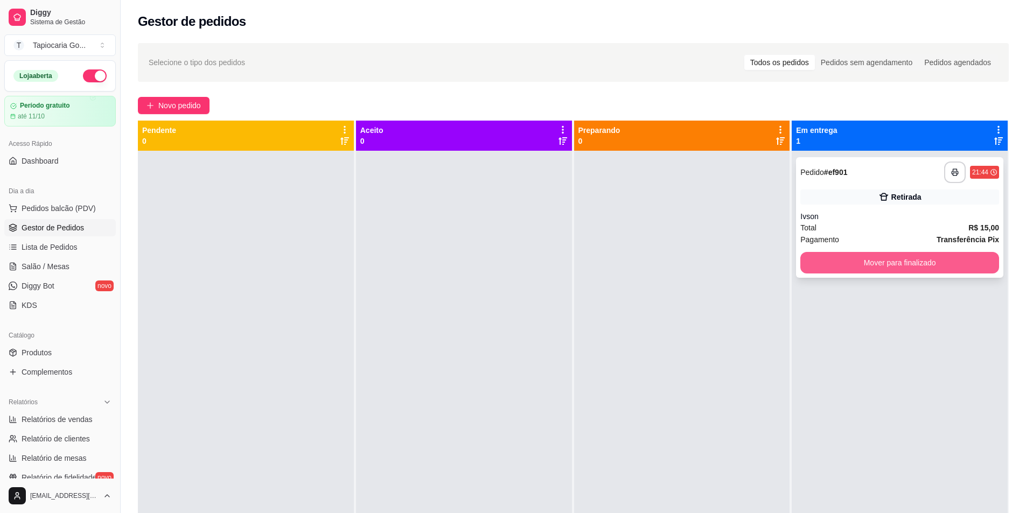
click at [895, 268] on button "Mover para finalizado" at bounding box center [899, 263] width 199 height 22
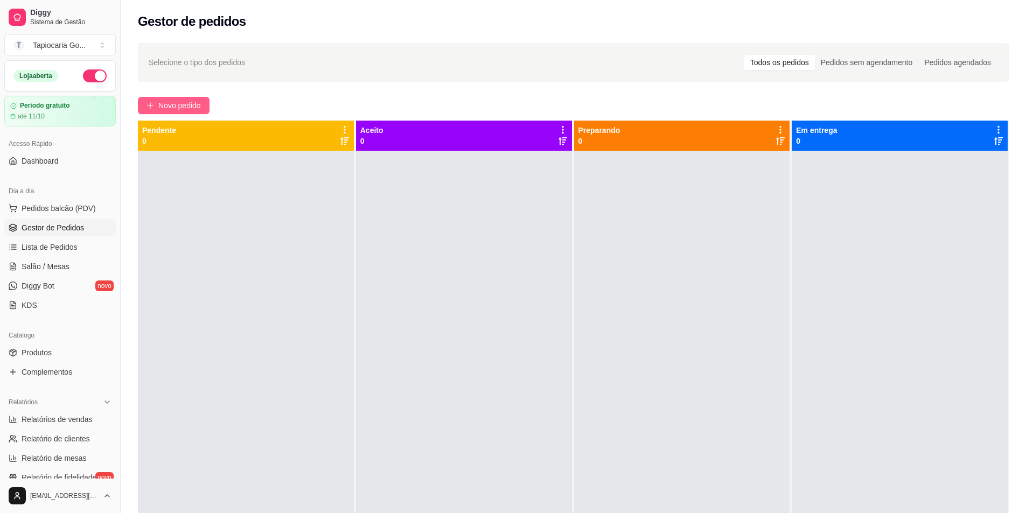
click at [195, 101] on span "Novo pedido" at bounding box center [179, 106] width 43 height 12
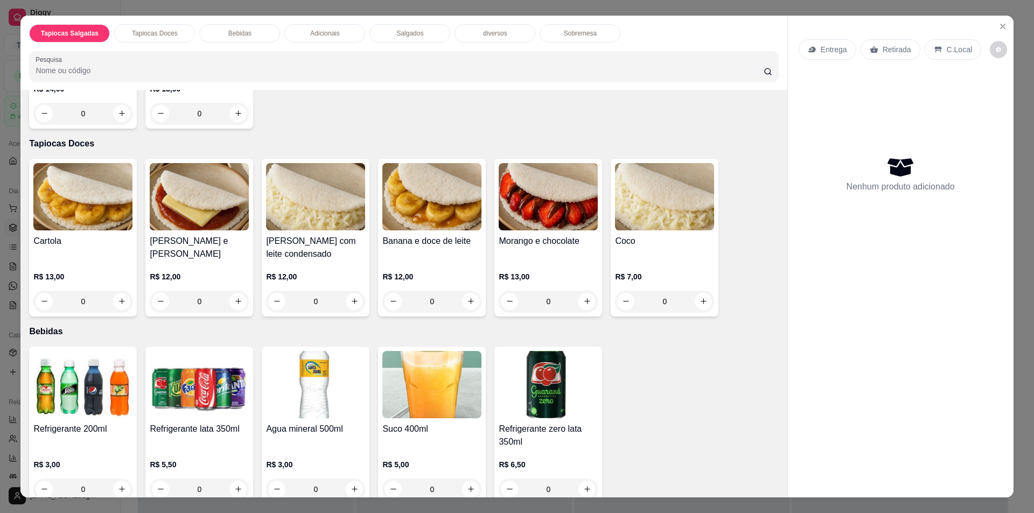
scroll to position [431, 0]
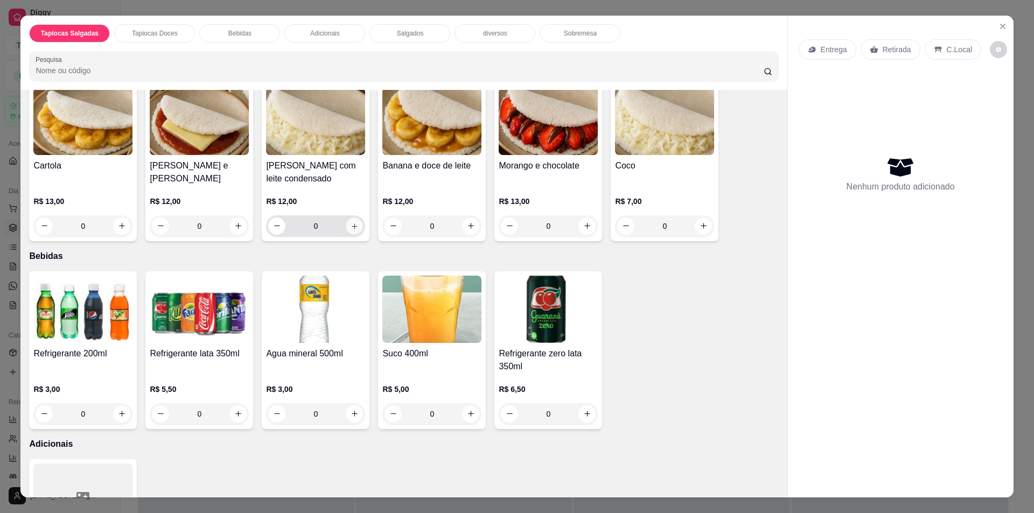
click at [346, 226] on button "increase-product-quantity" at bounding box center [354, 226] width 17 height 17
type input "1"
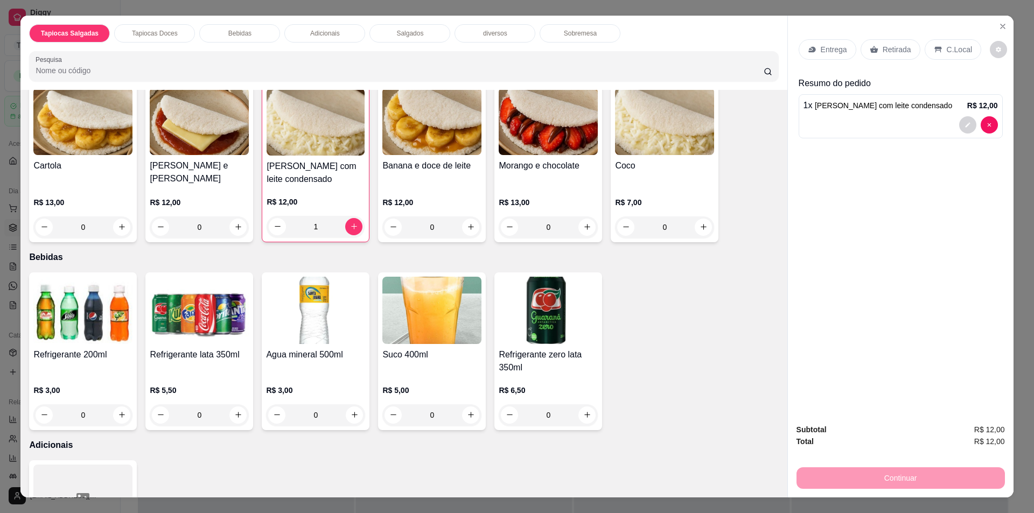
click at [885, 54] on p "Retirada" at bounding box center [897, 49] width 29 height 11
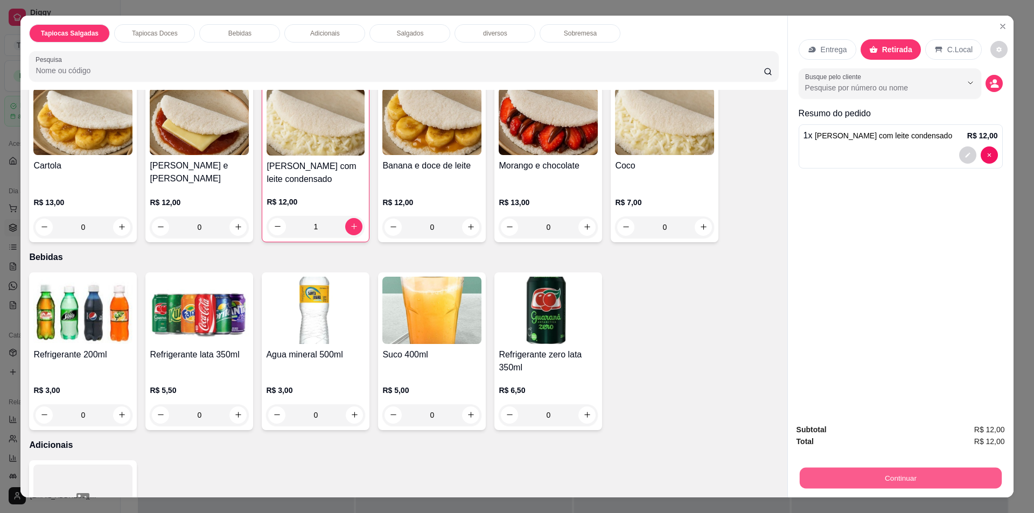
click at [913, 472] on button "Continuar" at bounding box center [900, 478] width 202 height 21
click at [1005, 27] on button "Close" at bounding box center [1002, 26] width 17 height 17
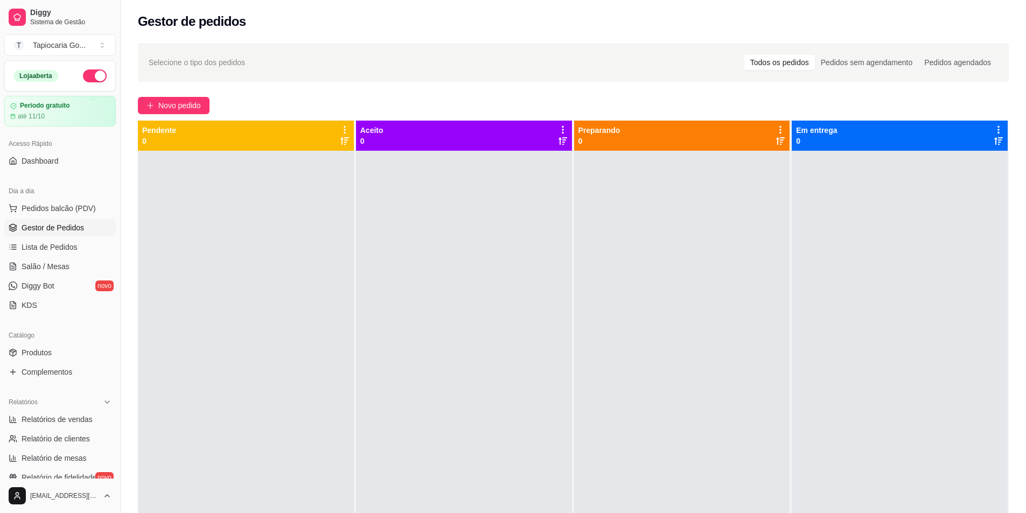
click at [138, 97] on button "Novo pedido" at bounding box center [174, 105] width 72 height 17
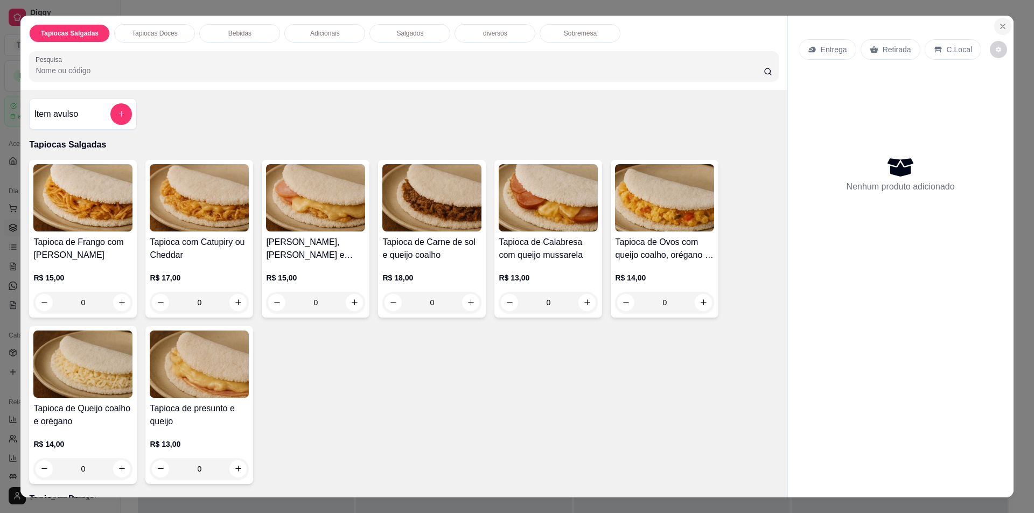
click at [999, 29] on icon "Close" at bounding box center [1003, 26] width 9 height 9
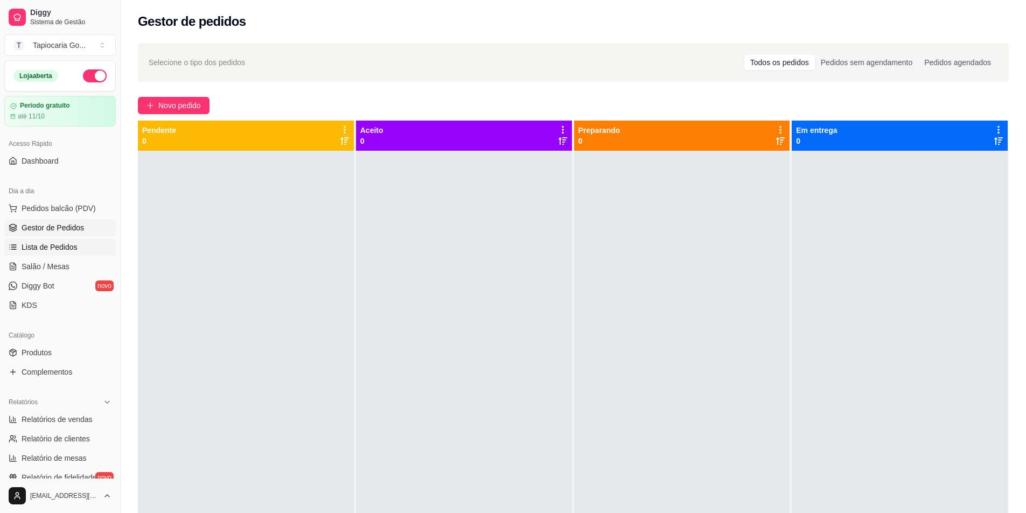
click at [38, 253] on link "Lista de Pedidos" at bounding box center [59, 247] width 111 height 17
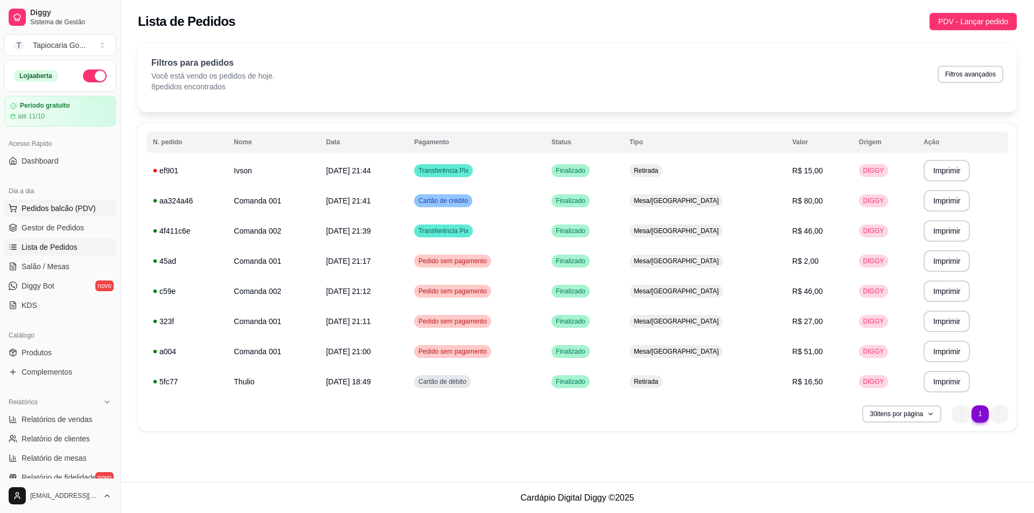
click at [44, 213] on span "Pedidos balcão (PDV)" at bounding box center [59, 208] width 74 height 11
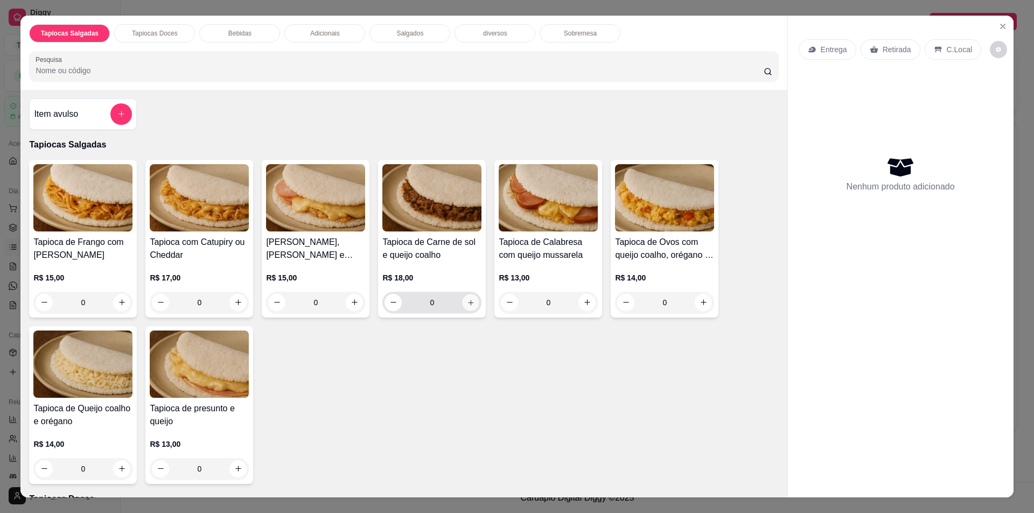
click at [463, 301] on button "increase-product-quantity" at bounding box center [471, 302] width 17 height 17
type input "1"
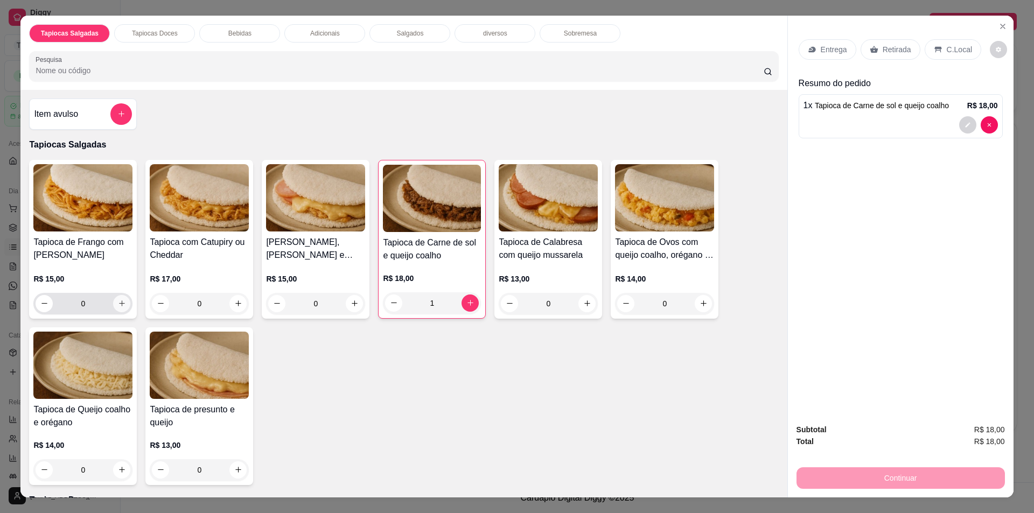
click at [114, 298] on button "increase-product-quantity" at bounding box center [121, 303] width 17 height 17
type input "1"
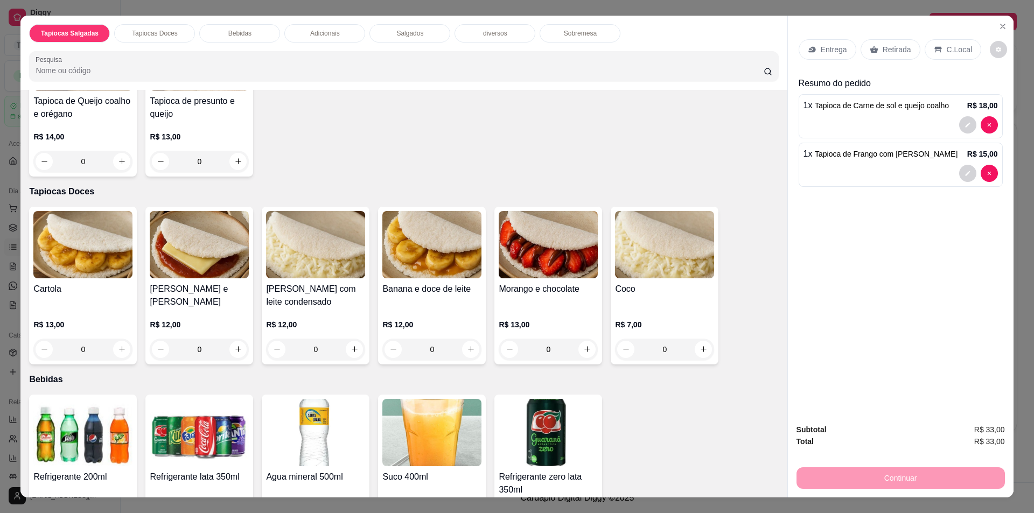
scroll to position [431, 0]
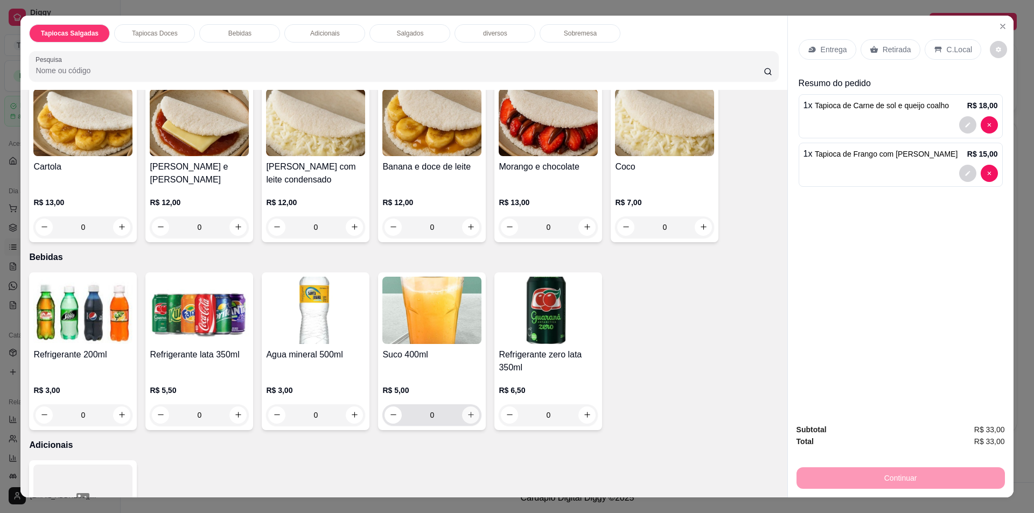
click at [474, 414] on button "increase-product-quantity" at bounding box center [470, 415] width 17 height 17
type input "1"
click at [897, 51] on p "Retirada" at bounding box center [897, 49] width 29 height 11
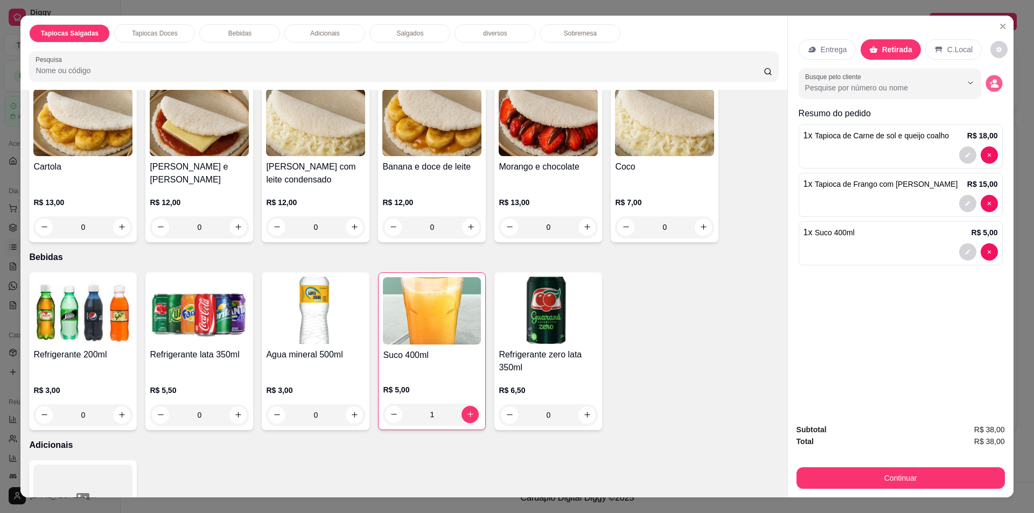
click at [996, 80] on button "decrease-product-quantity" at bounding box center [994, 83] width 17 height 17
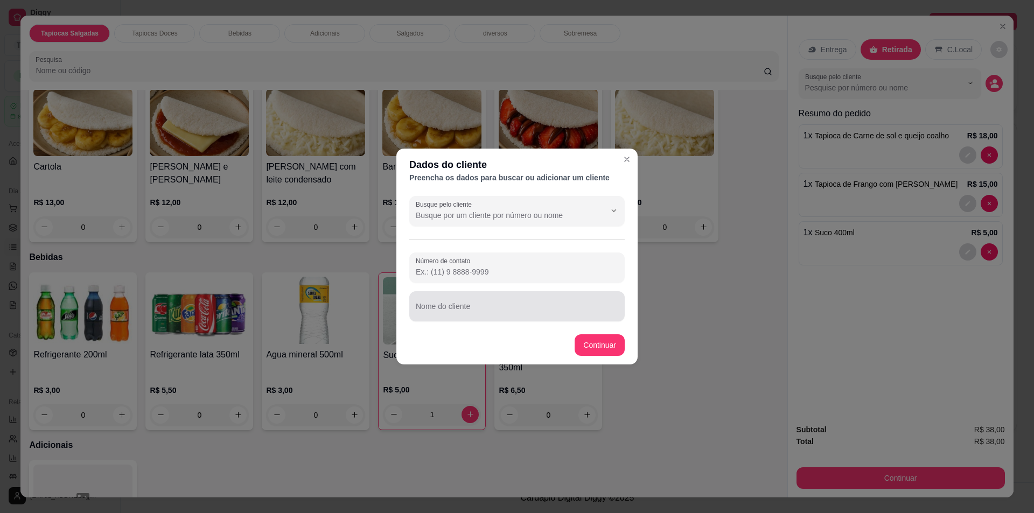
click at [491, 313] on input "Nome do cliente" at bounding box center [517, 310] width 203 height 11
type input "Hello"
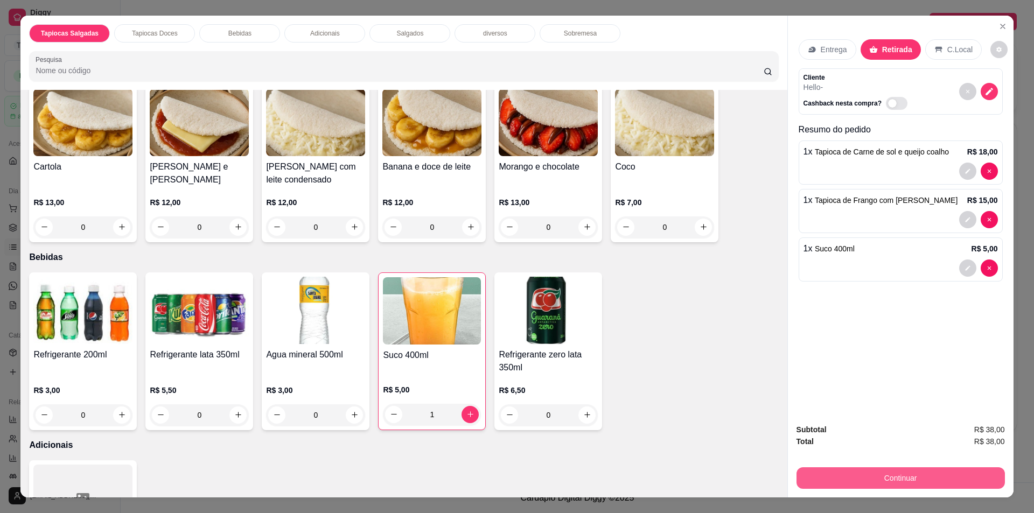
click at [958, 469] on button "Continuar" at bounding box center [901, 478] width 208 height 22
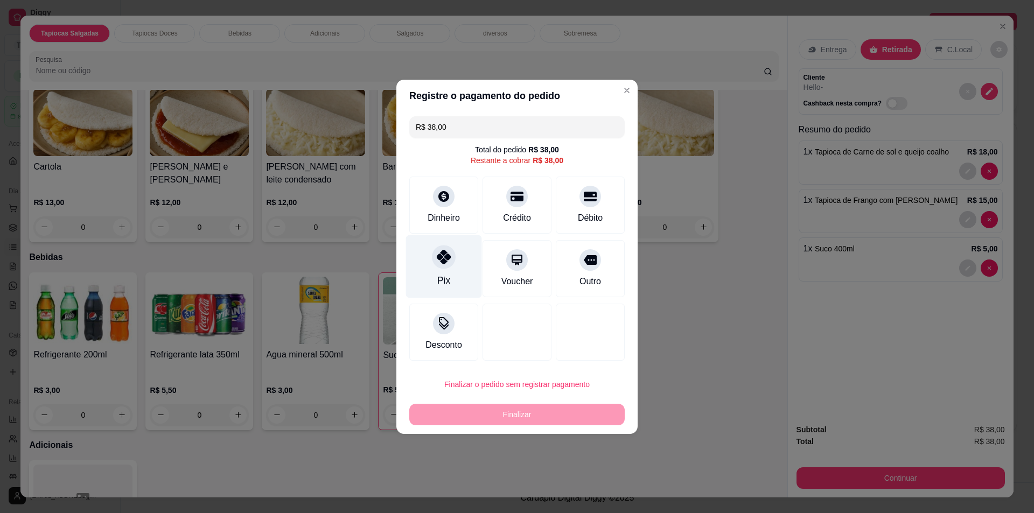
click at [436, 249] on div at bounding box center [444, 257] width 24 height 24
type input "R$ 0,00"
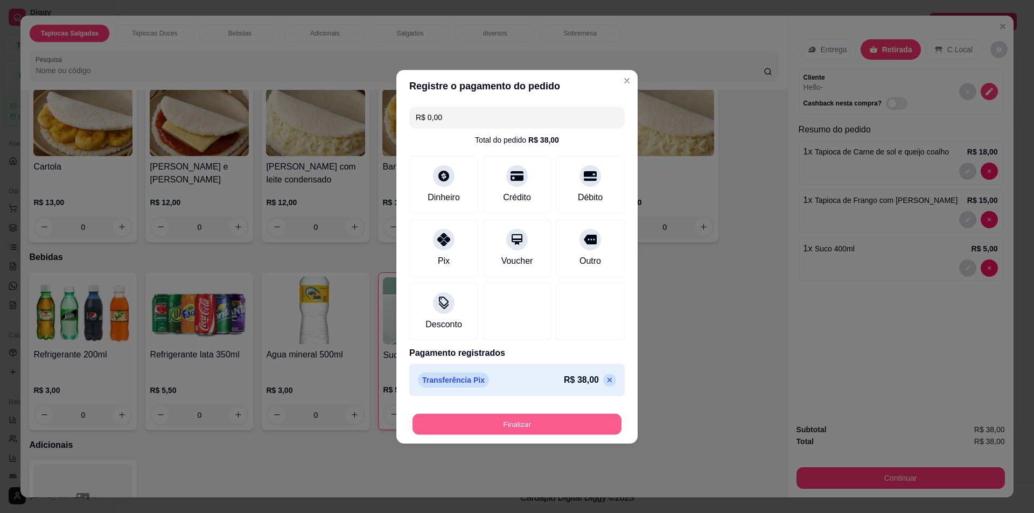
click at [554, 421] on button "Finalizar" at bounding box center [517, 424] width 209 height 21
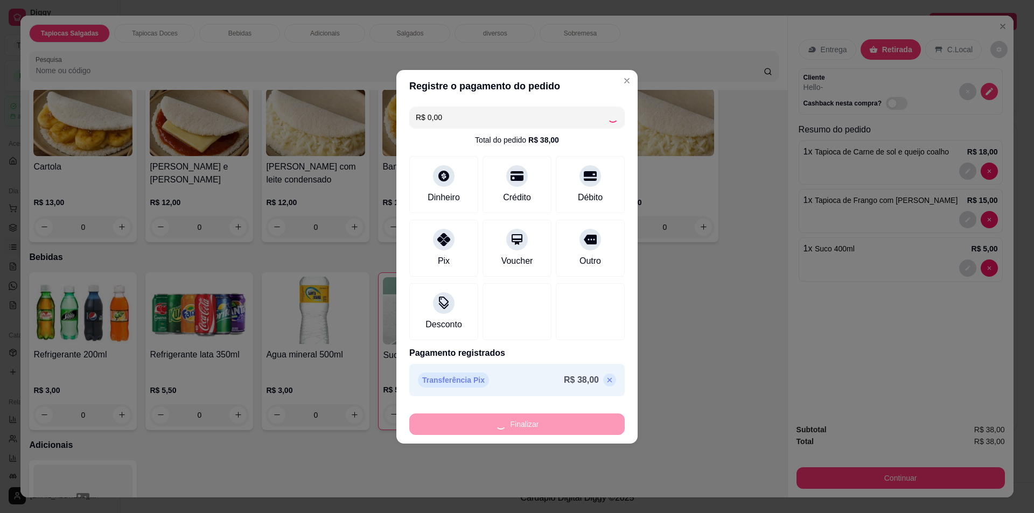
type input "0"
type input "-R$ 38,00"
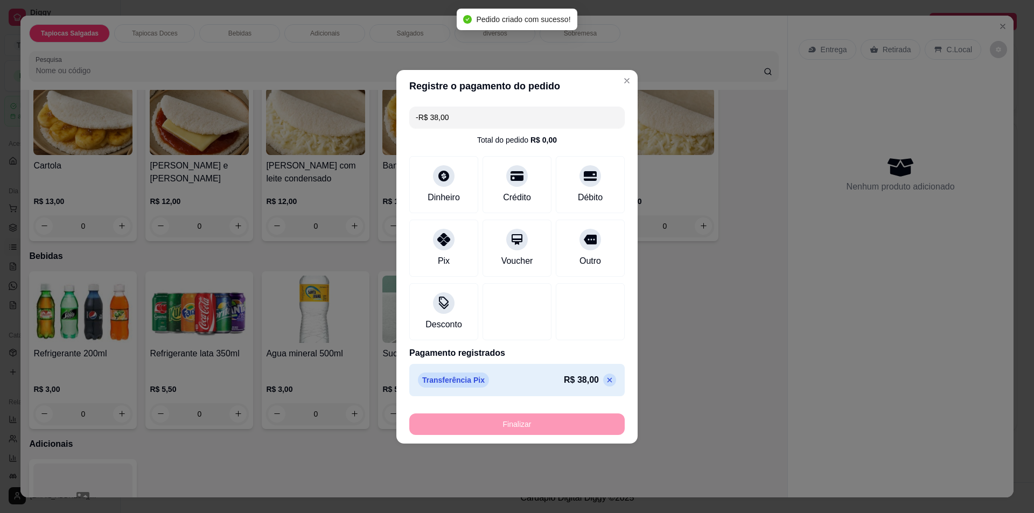
scroll to position [430, 0]
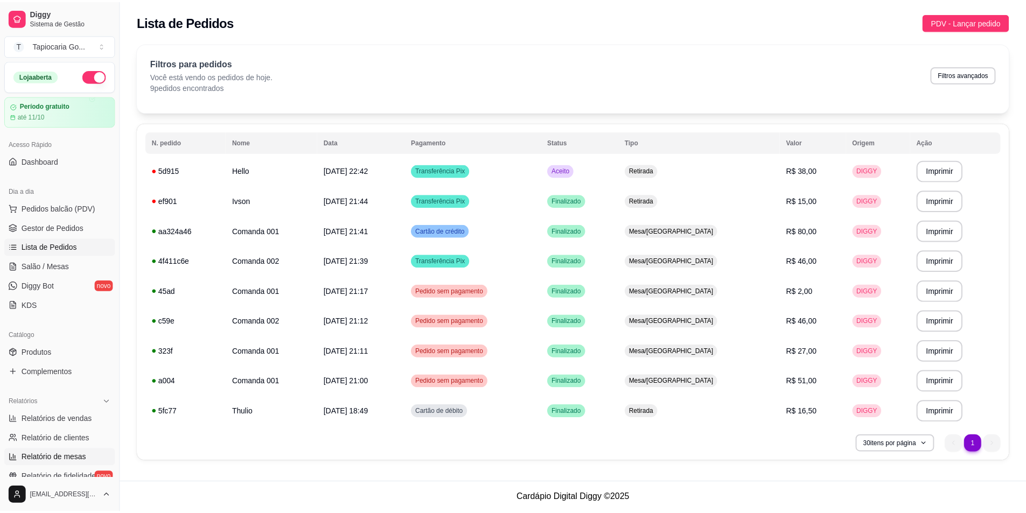
scroll to position [54, 0]
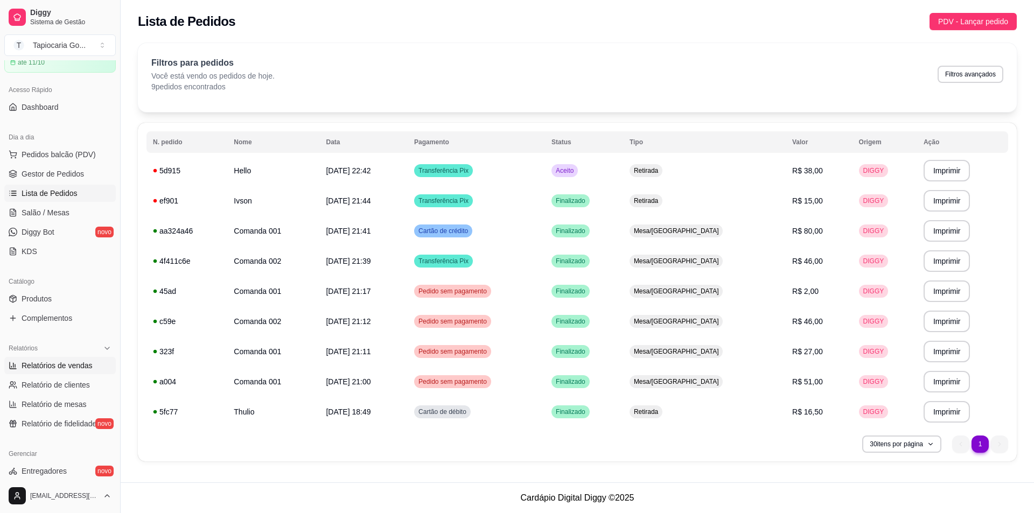
click at [54, 362] on span "Relatórios de vendas" at bounding box center [57, 365] width 71 height 11
select select "ALL"
select select "0"
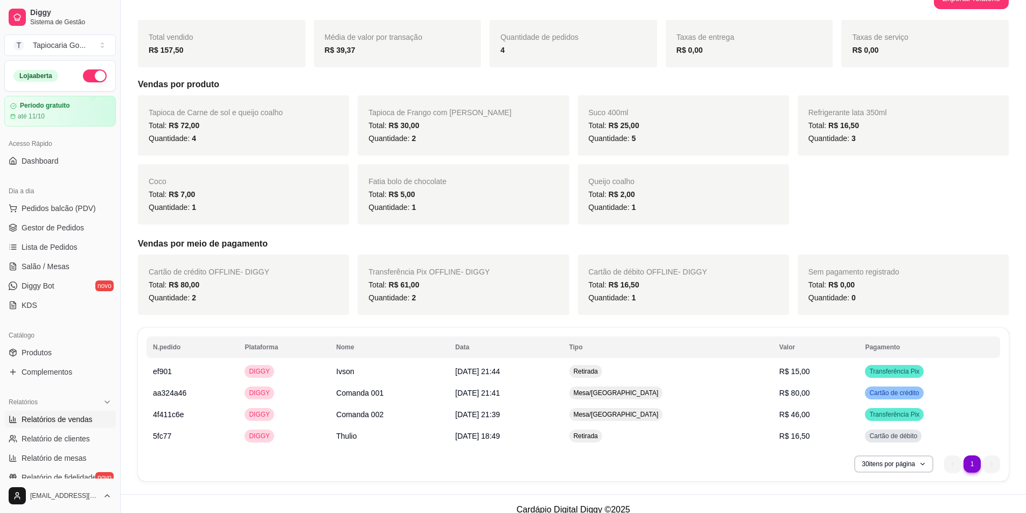
scroll to position [149, 0]
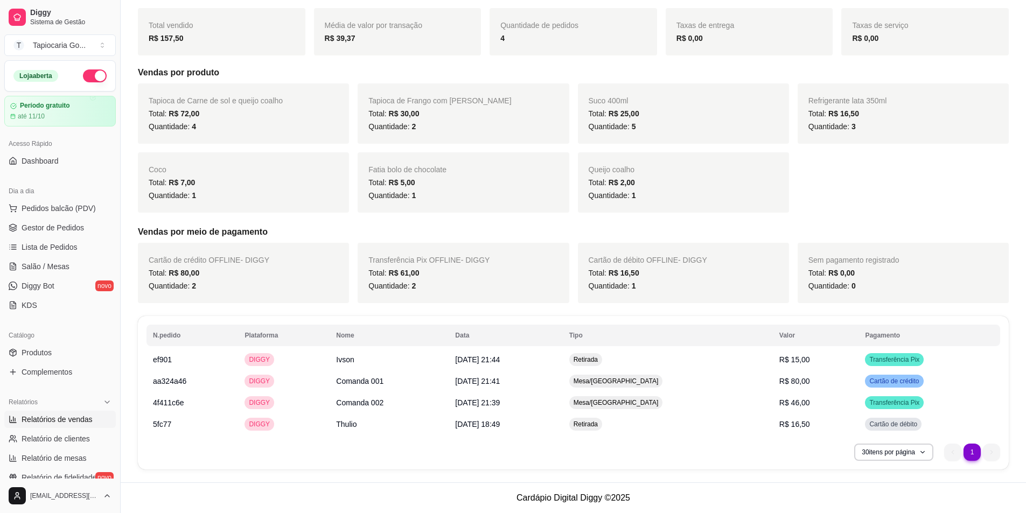
click at [61, 238] on ul "Pedidos balcão (PDV) Gestor de Pedidos Lista de Pedidos Salão / Mesas Diggy Bot…" at bounding box center [59, 257] width 111 height 114
click at [62, 249] on span "Lista de Pedidos" at bounding box center [50, 247] width 56 height 11
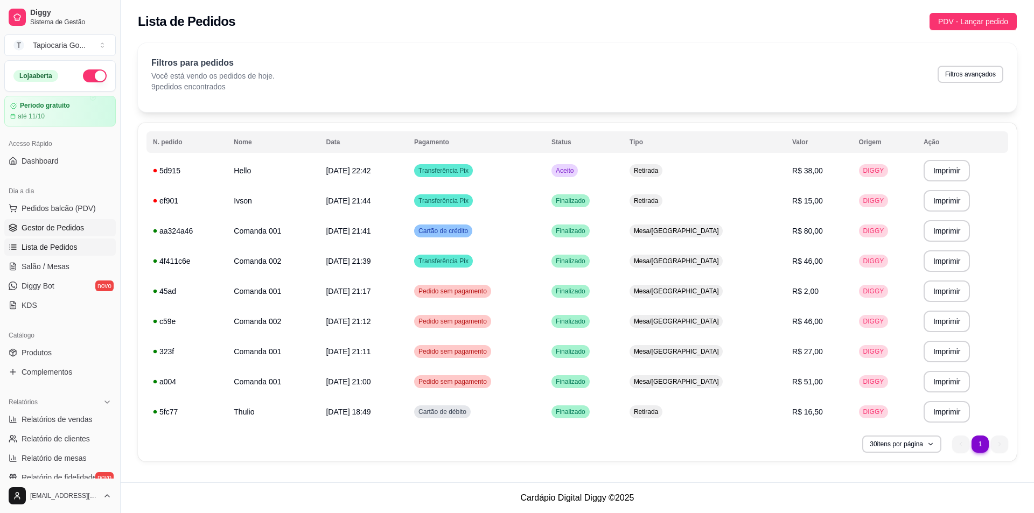
click at [46, 223] on span "Gestor de Pedidos" at bounding box center [53, 227] width 62 height 11
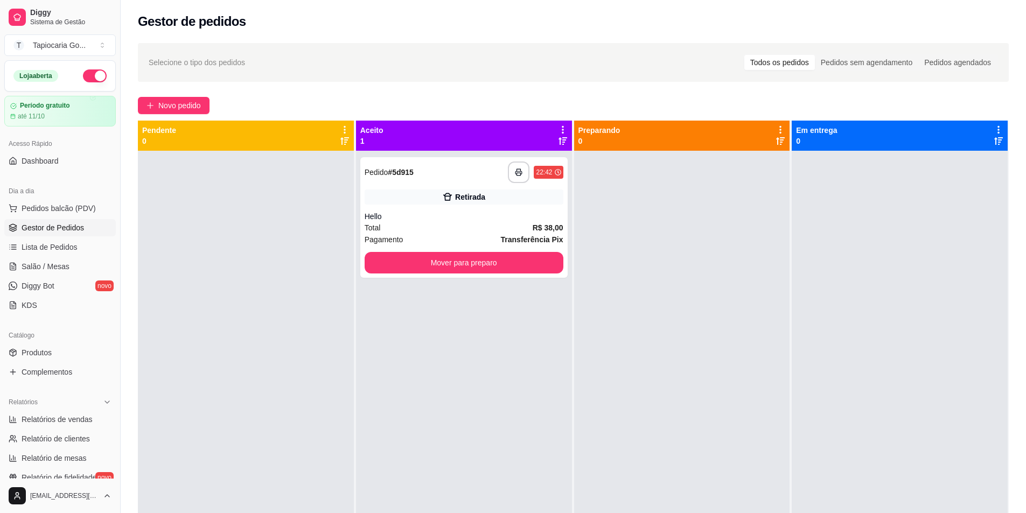
click at [560, 122] on div "Aceito 1" at bounding box center [464, 136] width 216 height 30
click at [562, 130] on icon at bounding box center [563, 130] width 2 height 8
click at [526, 224] on div "Total R$ 38,00" at bounding box center [464, 228] width 199 height 12
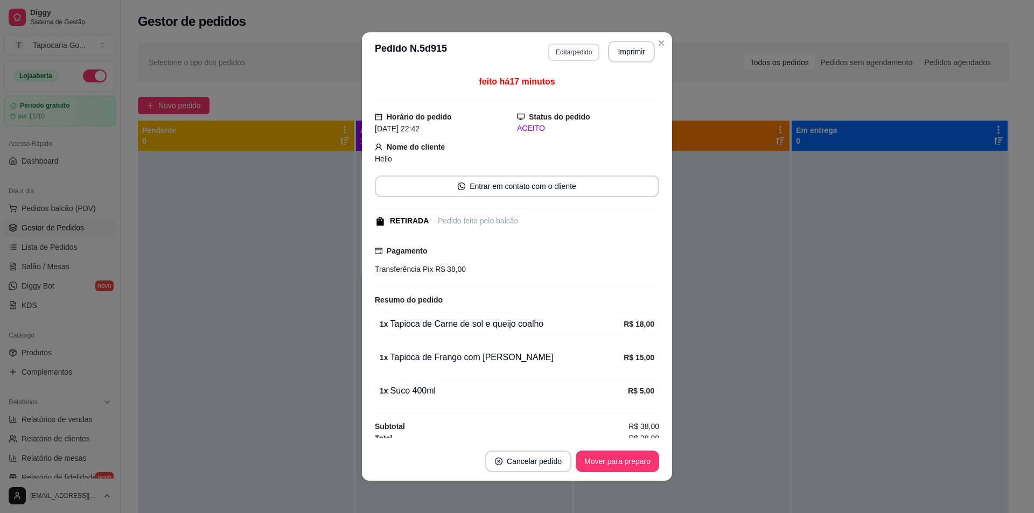
click at [571, 53] on button "Editar pedido" at bounding box center [573, 52] width 51 height 17
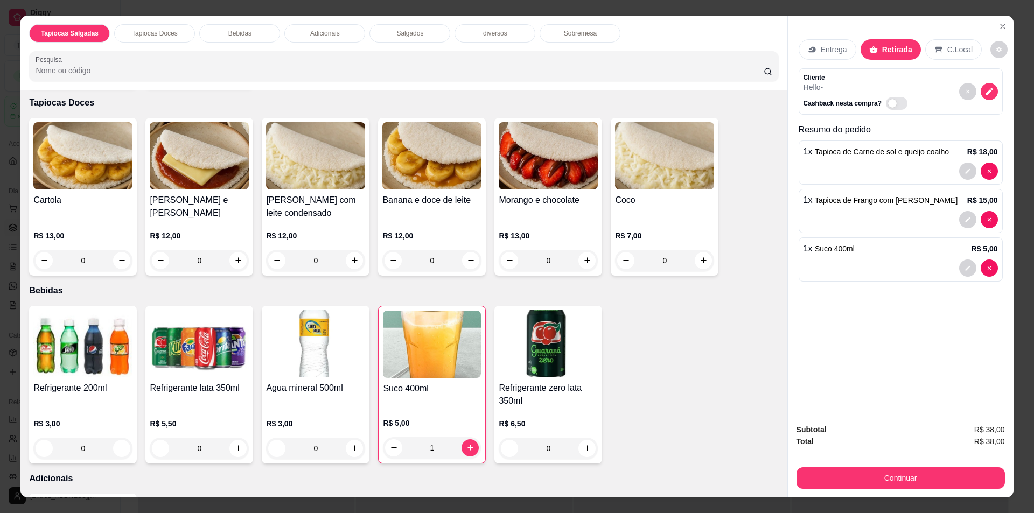
scroll to position [485, 0]
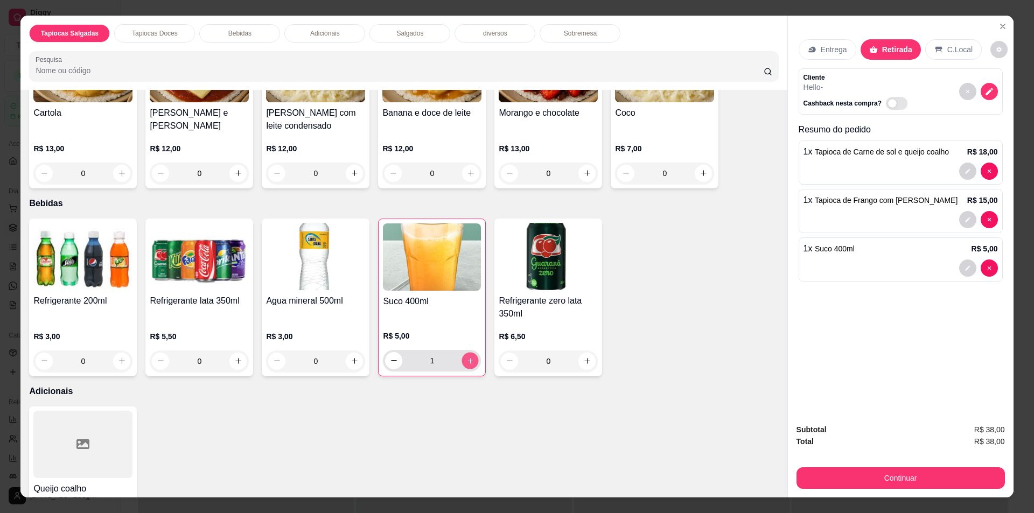
click at [472, 367] on button "increase-product-quantity" at bounding box center [470, 360] width 17 height 17
type input "2"
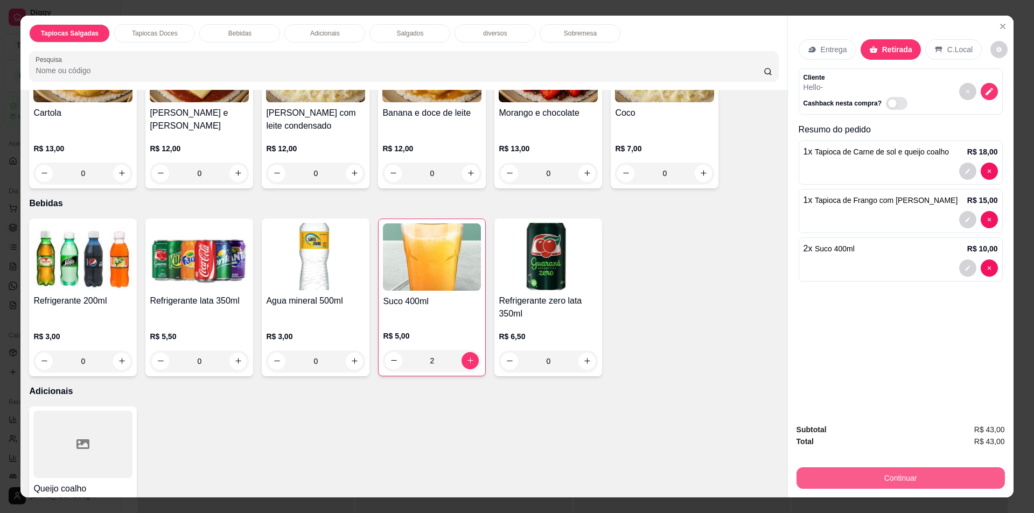
click at [935, 480] on button "Continuar" at bounding box center [901, 478] width 208 height 22
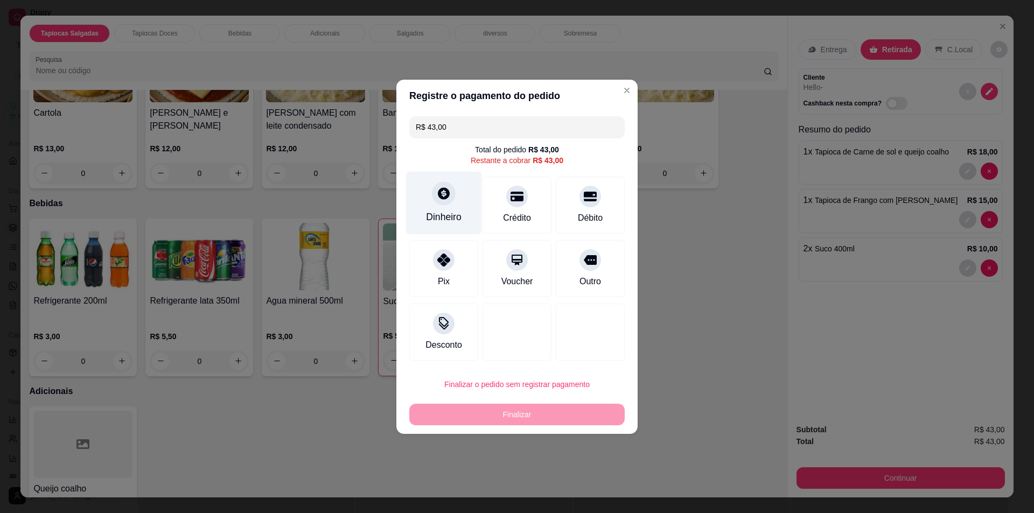
click at [444, 200] on icon at bounding box center [444, 193] width 14 height 14
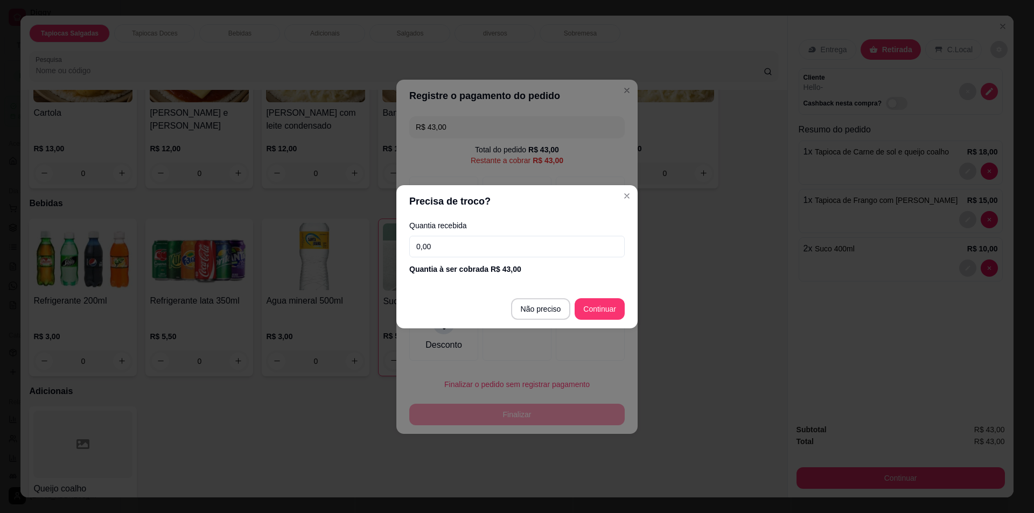
click at [506, 241] on input "0,00" at bounding box center [516, 247] width 215 height 22
type input "10,00"
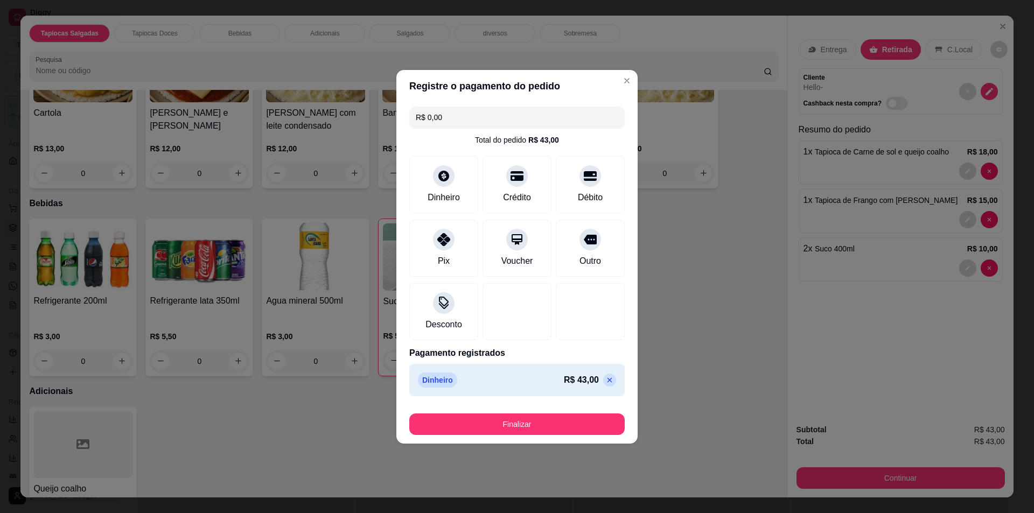
click at [535, 122] on input "R$ 0,00" at bounding box center [517, 118] width 203 height 22
click at [605, 382] on icon at bounding box center [609, 380] width 9 height 9
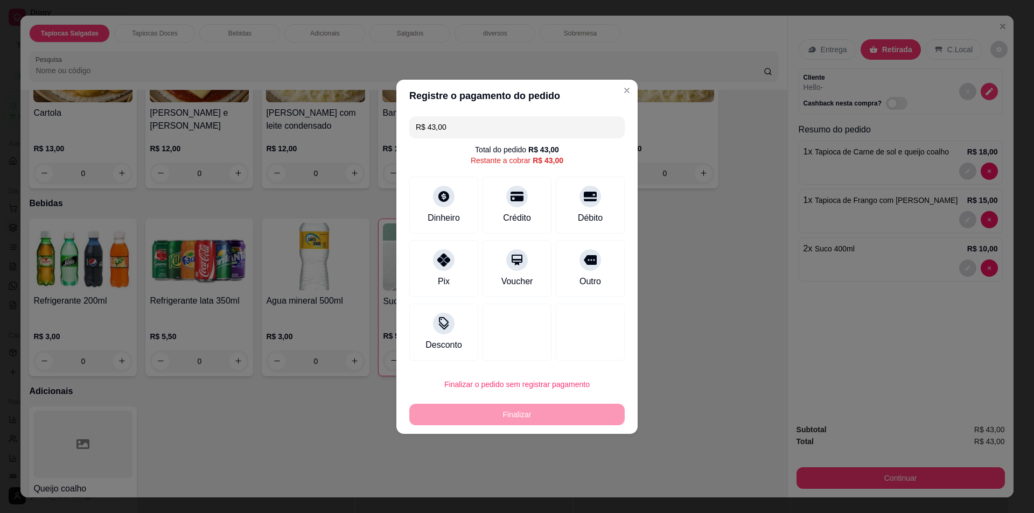
click at [518, 115] on div "R$ 43,00 Total do pedido R$ 43,00 Restante a cobrar R$ 43,00 Dinheiro Crédito D…" at bounding box center [516, 238] width 241 height 253
click at [519, 120] on input "R$ 43,00" at bounding box center [517, 127] width 203 height 22
click at [519, 122] on input "R$ 43,00" at bounding box center [517, 127] width 203 height 22
click at [457, 226] on div "Dinheiro" at bounding box center [444, 202] width 76 height 63
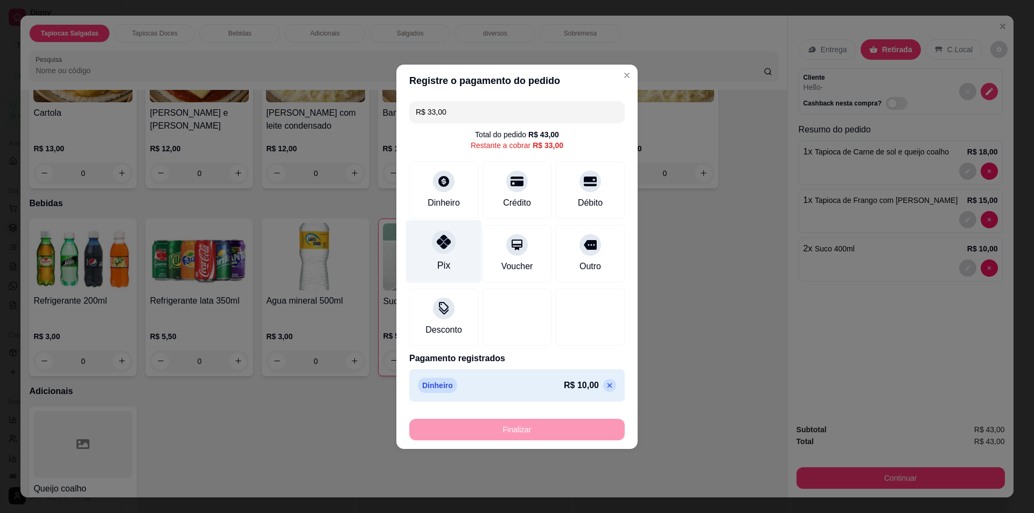
click at [434, 242] on div at bounding box center [444, 242] width 24 height 24
type input "R$ 0,00"
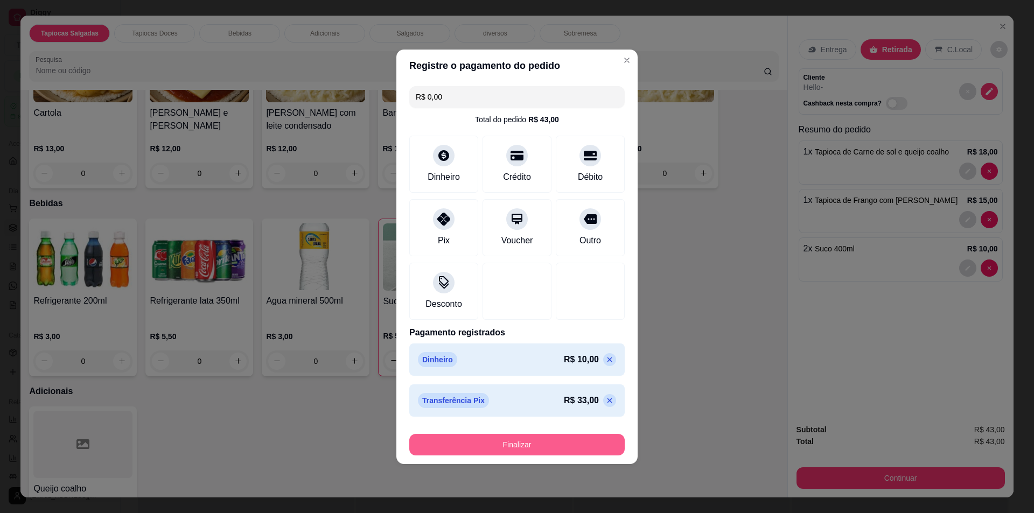
click at [490, 442] on button "Finalizar" at bounding box center [516, 445] width 215 height 22
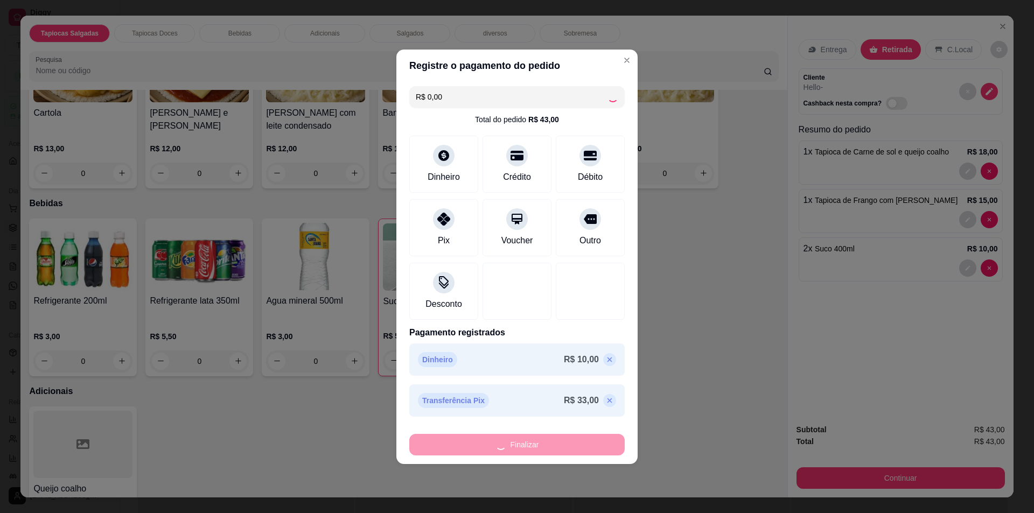
type input "0"
type input "-R$ 43,00"
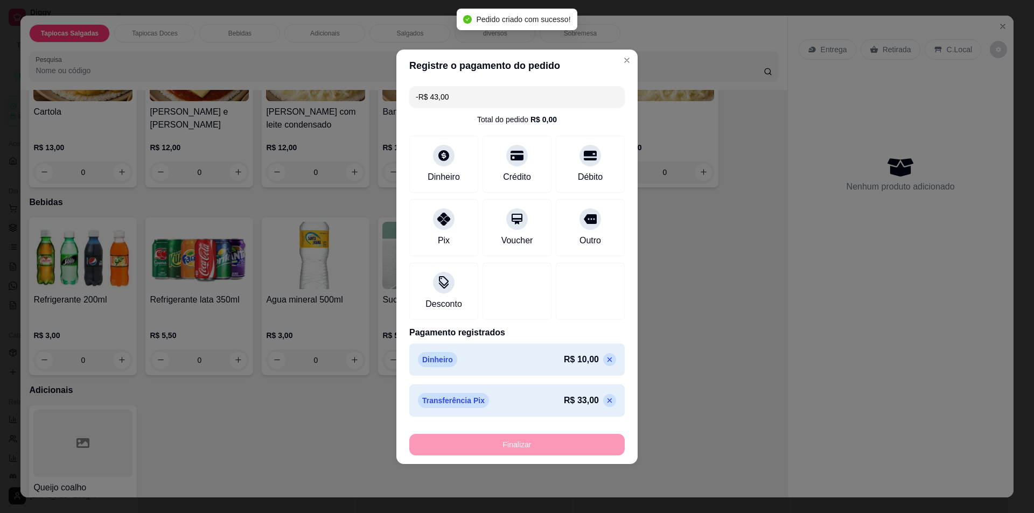
scroll to position [484, 0]
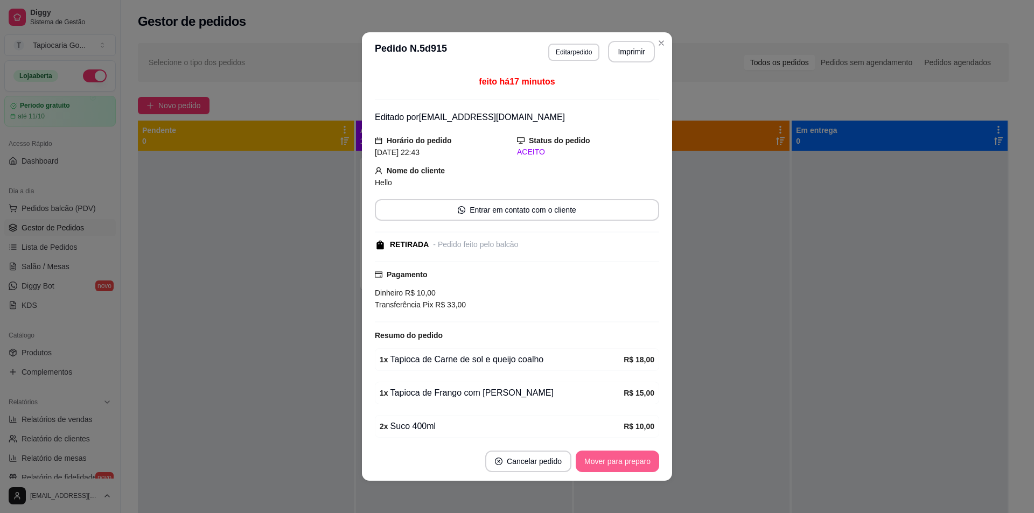
click at [637, 459] on button "Mover para preparo" at bounding box center [617, 462] width 83 height 22
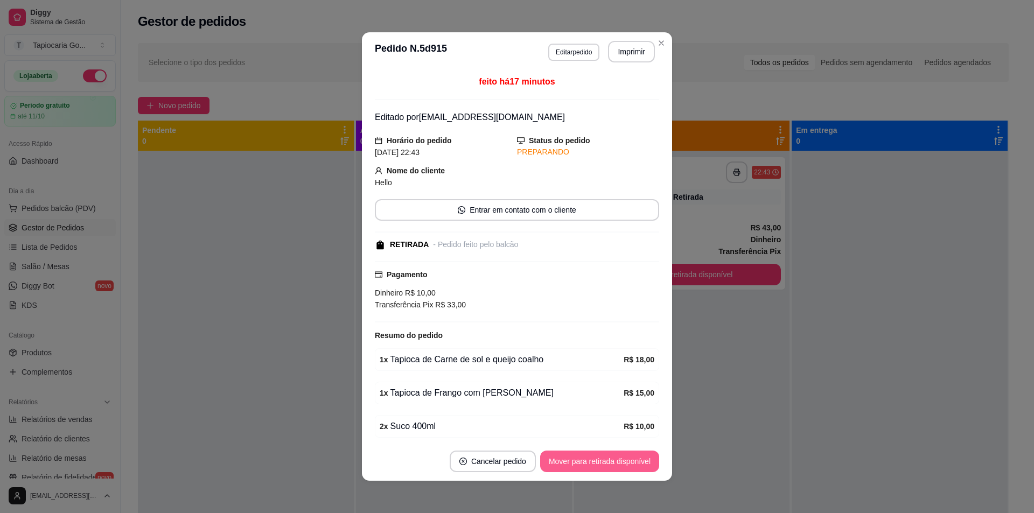
click at [640, 459] on button "Mover para retirada disponível" at bounding box center [599, 462] width 119 height 22
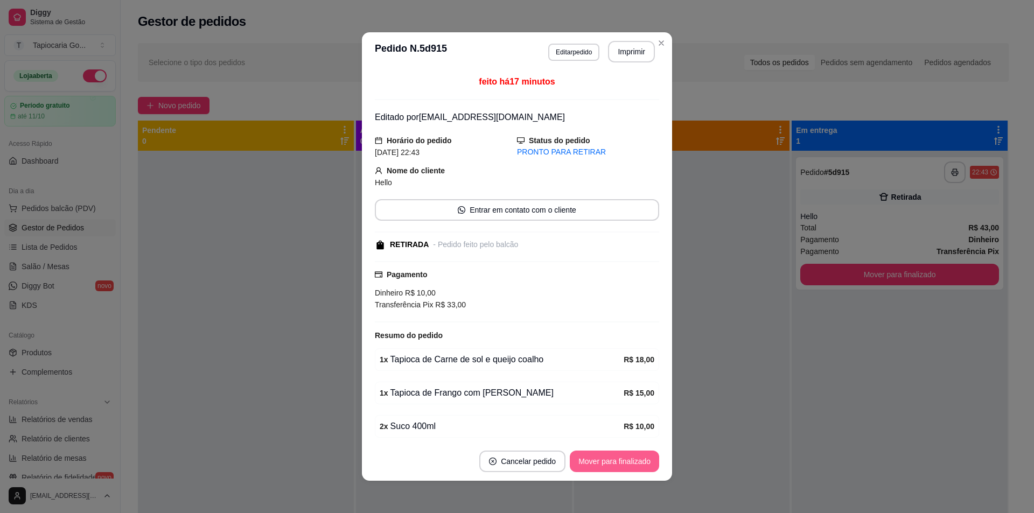
click at [641, 458] on button "Mover para finalizado" at bounding box center [614, 462] width 89 height 22
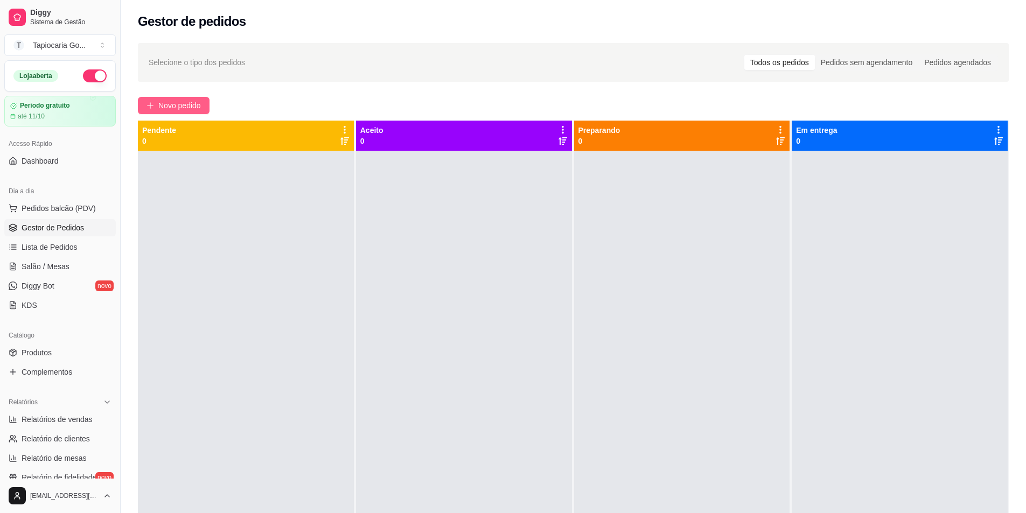
click at [171, 111] on button "Novo pedido" at bounding box center [174, 105] width 72 height 17
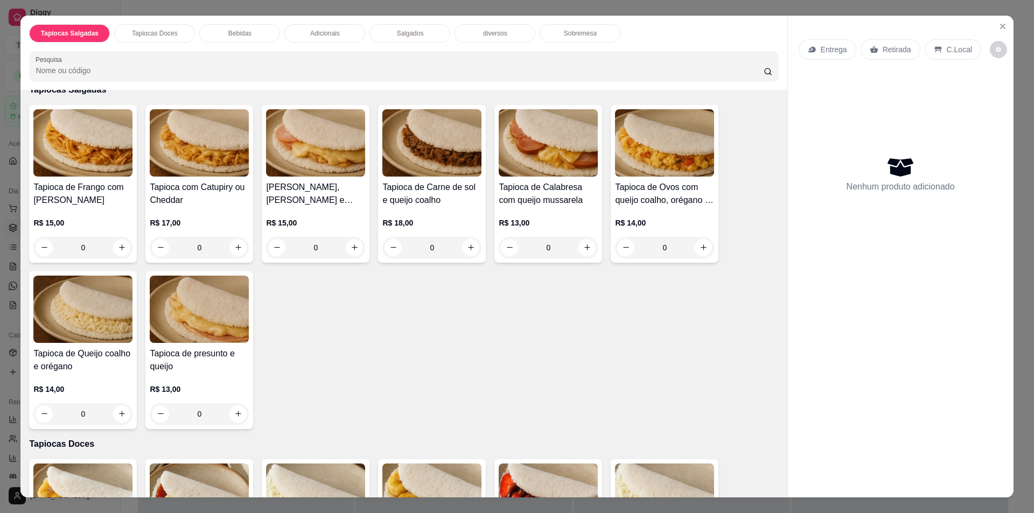
scroll to position [108, 0]
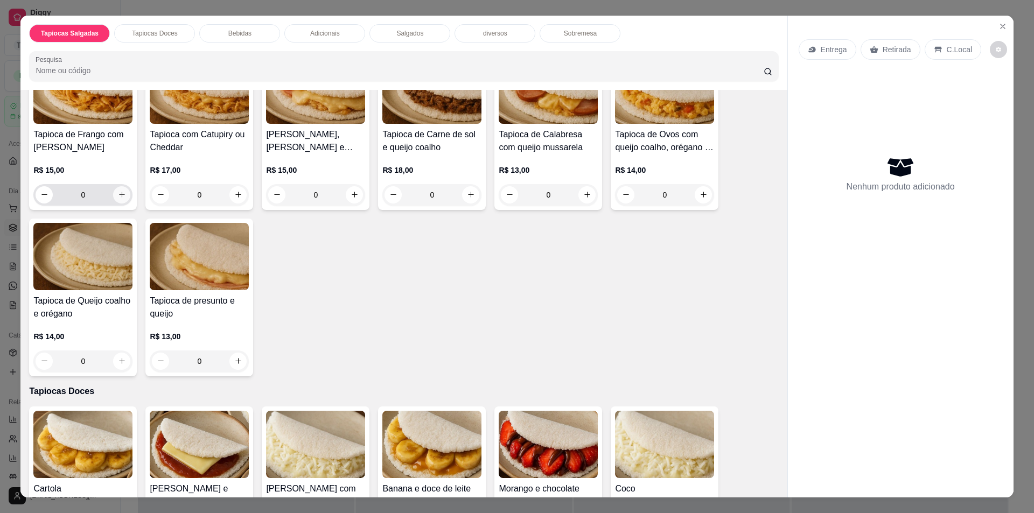
click at [113, 198] on button "increase-product-quantity" at bounding box center [121, 194] width 17 height 17
click at [118, 198] on icon "increase-product-quantity" at bounding box center [122, 195] width 8 height 8
type input "2"
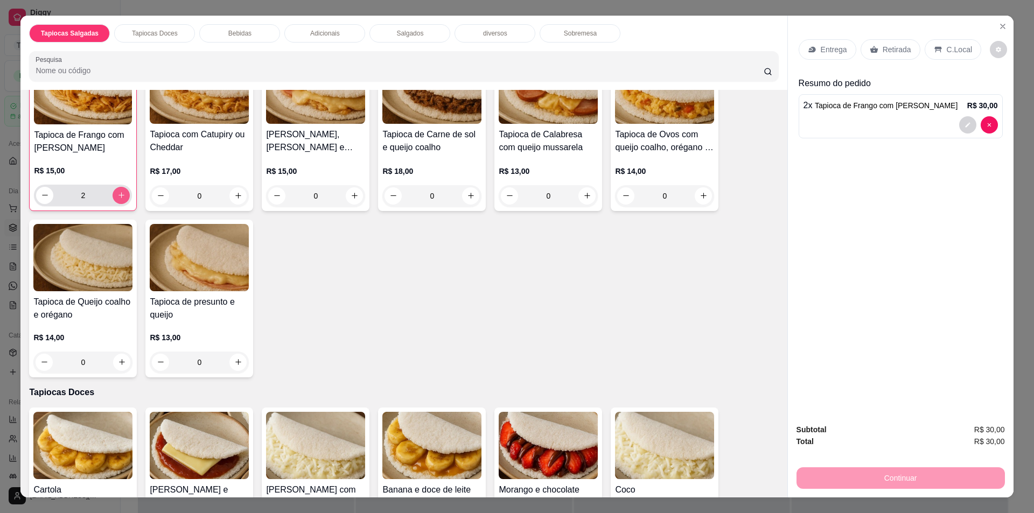
scroll to position [108, 0]
click at [889, 50] on p "Retirada" at bounding box center [897, 49] width 29 height 11
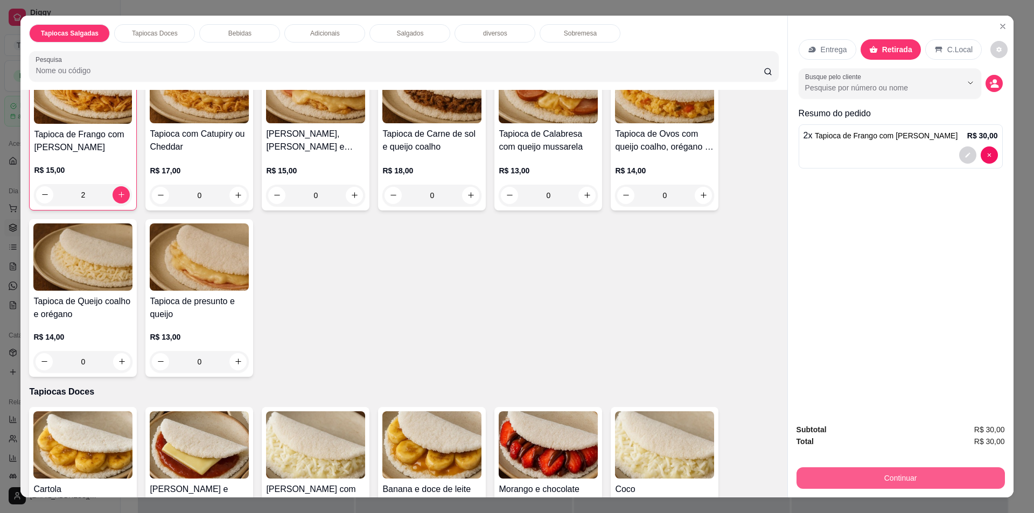
click at [889, 485] on button "Continuar" at bounding box center [901, 478] width 208 height 22
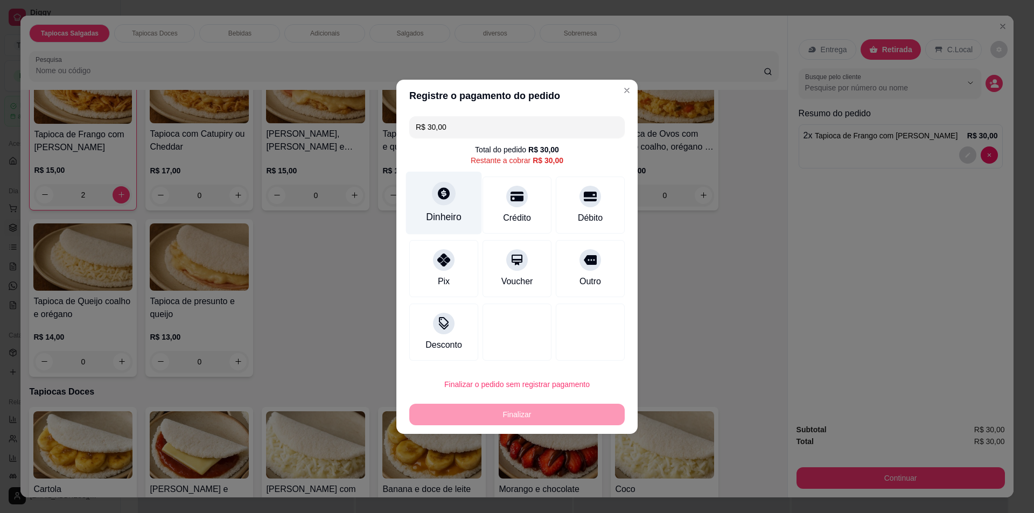
click at [448, 209] on div "Dinheiro" at bounding box center [444, 202] width 76 height 63
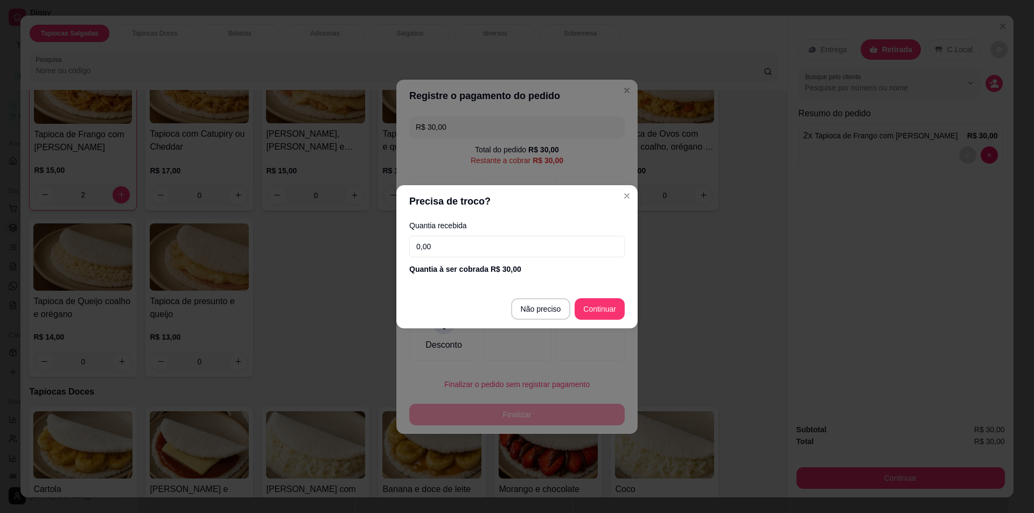
click at [541, 239] on input "0,00" at bounding box center [516, 247] width 215 height 22
type input "30,00"
type input "R$ 0,00"
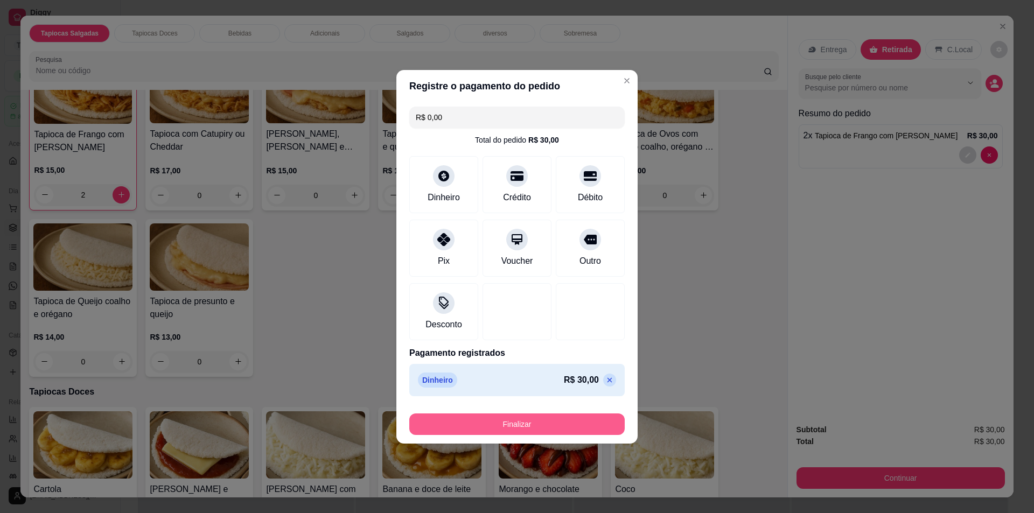
click at [564, 419] on button "Finalizar" at bounding box center [516, 425] width 215 height 22
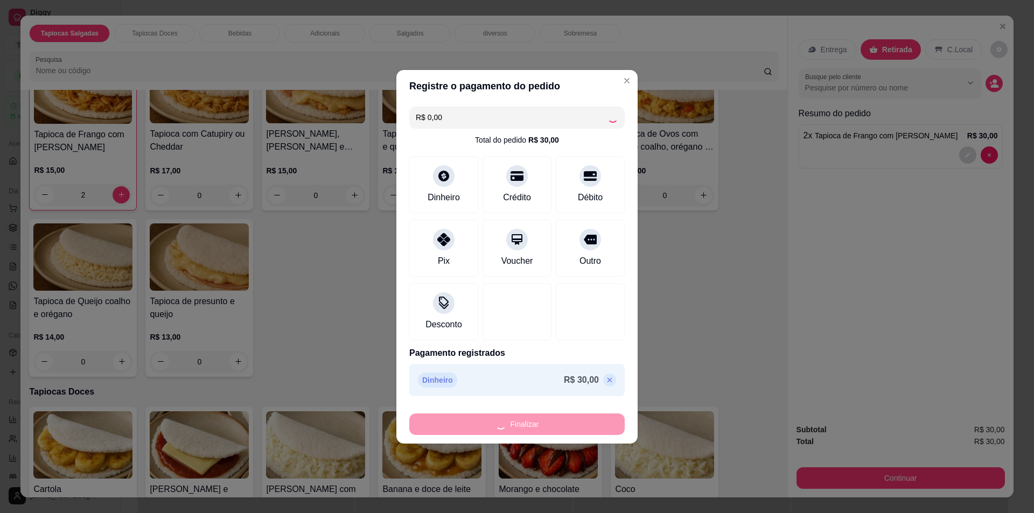
type input "0"
type input "-R$ 30,00"
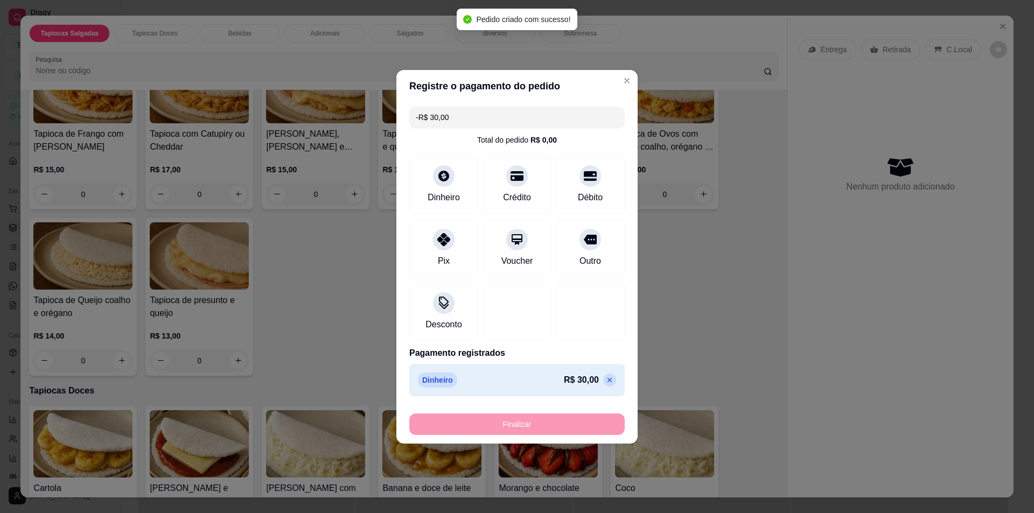
scroll to position [108, 0]
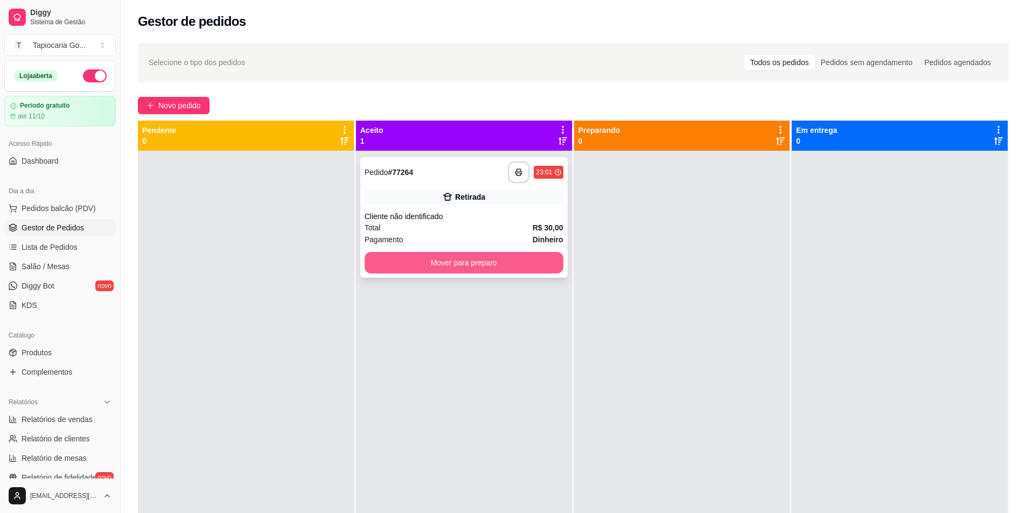
click at [385, 263] on button "Mover para preparo" at bounding box center [464, 263] width 199 height 22
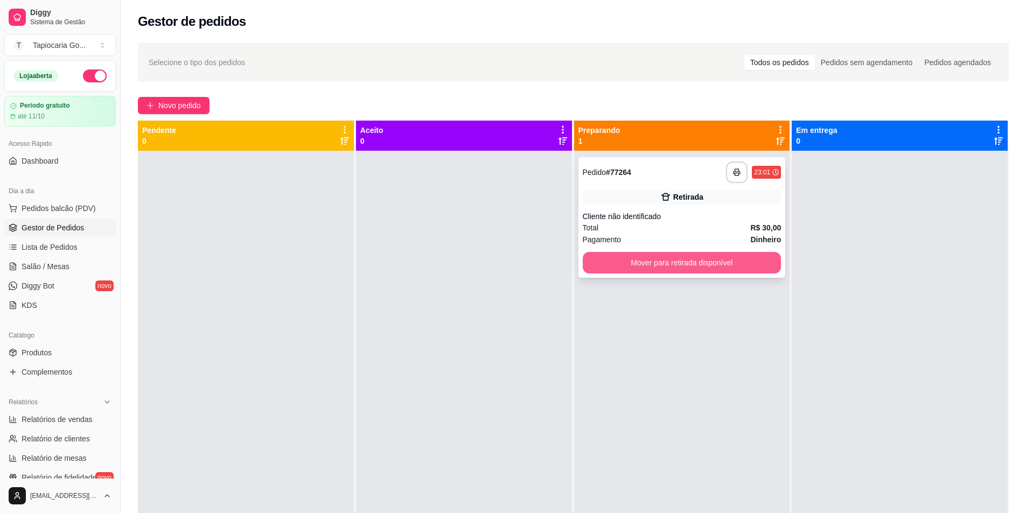
click at [689, 269] on button "Mover para retirada disponível" at bounding box center [682, 263] width 199 height 22
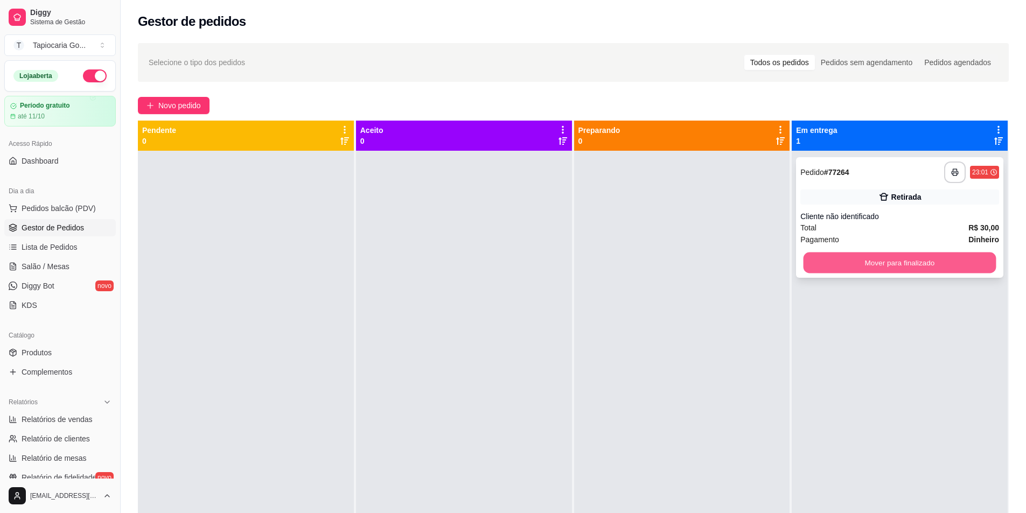
click at [851, 257] on button "Mover para finalizado" at bounding box center [900, 263] width 193 height 21
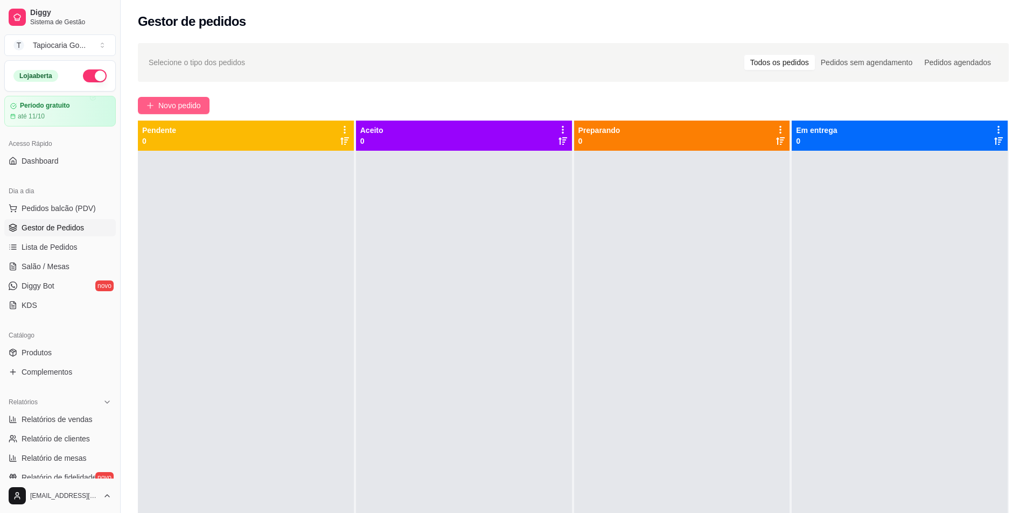
click at [173, 100] on span "Novo pedido" at bounding box center [179, 106] width 43 height 12
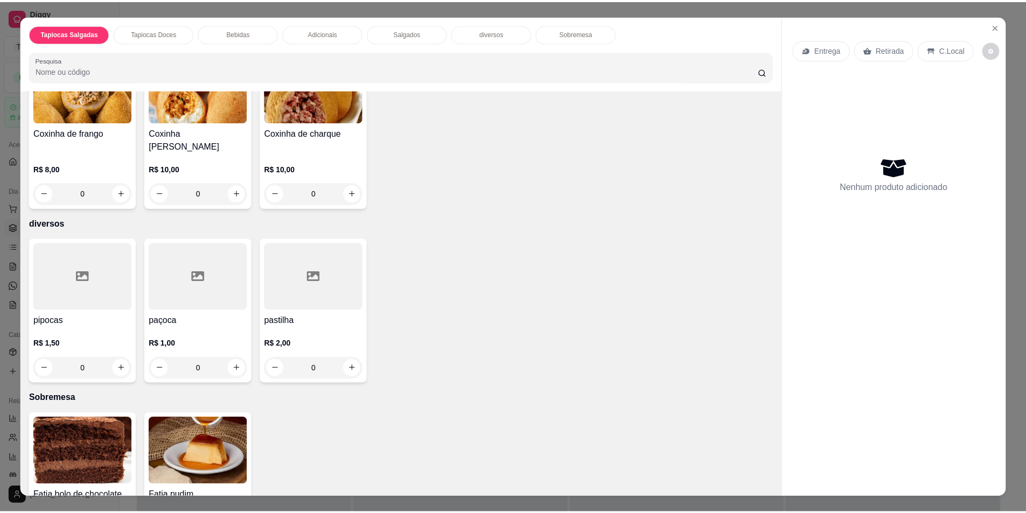
scroll to position [1071, 0]
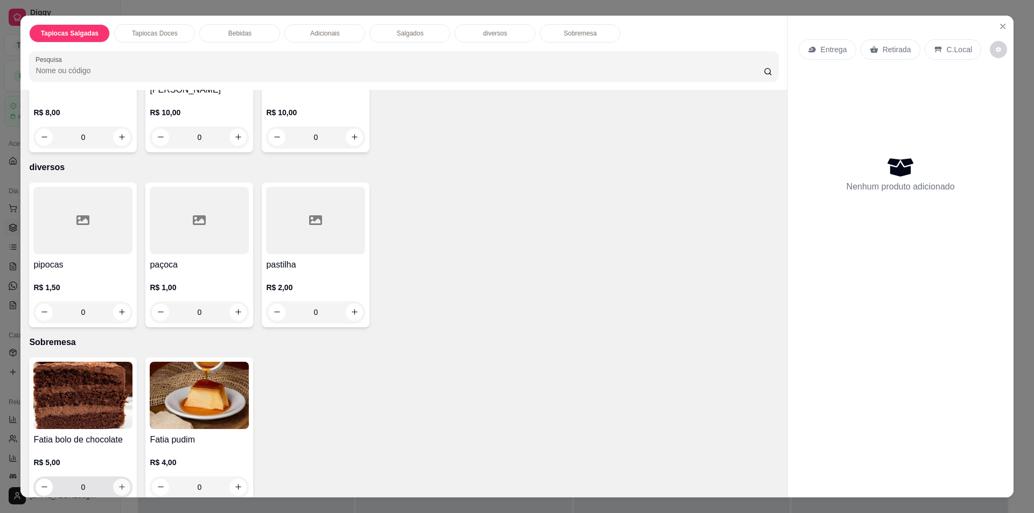
click at [122, 483] on icon "increase-product-quantity" at bounding box center [122, 487] width 8 height 8
type input "1"
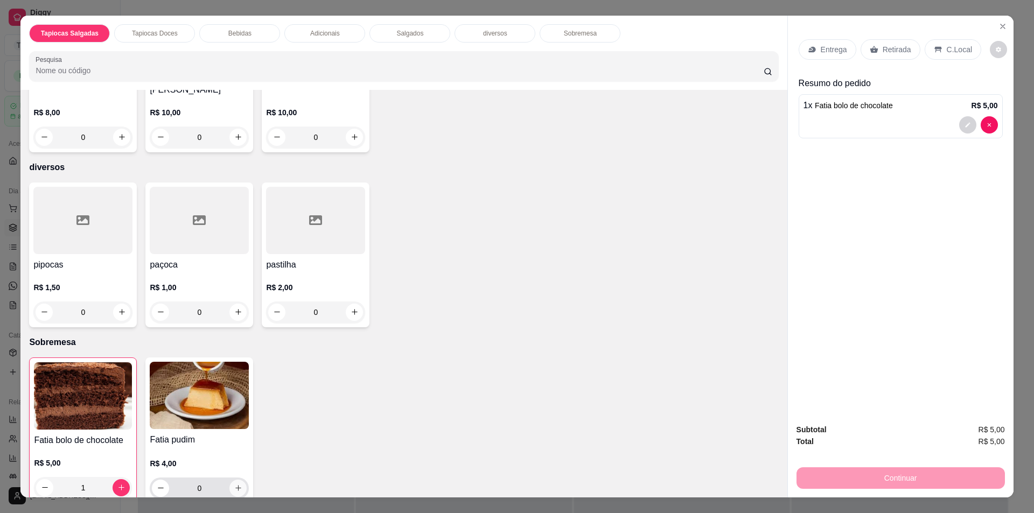
click at [240, 480] on button "increase-product-quantity" at bounding box center [237, 488] width 17 height 17
type input "1"
click at [883, 48] on p "Retirada" at bounding box center [897, 49] width 29 height 11
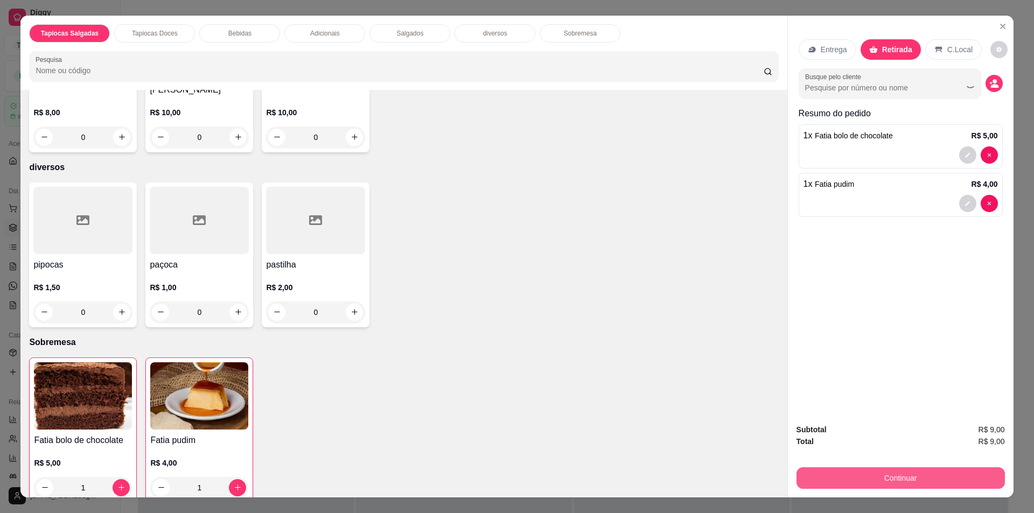
click at [917, 484] on button "Continuar" at bounding box center [901, 478] width 208 height 22
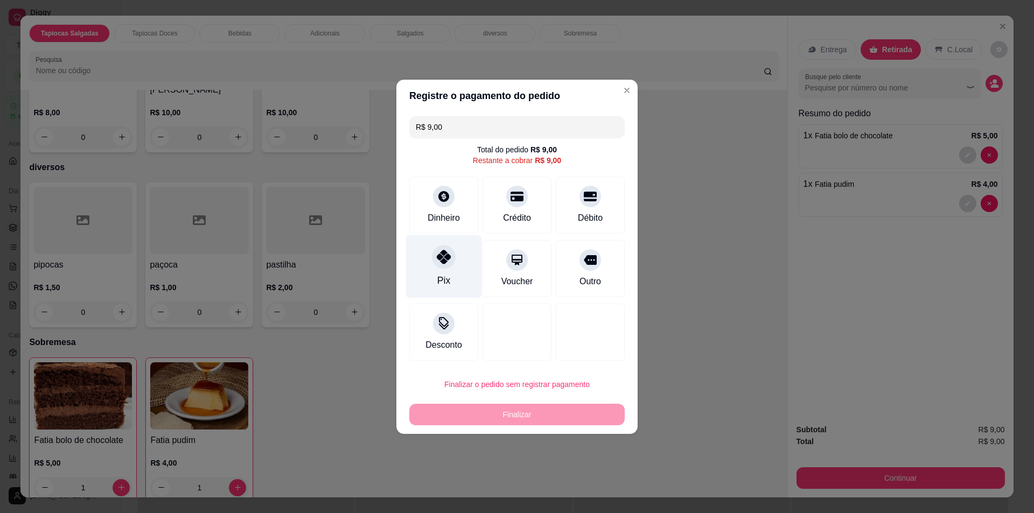
click at [464, 249] on div "Pix" at bounding box center [444, 266] width 76 height 63
type input "R$ 0,00"
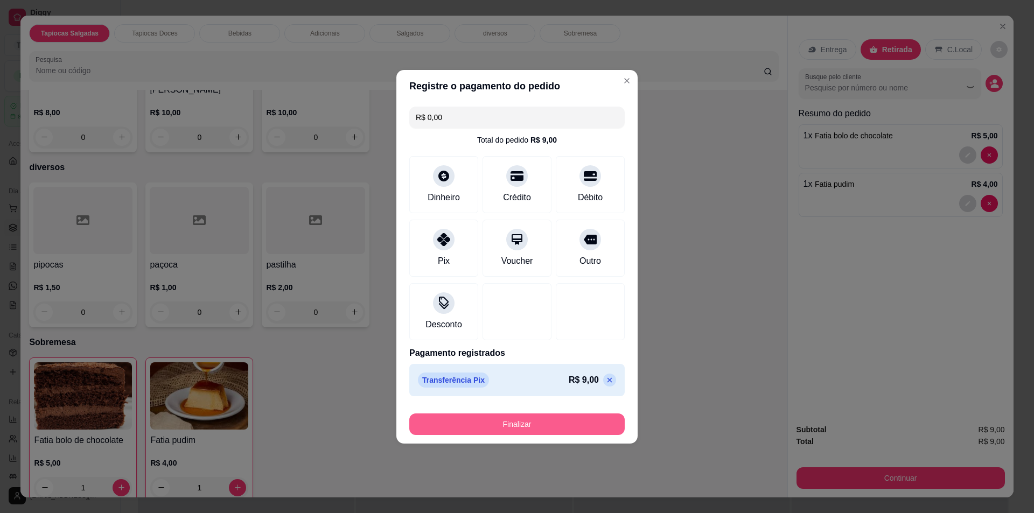
click at [573, 422] on button "Finalizar" at bounding box center [516, 425] width 215 height 22
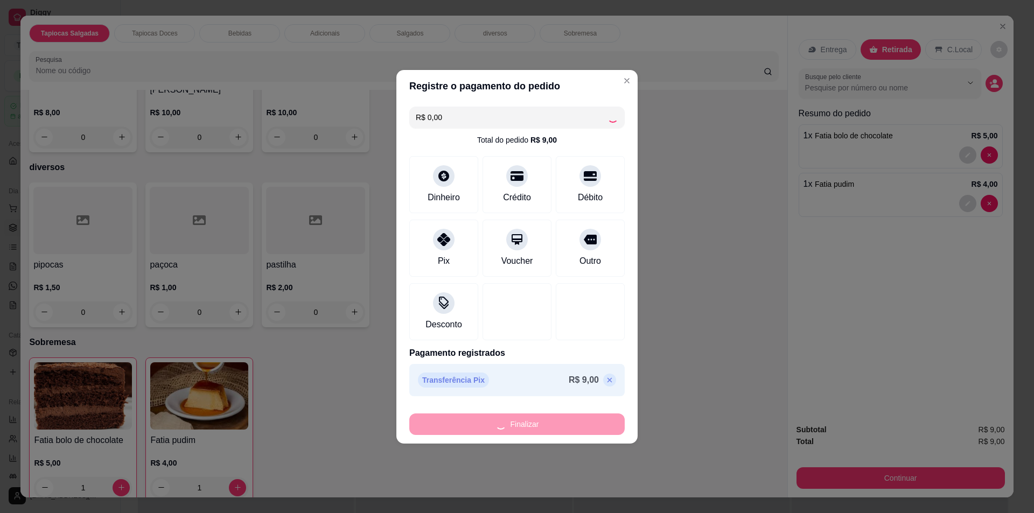
type input "0"
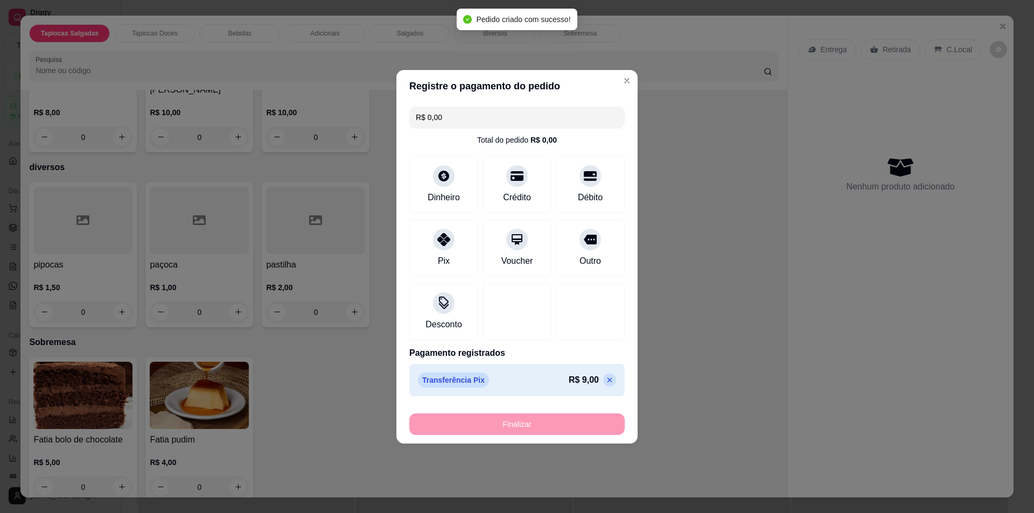
type input "-R$ 9,00"
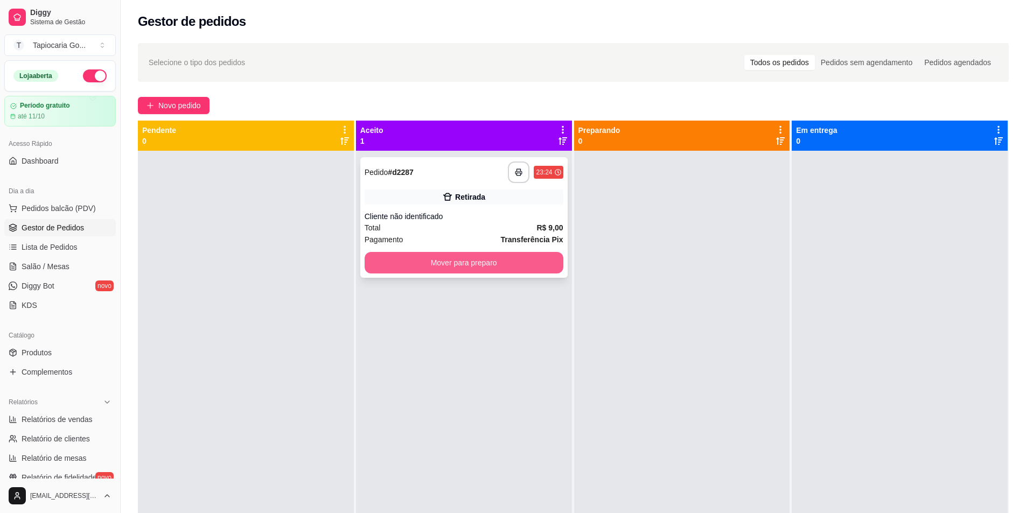
click at [444, 268] on button "Mover para preparo" at bounding box center [464, 263] width 199 height 22
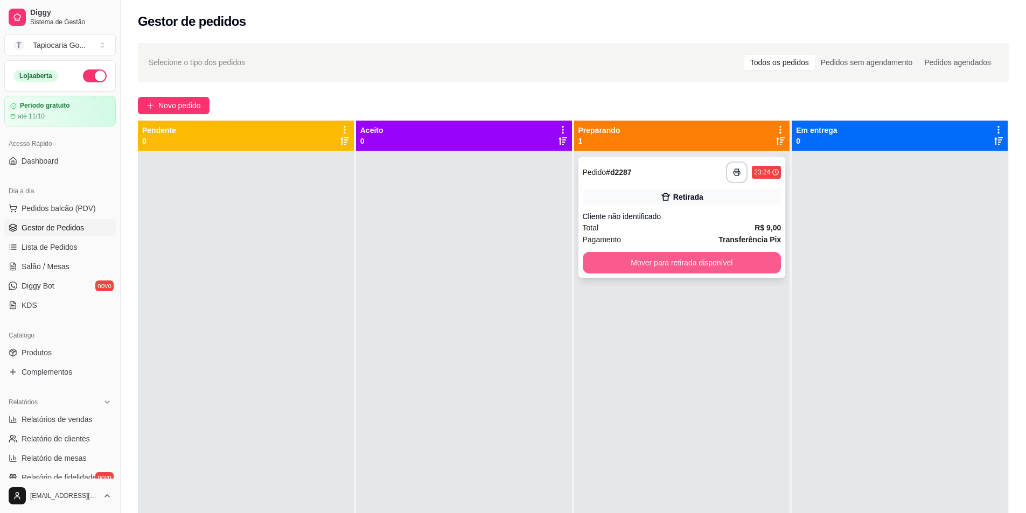
click at [679, 259] on button "Mover para retirada disponível" at bounding box center [682, 263] width 199 height 22
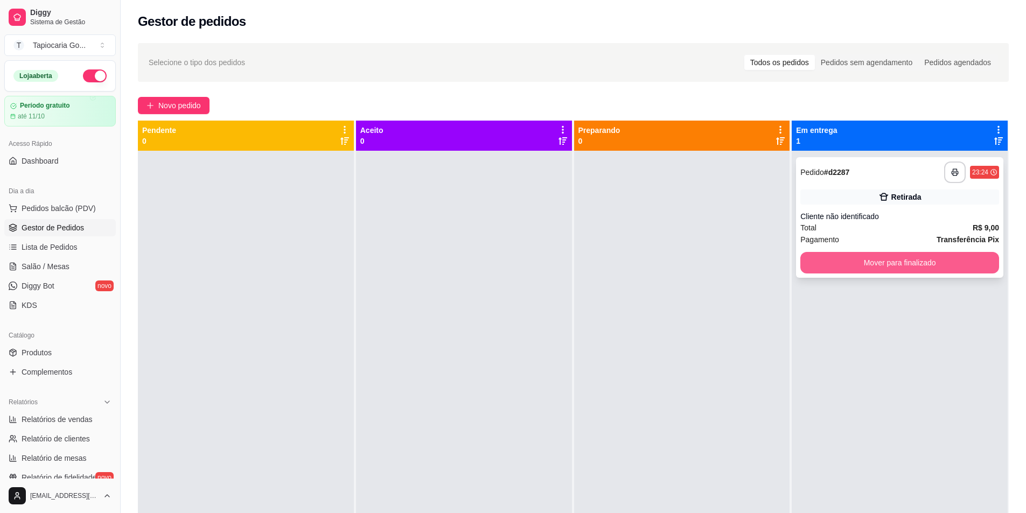
click at [939, 259] on button "Mover para finalizado" at bounding box center [899, 263] width 199 height 22
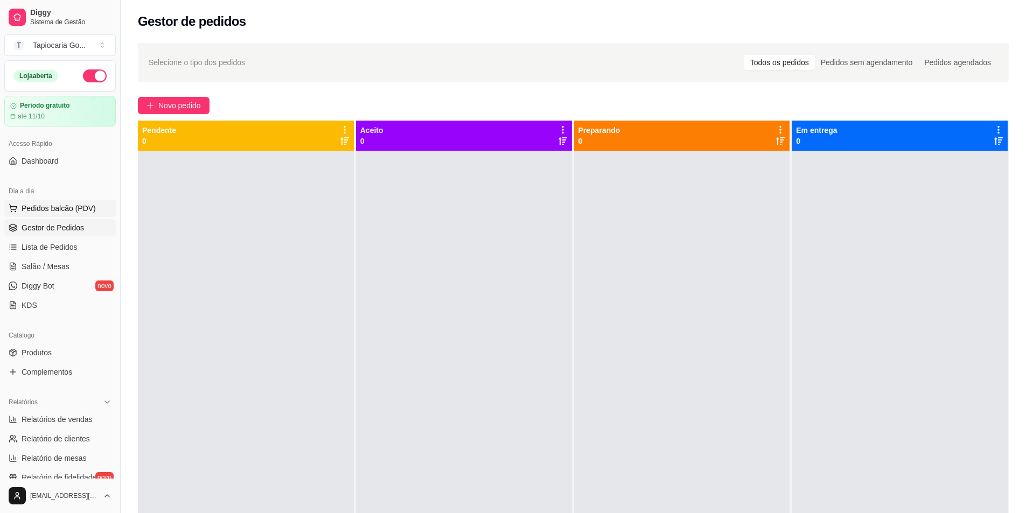
drag, startPoint x: 69, startPoint y: 204, endPoint x: 75, endPoint y: 209, distance: 7.7
click at [71, 205] on span "Pedidos balcão (PDV)" at bounding box center [59, 208] width 74 height 11
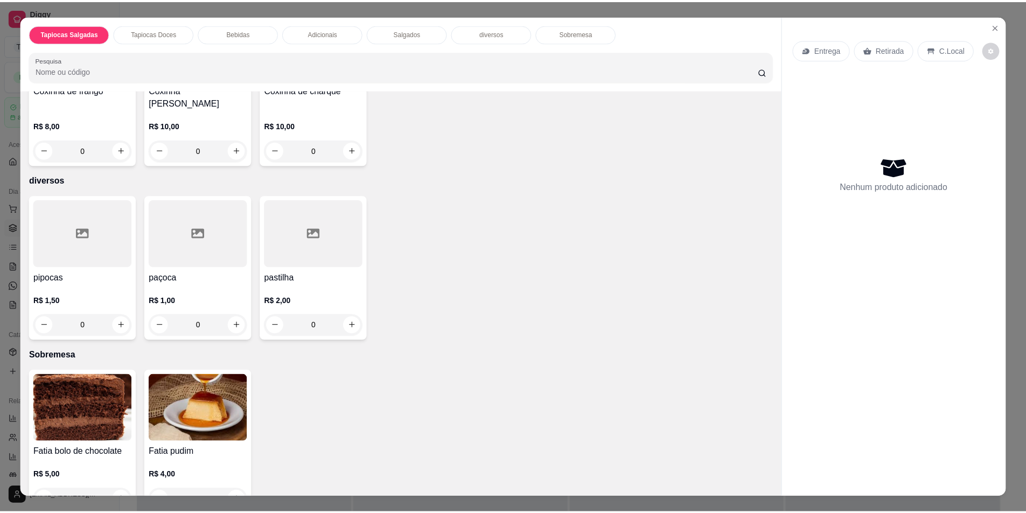
scroll to position [1071, 0]
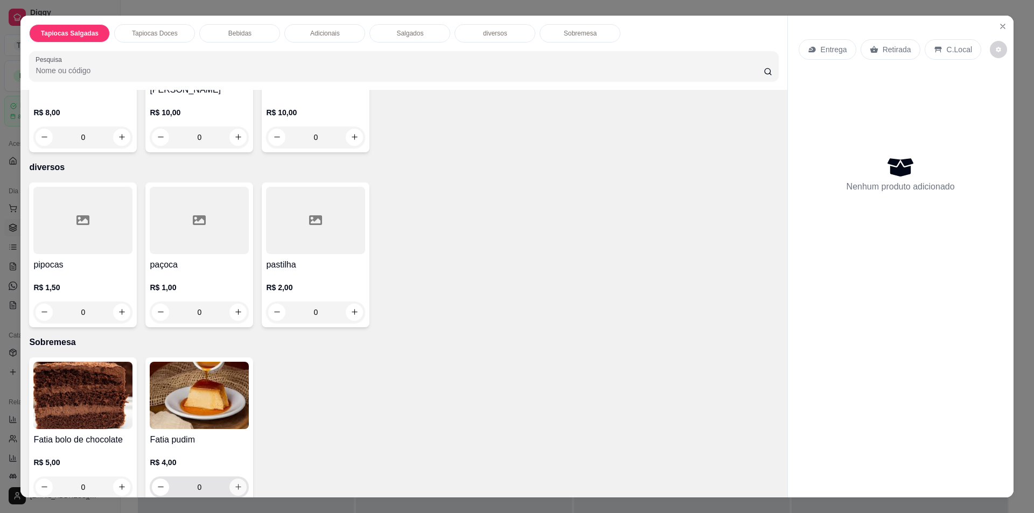
click at [229, 479] on button "increase-product-quantity" at bounding box center [237, 487] width 17 height 17
type input "1"
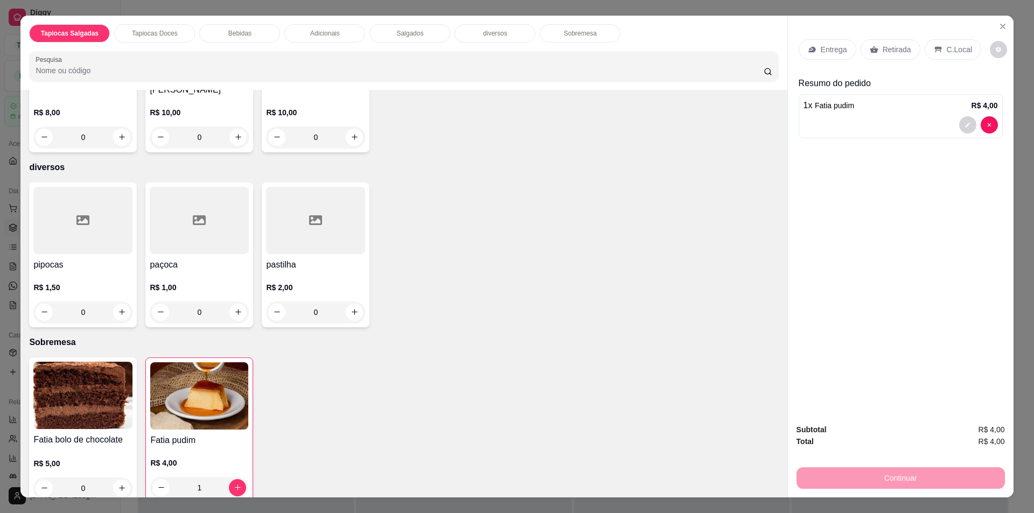
click at [938, 47] on div "C.Local" at bounding box center [953, 49] width 57 height 20
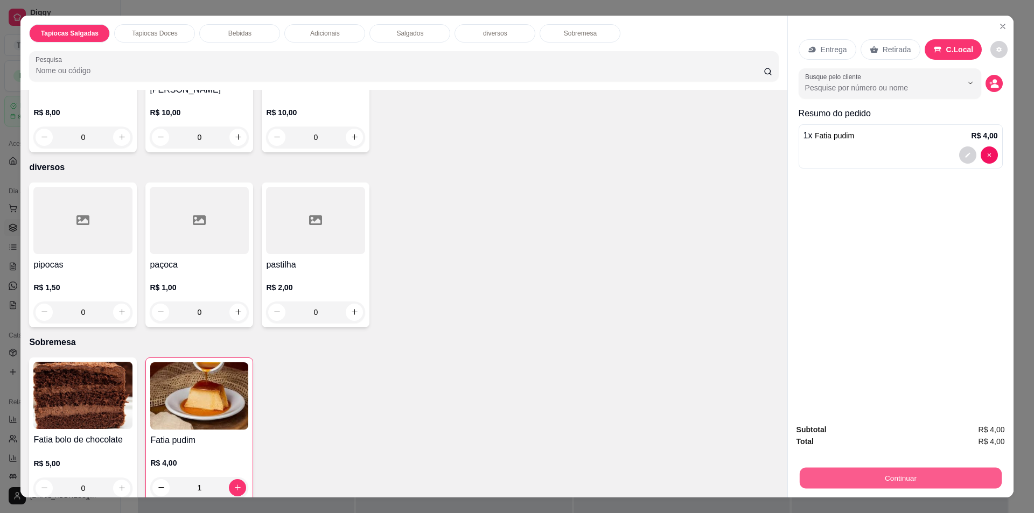
click at [898, 489] on div "Continuar" at bounding box center [901, 477] width 208 height 24
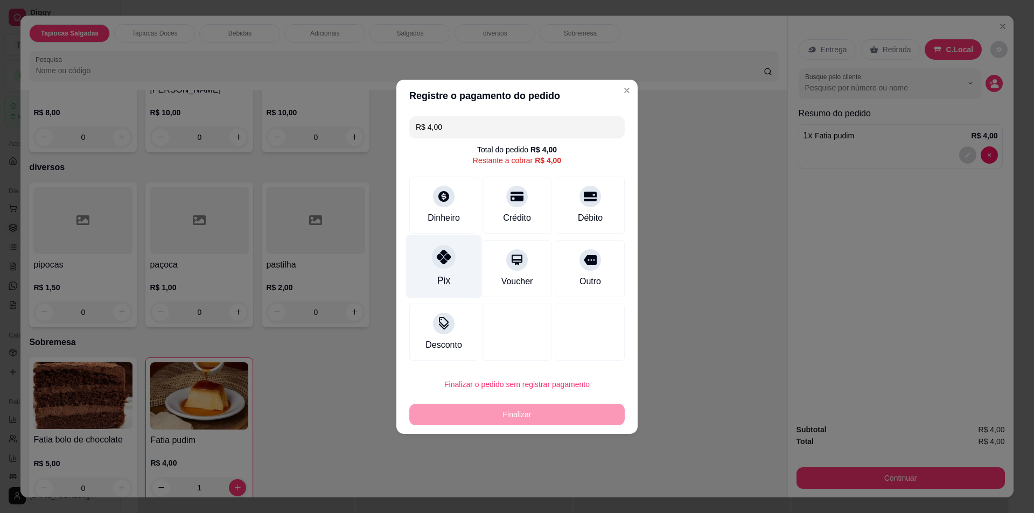
click at [443, 263] on icon at bounding box center [444, 257] width 14 height 14
type input "R$ 0,00"
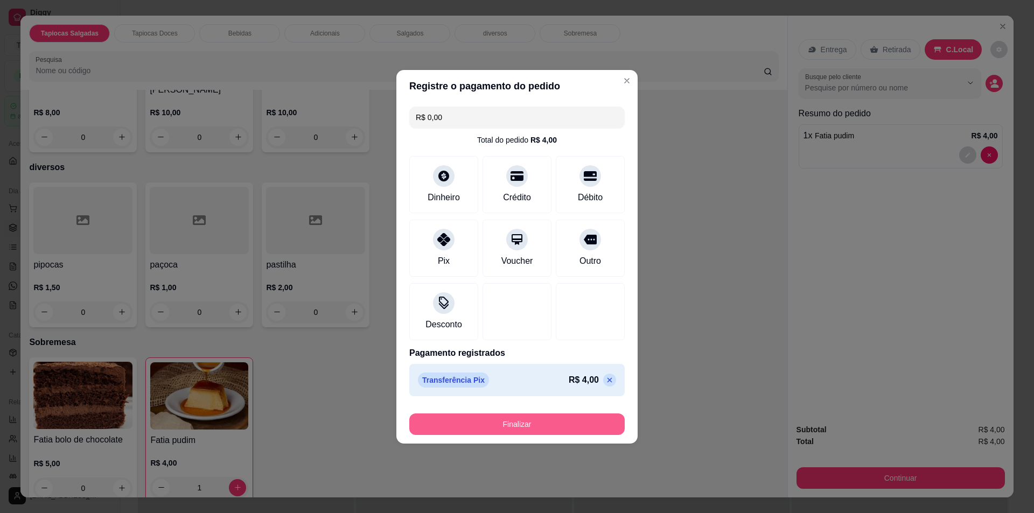
click at [580, 424] on button "Finalizar" at bounding box center [516, 425] width 215 height 22
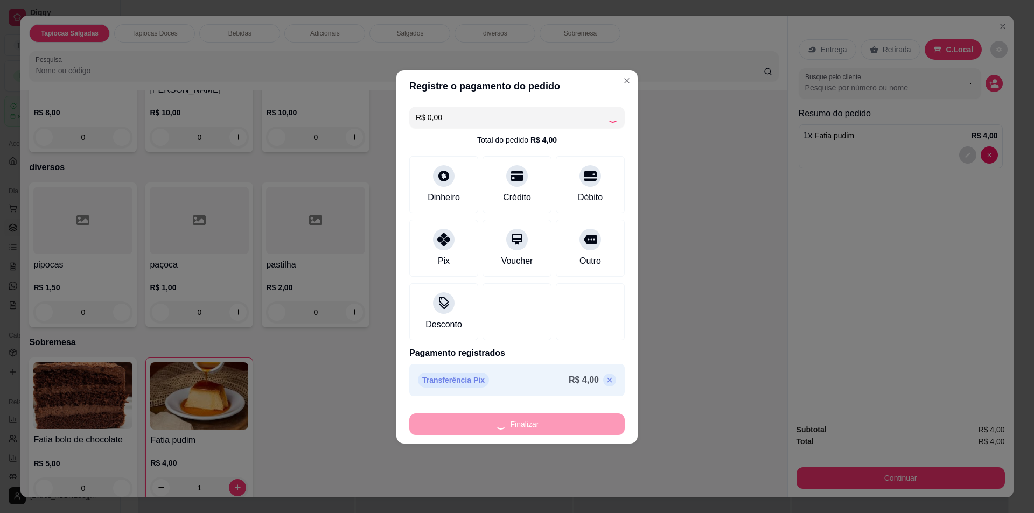
type input "0"
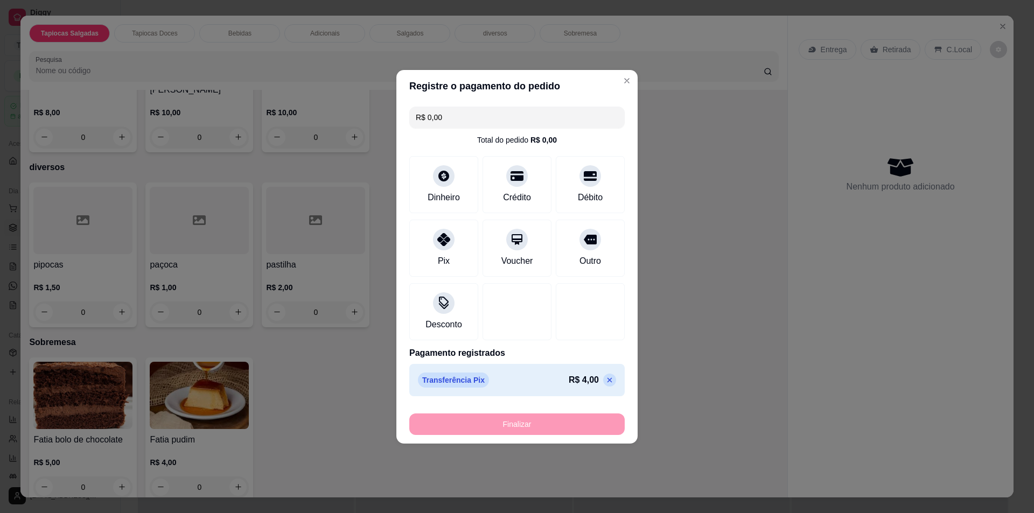
type input "-R$ 4,00"
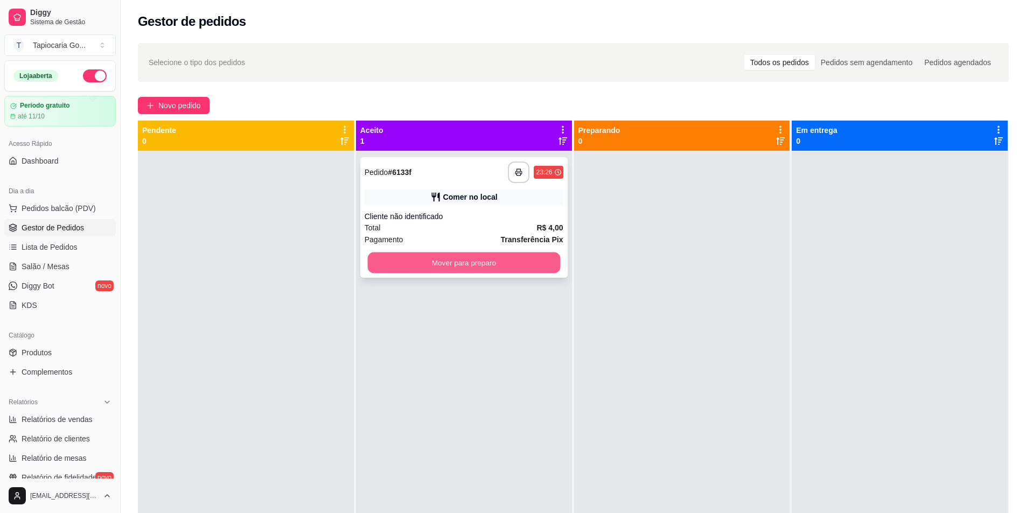
click at [483, 255] on button "Mover para preparo" at bounding box center [463, 263] width 193 height 21
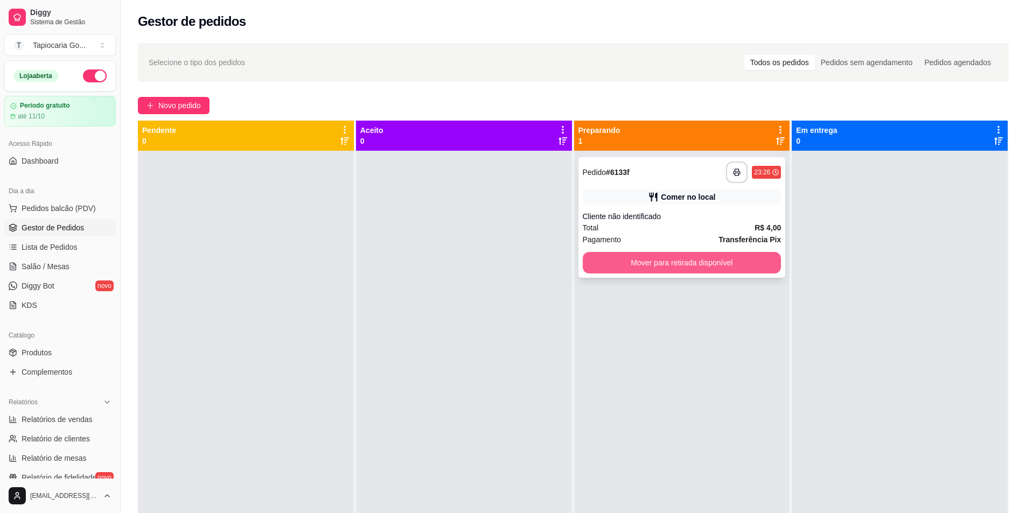
click at [737, 264] on button "Mover para retirada disponível" at bounding box center [682, 263] width 199 height 22
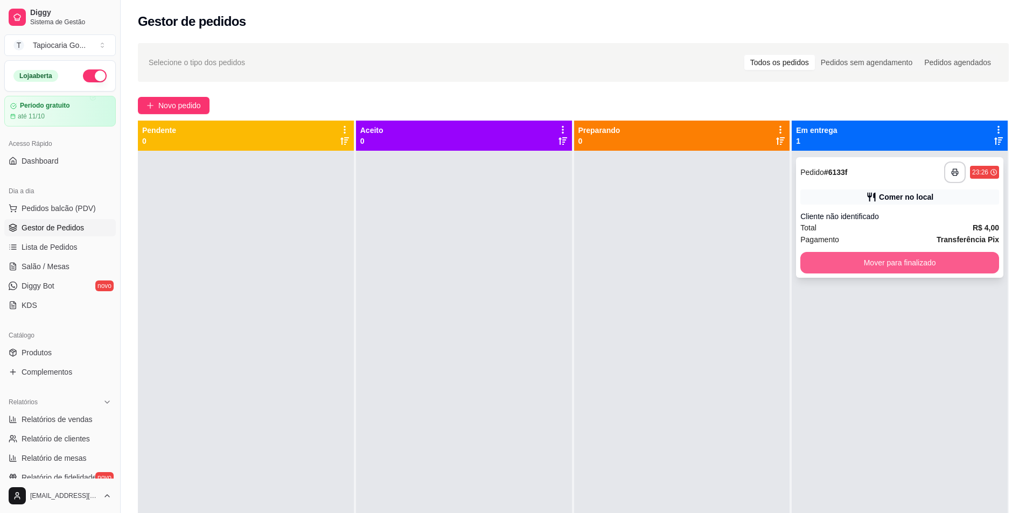
click at [942, 267] on button "Mover para finalizado" at bounding box center [899, 263] width 199 height 22
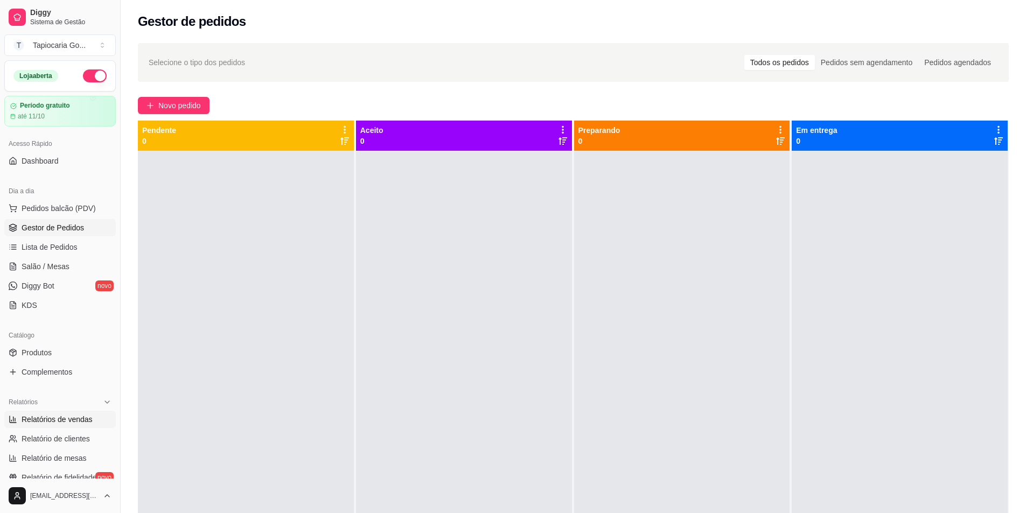
click at [55, 422] on span "Relatórios de vendas" at bounding box center [57, 419] width 71 height 11
select select "ALL"
select select "0"
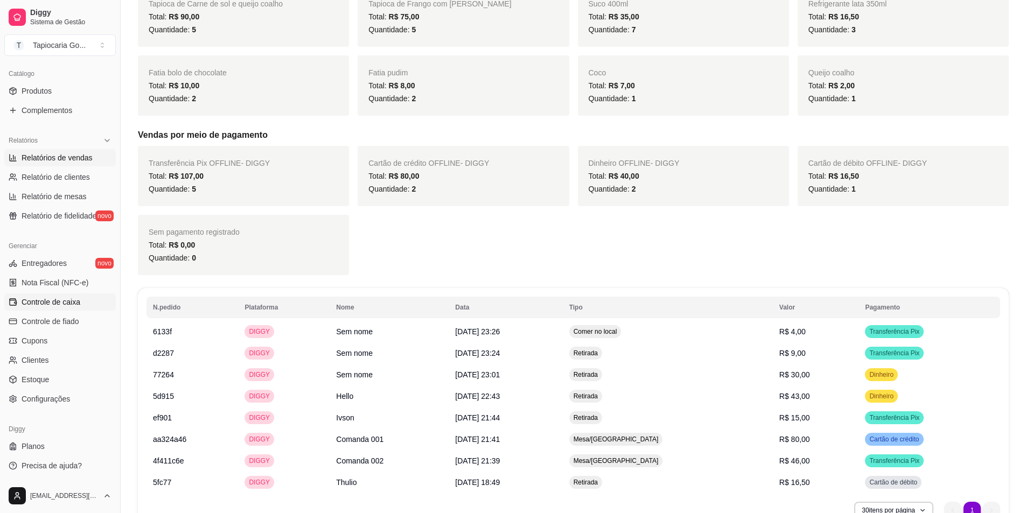
scroll to position [269, 0]
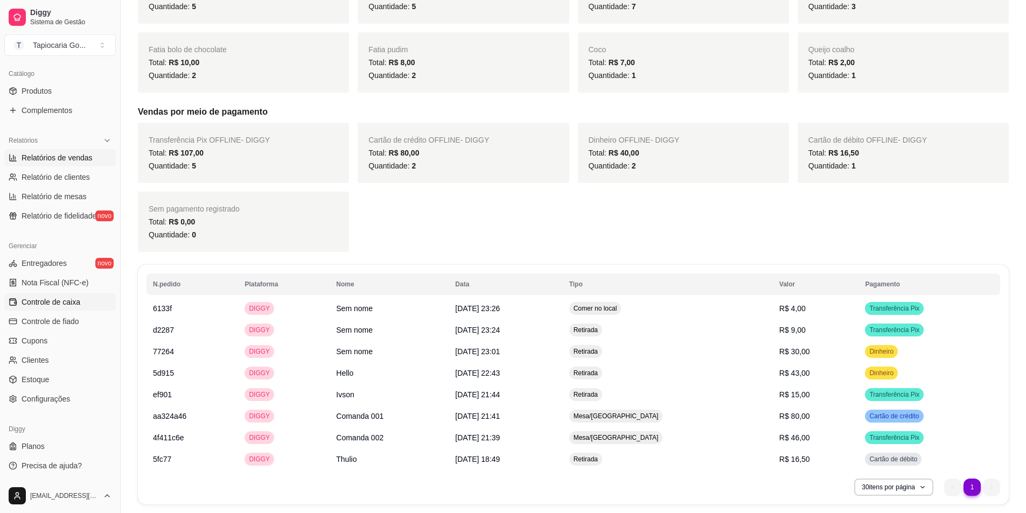
click at [74, 296] on link "Controle de caixa" at bounding box center [59, 302] width 111 height 17
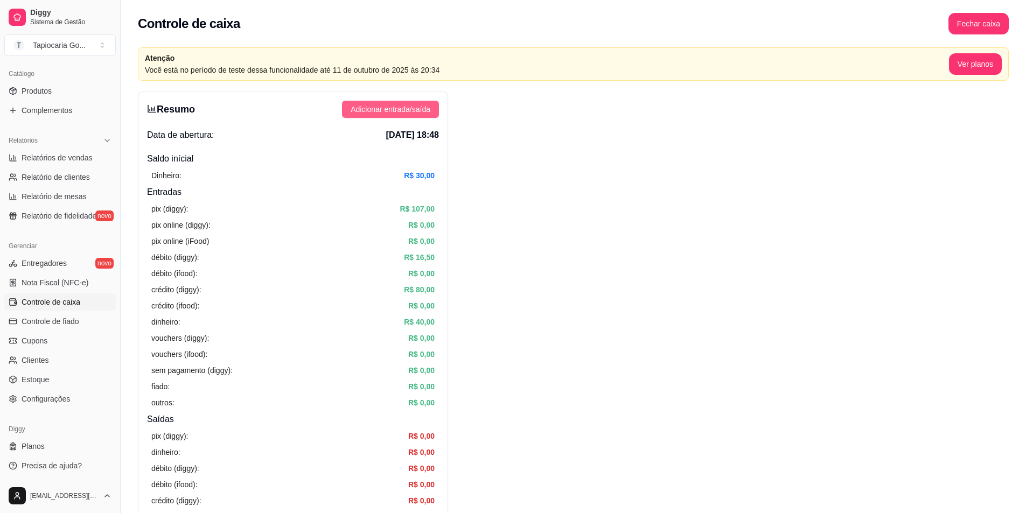
click at [399, 114] on span "Adicionar entrada/saída" at bounding box center [391, 109] width 80 height 12
click at [965, 27] on button "Fechar caixa" at bounding box center [978, 23] width 59 height 21
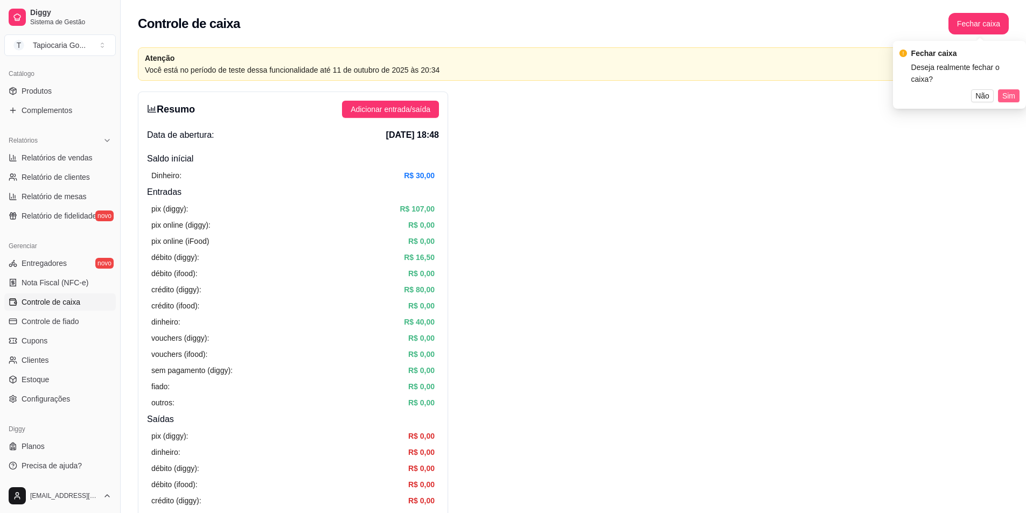
click at [1009, 90] on span "Sim" at bounding box center [1008, 96] width 13 height 12
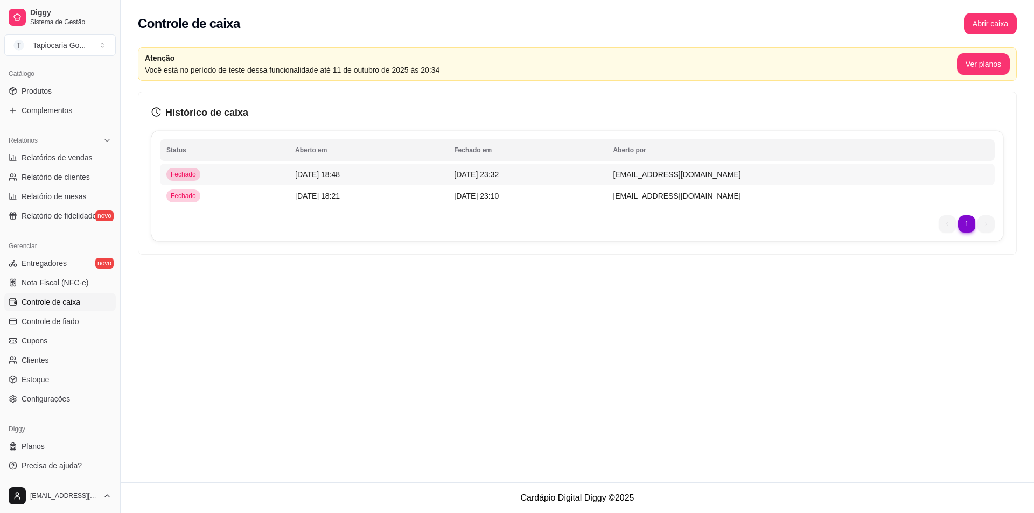
click at [496, 174] on span "[DATE] 23:32" at bounding box center [476, 174] width 45 height 9
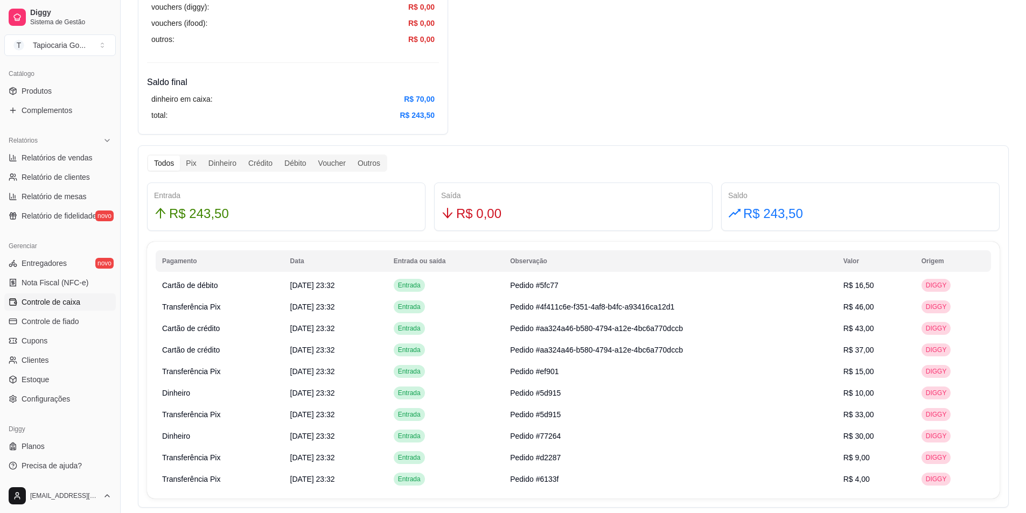
scroll to position [525, 0]
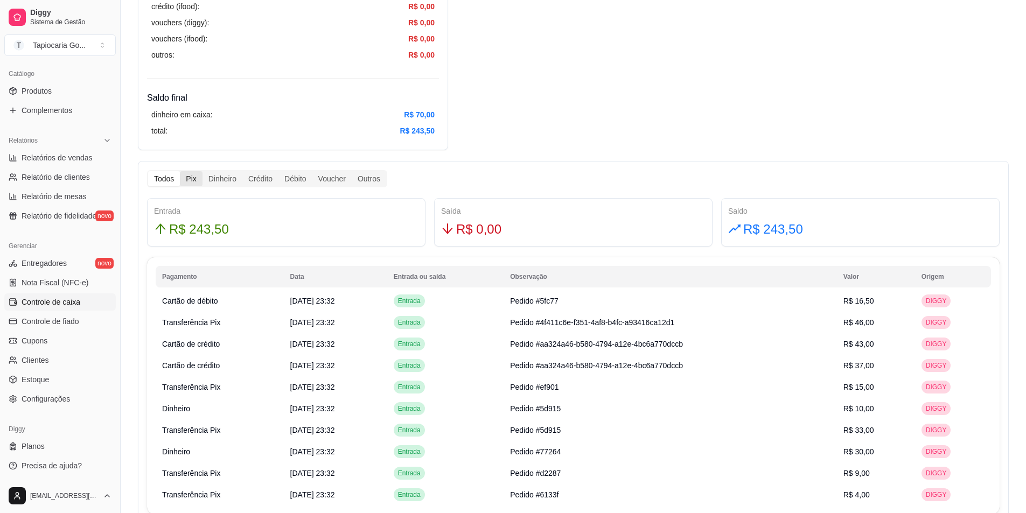
click at [195, 180] on div "Pix" at bounding box center [191, 178] width 22 height 15
click at [180, 171] on input "Pix" at bounding box center [180, 171] width 0 height 0
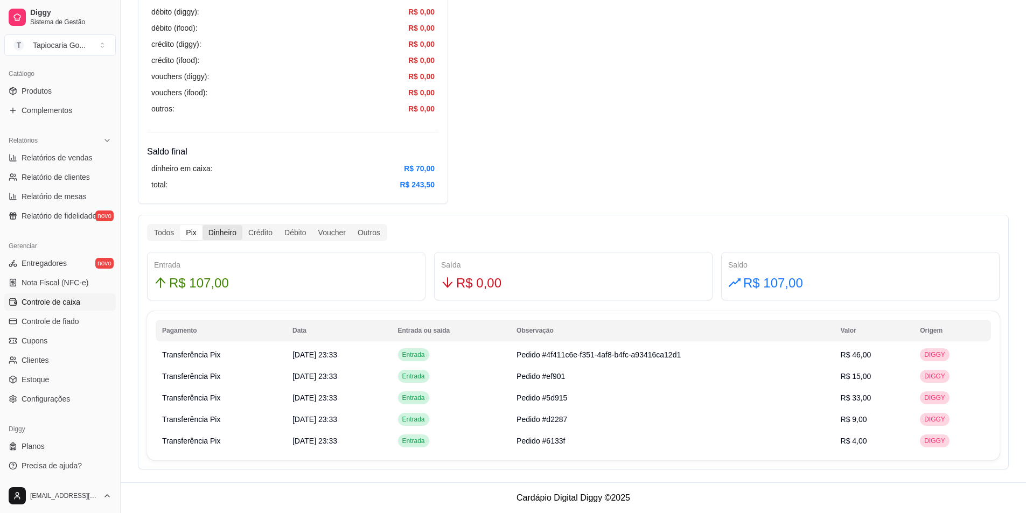
click at [212, 234] on div "Dinheiro" at bounding box center [223, 232] width 40 height 15
click at [203, 225] on input "Dinheiro" at bounding box center [203, 225] width 0 height 0
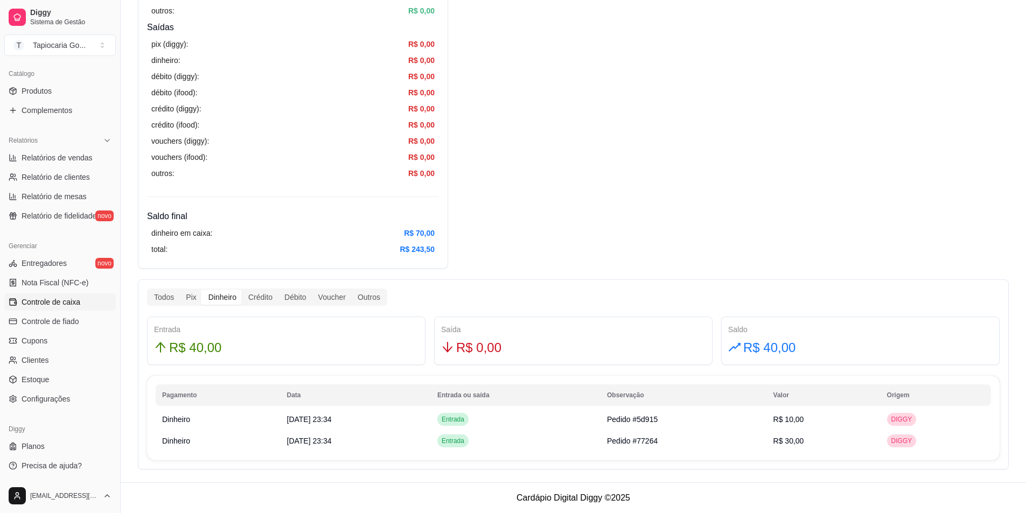
scroll to position [352, 0]
click at [268, 301] on div "Crédito" at bounding box center [260, 297] width 36 height 15
click at [242, 290] on input "Crédito" at bounding box center [242, 290] width 0 height 0
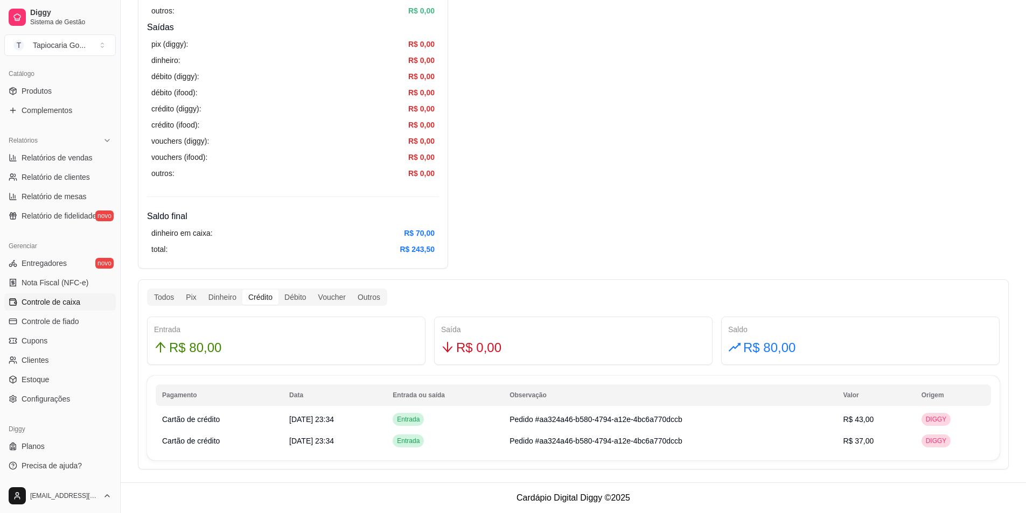
click at [280, 297] on div "Débito" at bounding box center [294, 297] width 33 height 15
click at [278, 290] on input "Débito" at bounding box center [278, 290] width 0 height 0
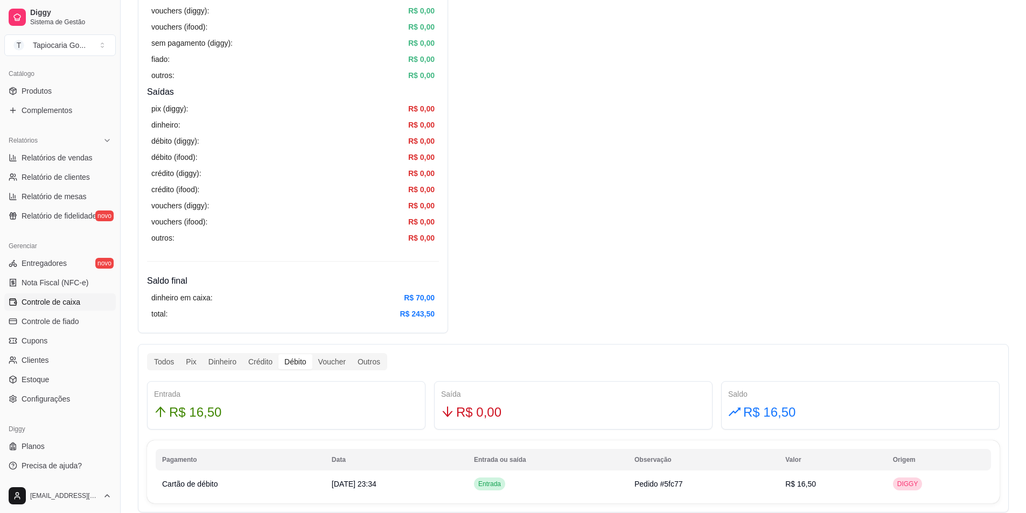
scroll to position [269, 0]
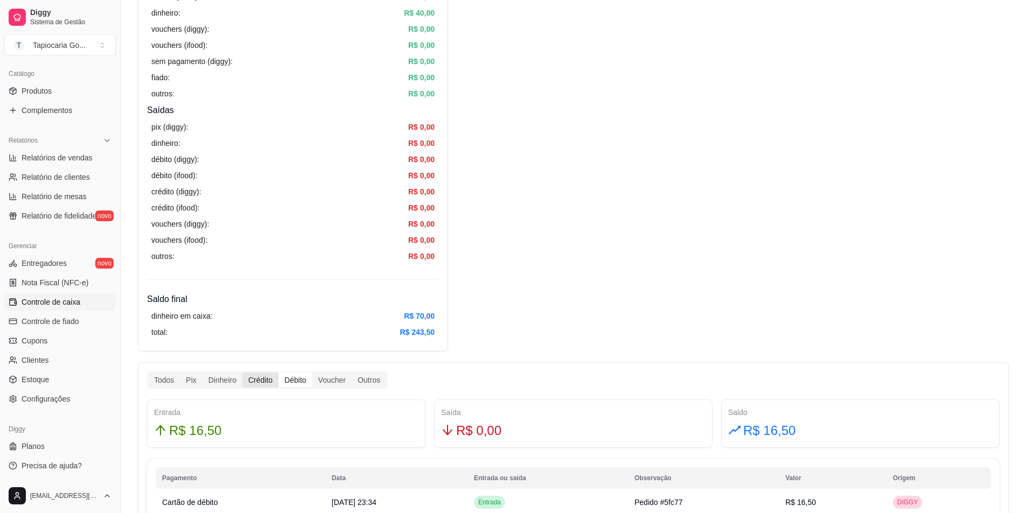
click at [268, 375] on div "Crédito" at bounding box center [260, 380] width 36 height 15
click at [242, 373] on input "Crédito" at bounding box center [242, 373] width 0 height 0
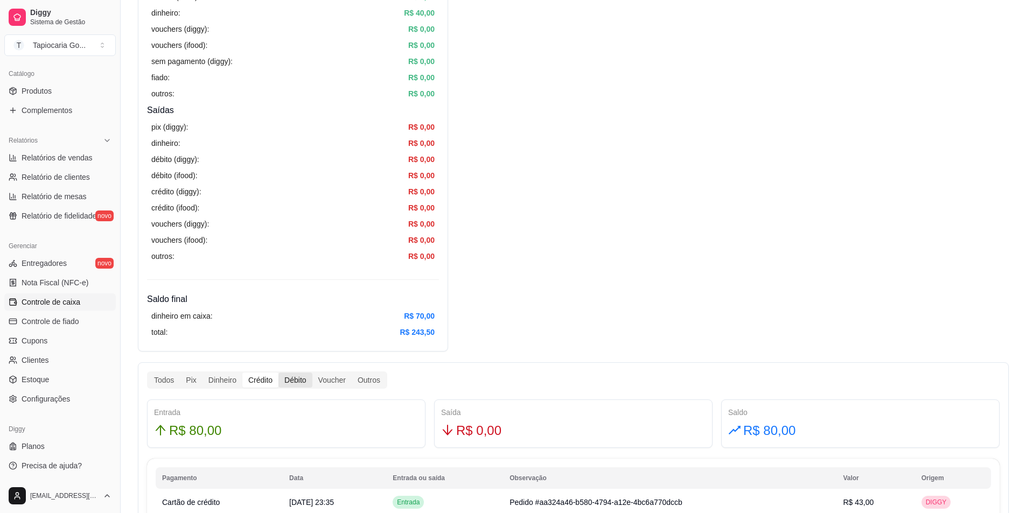
click at [299, 376] on div "Débito" at bounding box center [294, 380] width 33 height 15
click at [278, 373] on input "Débito" at bounding box center [278, 373] width 0 height 0
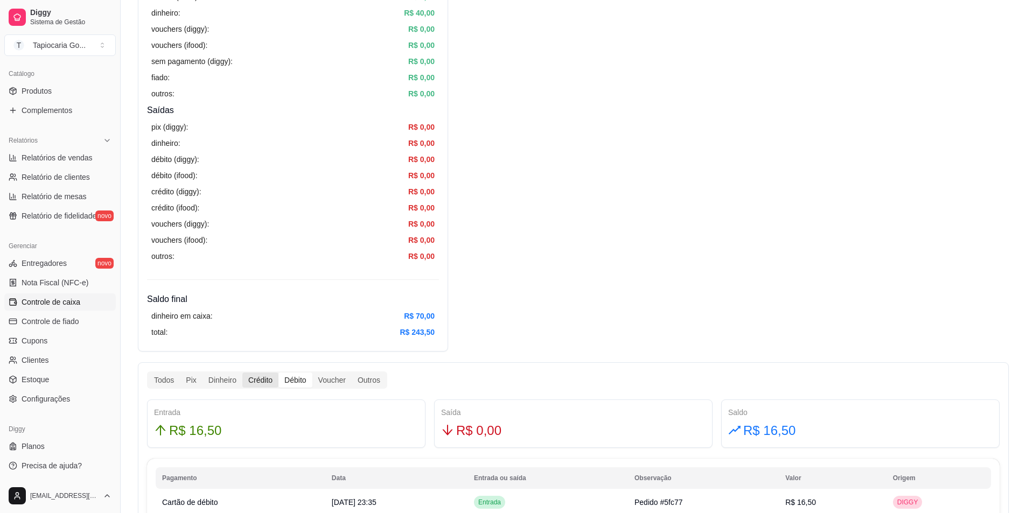
click at [257, 374] on div "Crédito" at bounding box center [260, 380] width 36 height 15
click at [242, 373] on input "Crédito" at bounding box center [242, 373] width 0 height 0
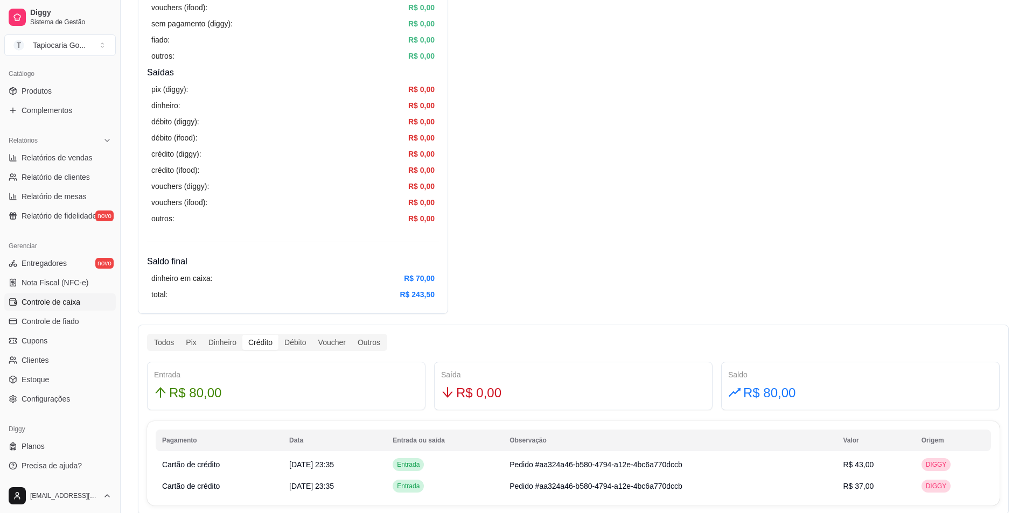
scroll to position [352, 0]
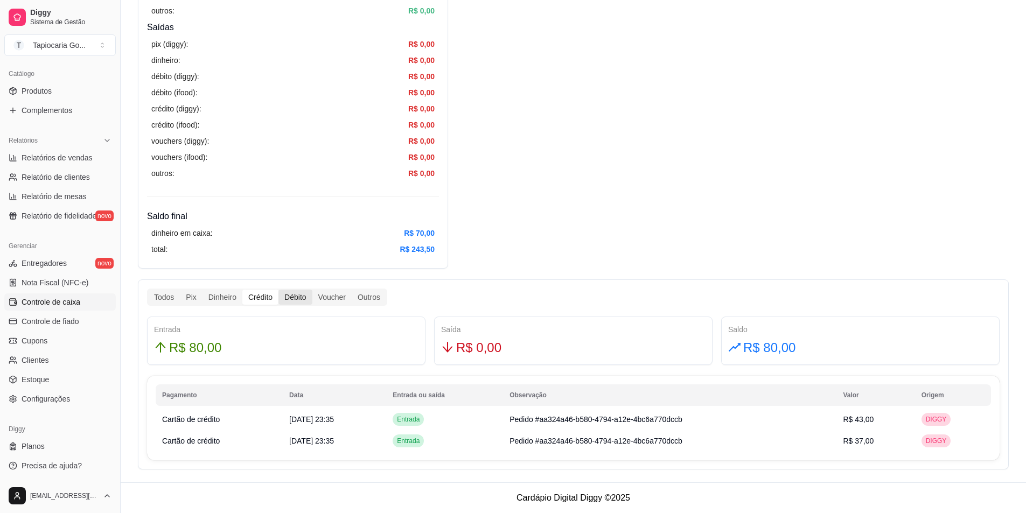
click at [292, 297] on div "Débito" at bounding box center [294, 297] width 33 height 15
click at [278, 290] on input "Débito" at bounding box center [278, 290] width 0 height 0
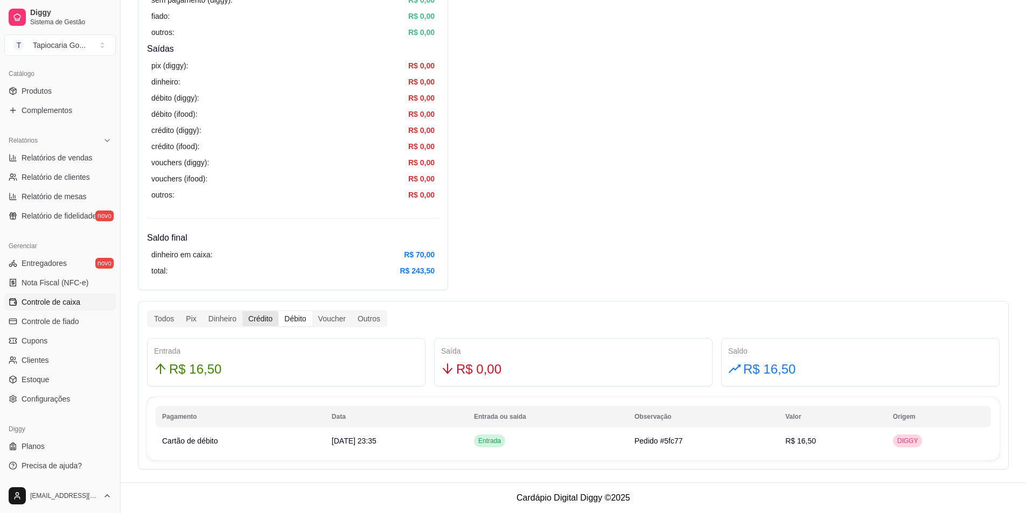
click at [243, 317] on div "Crédito" at bounding box center [260, 318] width 36 height 15
click at [242, 311] on input "Crédito" at bounding box center [242, 311] width 0 height 0
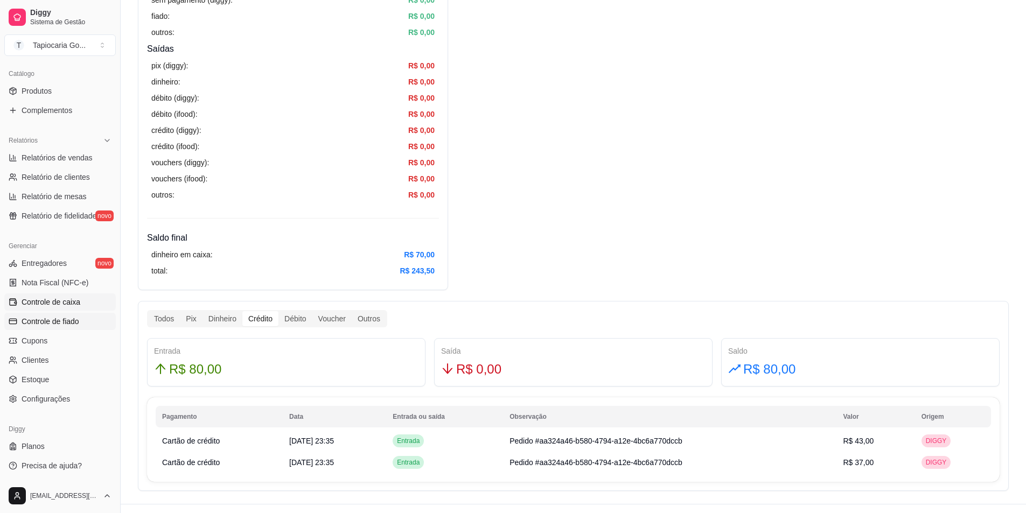
click at [69, 317] on span "Controle de fiado" at bounding box center [51, 321] width 58 height 11
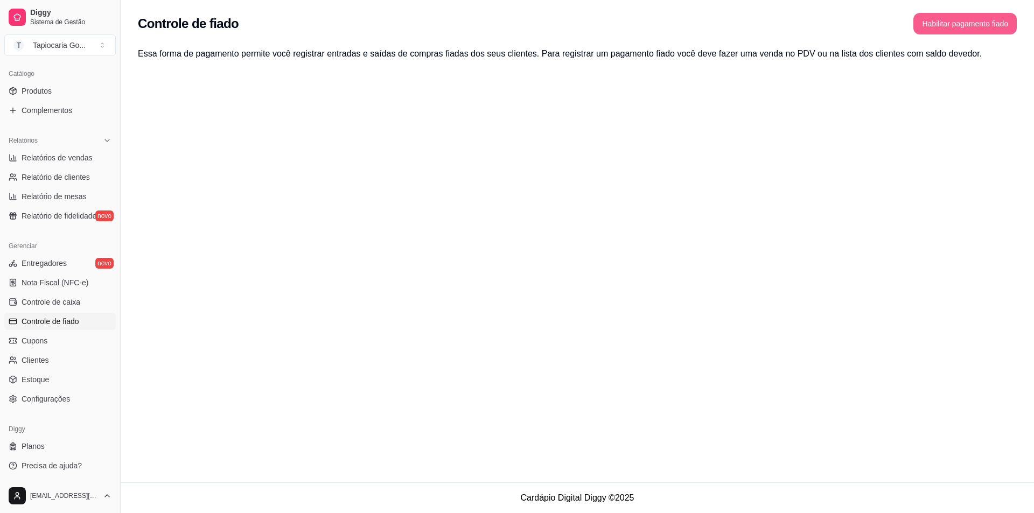
click at [970, 22] on button "Habilitar pagamento fiado" at bounding box center [964, 24] width 103 height 22
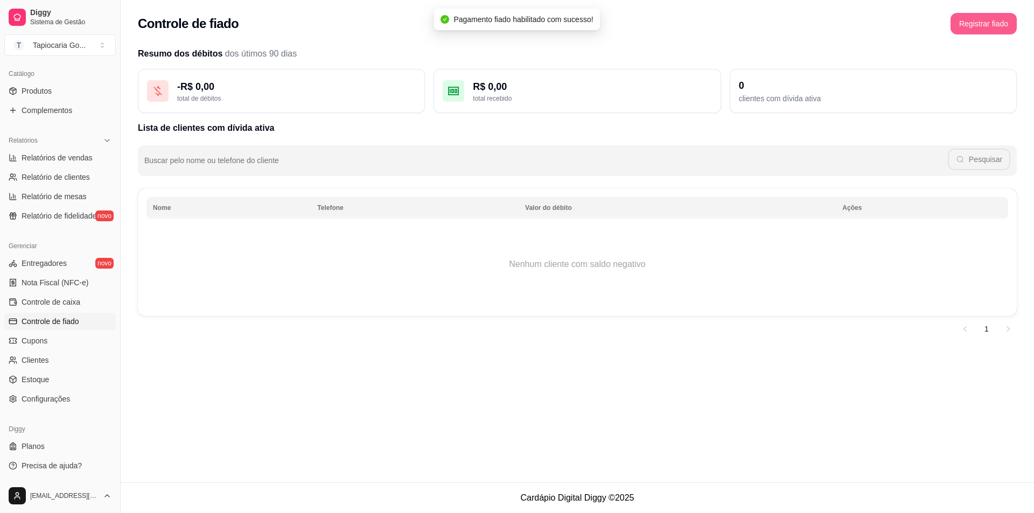
click at [979, 26] on button "Registrar fiado" at bounding box center [984, 24] width 66 height 22
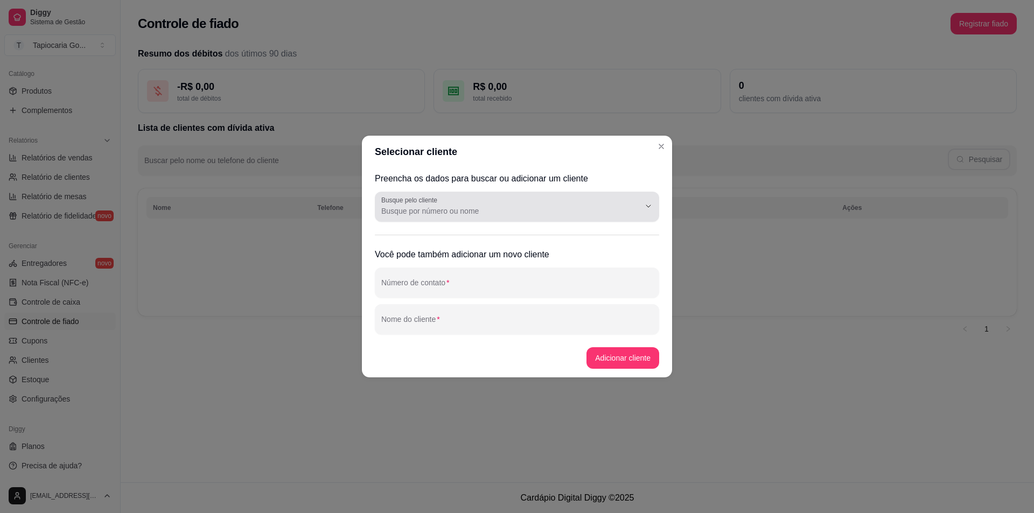
click at [569, 199] on div at bounding box center [516, 207] width 271 height 22
click at [513, 211] on input "Busque pelo cliente" at bounding box center [501, 211] width 241 height 11
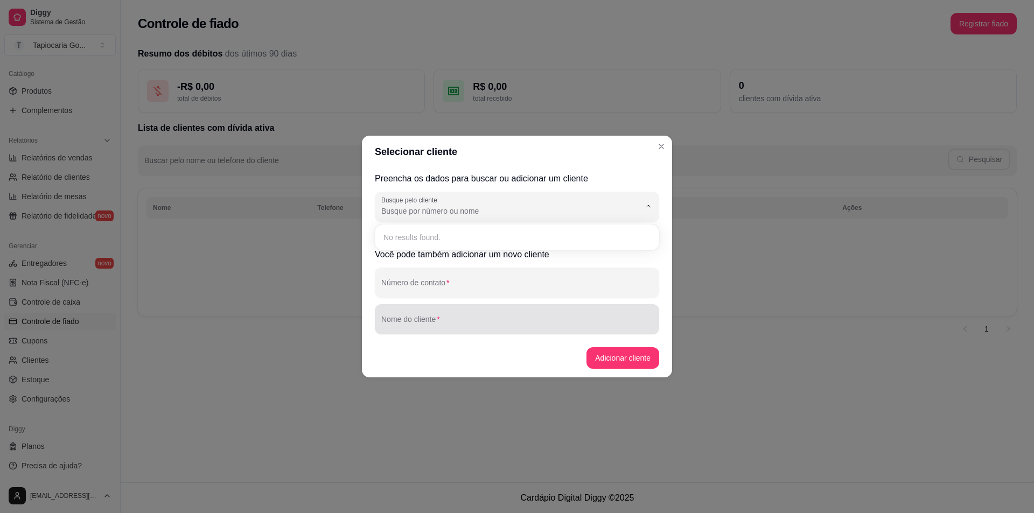
click at [444, 322] on input "Nome do cliente" at bounding box center [516, 323] width 271 height 11
type input "H"
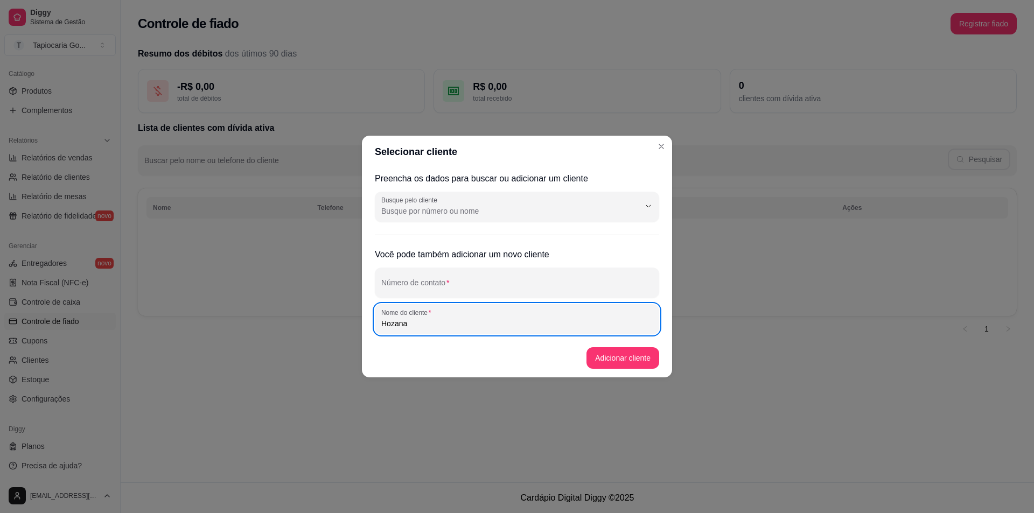
type input "Hozana"
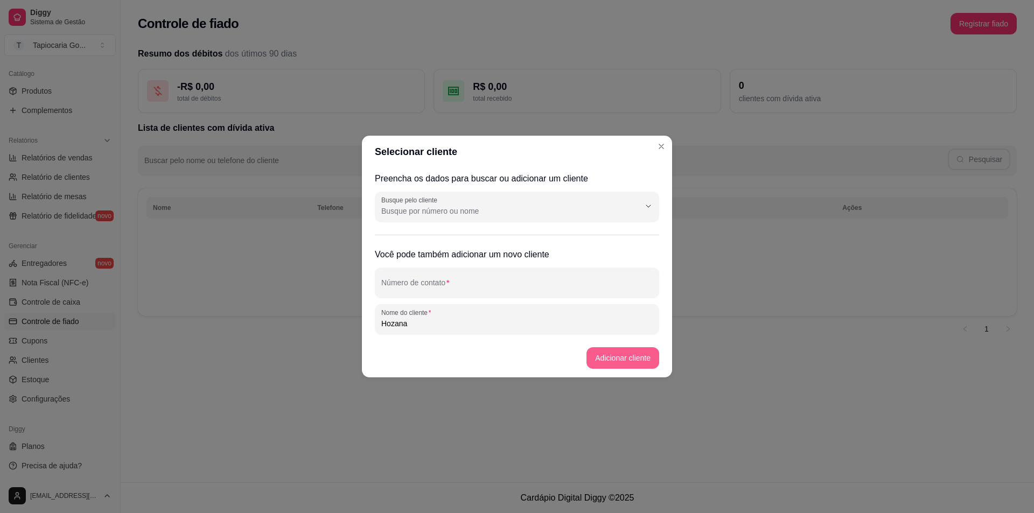
click at [630, 349] on footer "Adicionar cliente" at bounding box center [517, 358] width 310 height 39
click at [630, 354] on button "Adicionar cliente" at bounding box center [623, 358] width 71 height 21
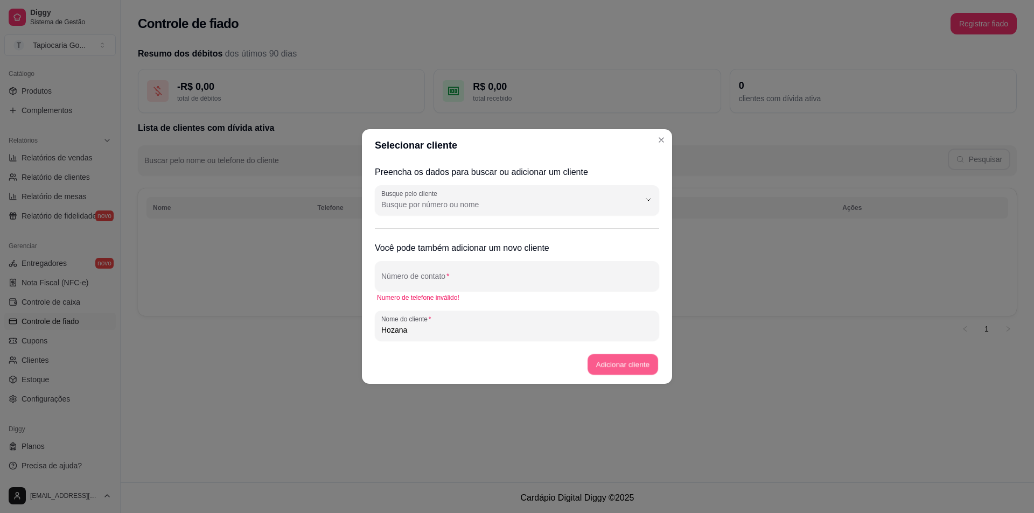
click at [628, 354] on button "Adicionar cliente" at bounding box center [623, 364] width 71 height 21
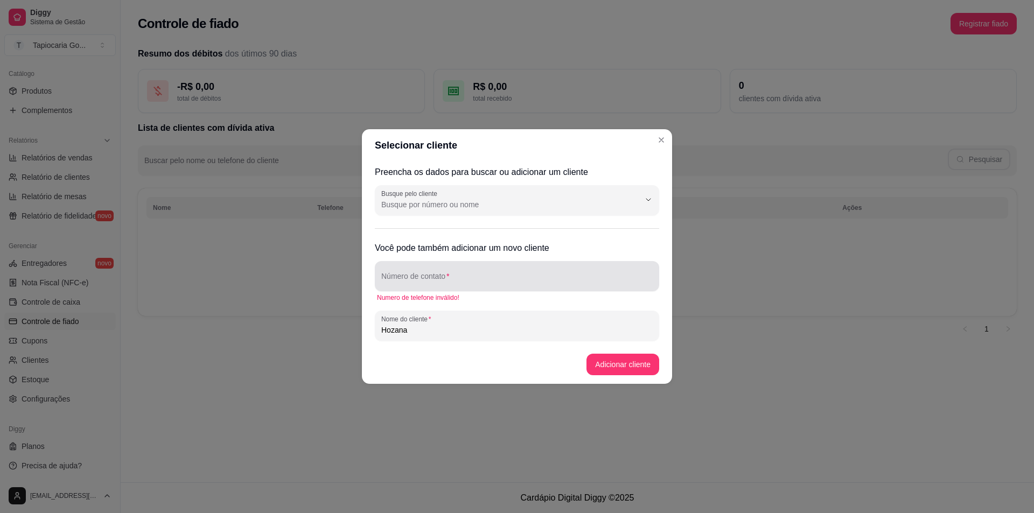
click at [526, 288] on div "Número de contato" at bounding box center [517, 276] width 284 height 30
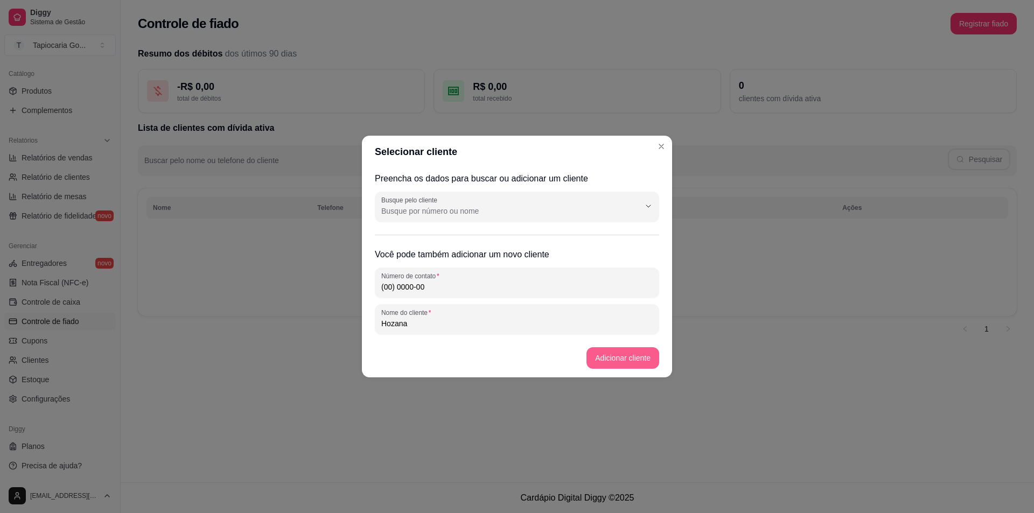
type input "(00) 0000-00"
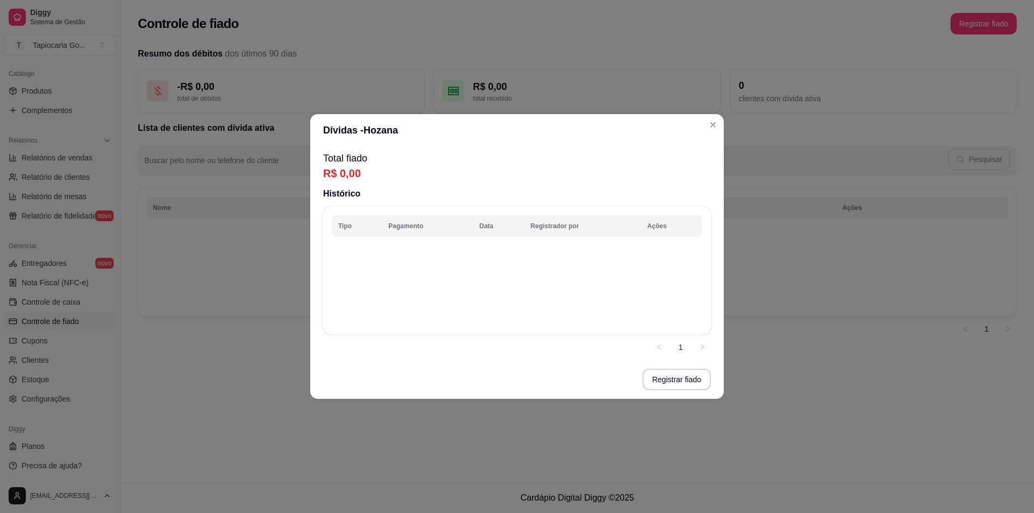
drag, startPoint x: 694, startPoint y: 392, endPoint x: 690, endPoint y: 384, distance: 8.9
click at [694, 391] on footer "Registrar fiado" at bounding box center [517, 379] width 414 height 39
click at [686, 379] on button "Registrar fiado" at bounding box center [677, 380] width 68 height 22
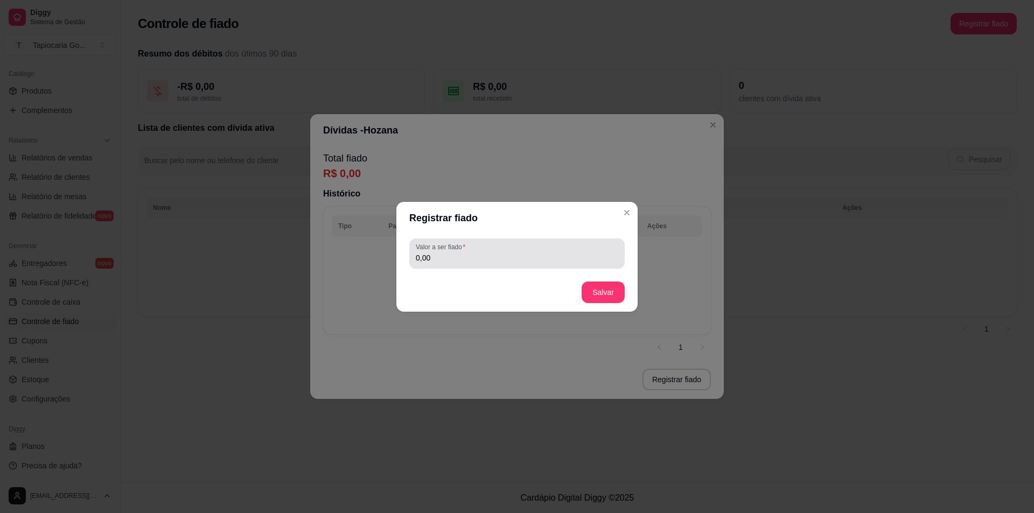
click at [528, 264] on div "0,00" at bounding box center [517, 254] width 203 height 22
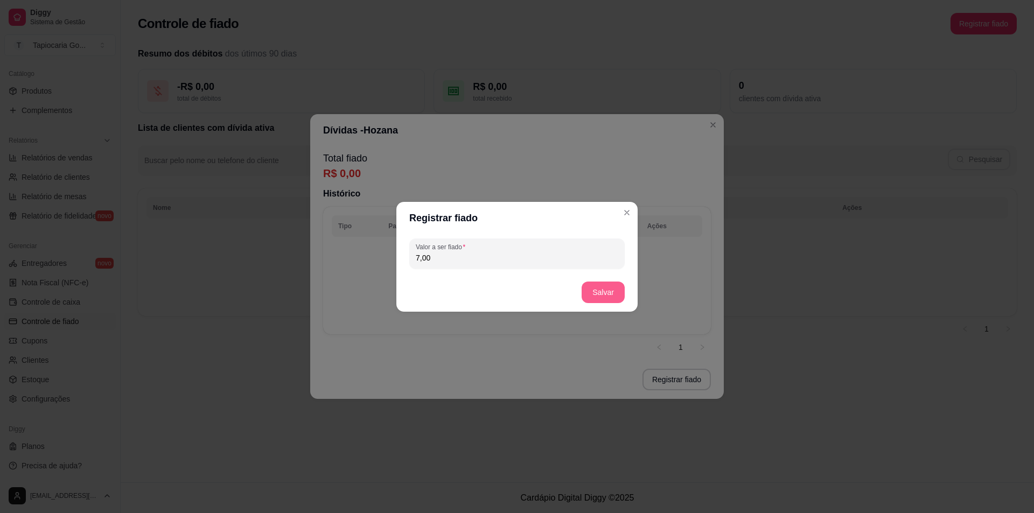
type input "7,00"
click at [592, 291] on button "Salvar" at bounding box center [603, 293] width 43 height 22
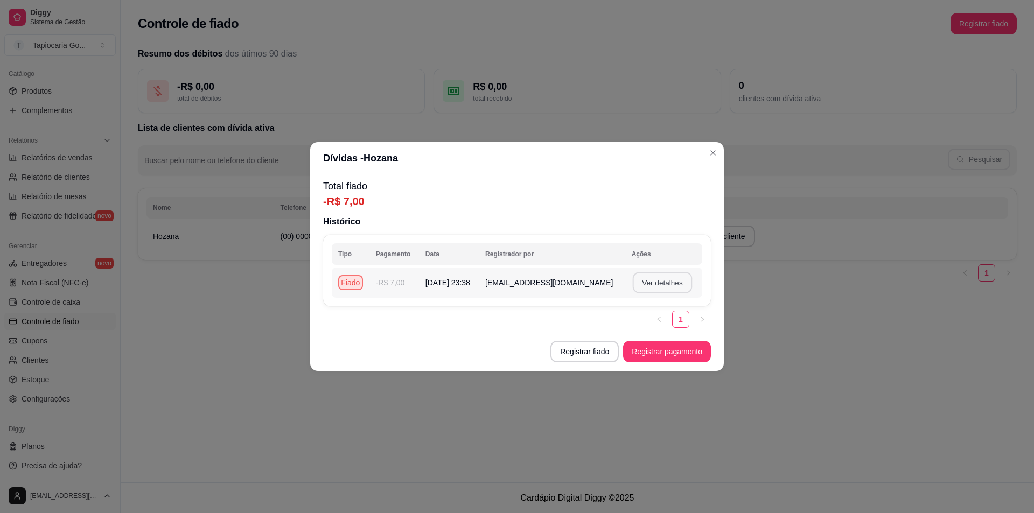
click at [675, 282] on button "Ver detalhes" at bounding box center [661, 283] width 59 height 21
click at [669, 282] on button "Ver detalhes" at bounding box center [661, 283] width 59 height 21
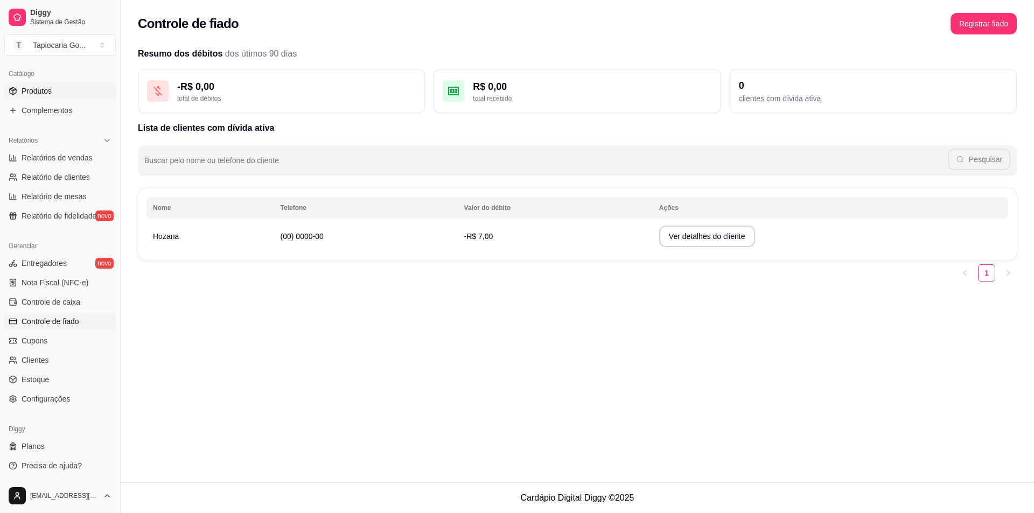
click at [51, 91] on span "Produtos" at bounding box center [37, 91] width 30 height 11
